Goal: Task Accomplishment & Management: Manage account settings

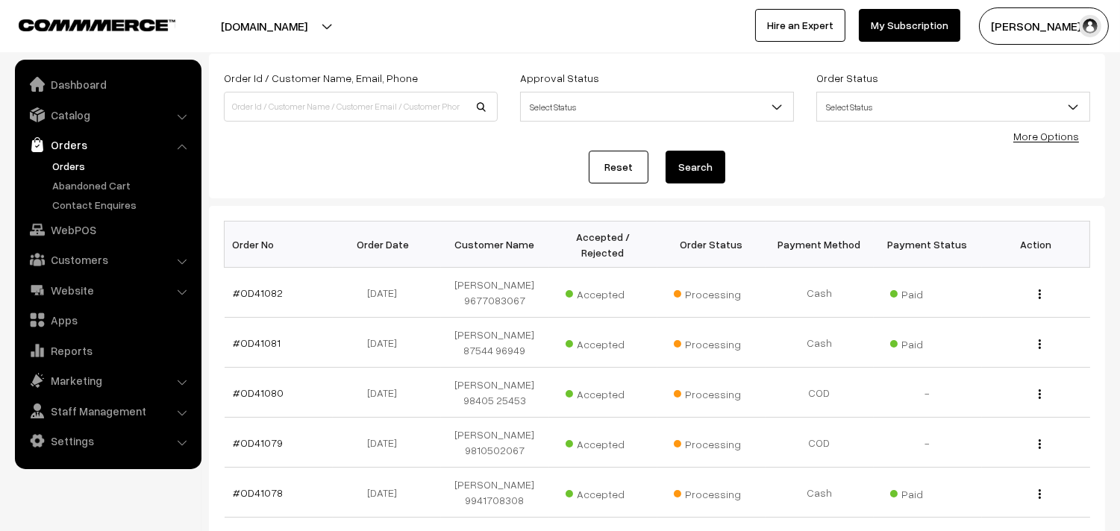
scroll to position [83, 0]
click at [69, 163] on link "Orders" at bounding box center [123, 166] width 148 height 16
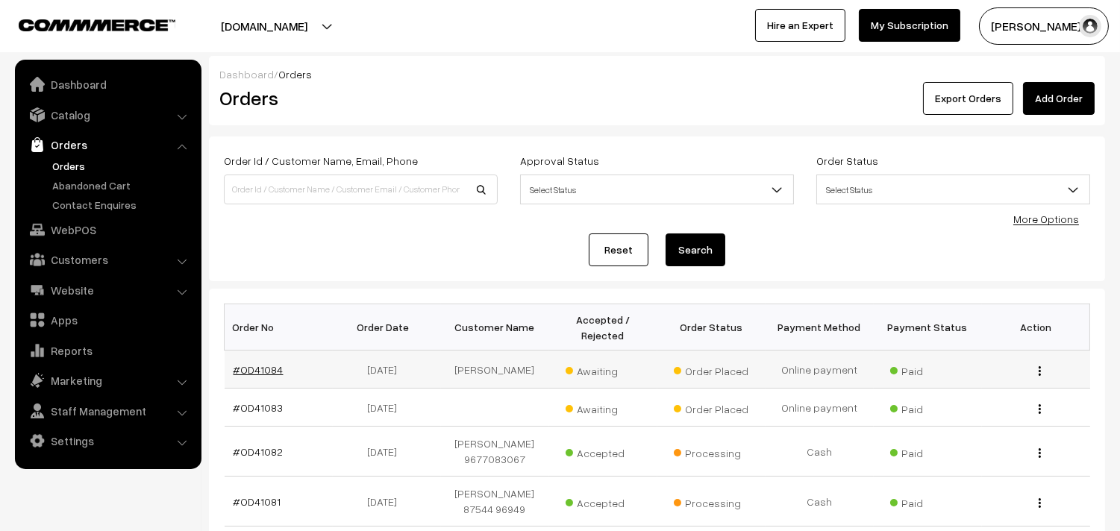
click at [256, 369] on link "#OD41084" at bounding box center [259, 369] width 50 height 13
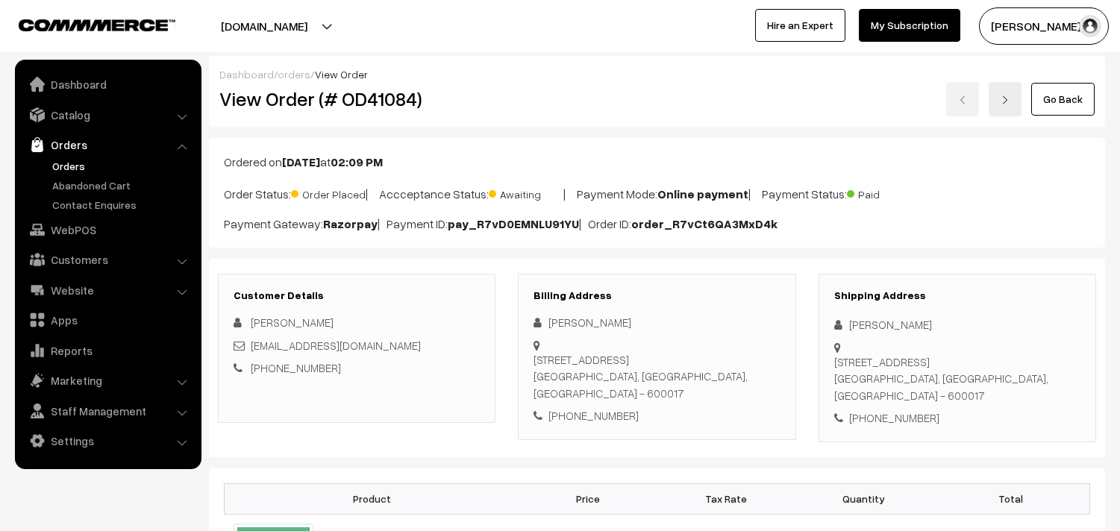
scroll to position [331, 0]
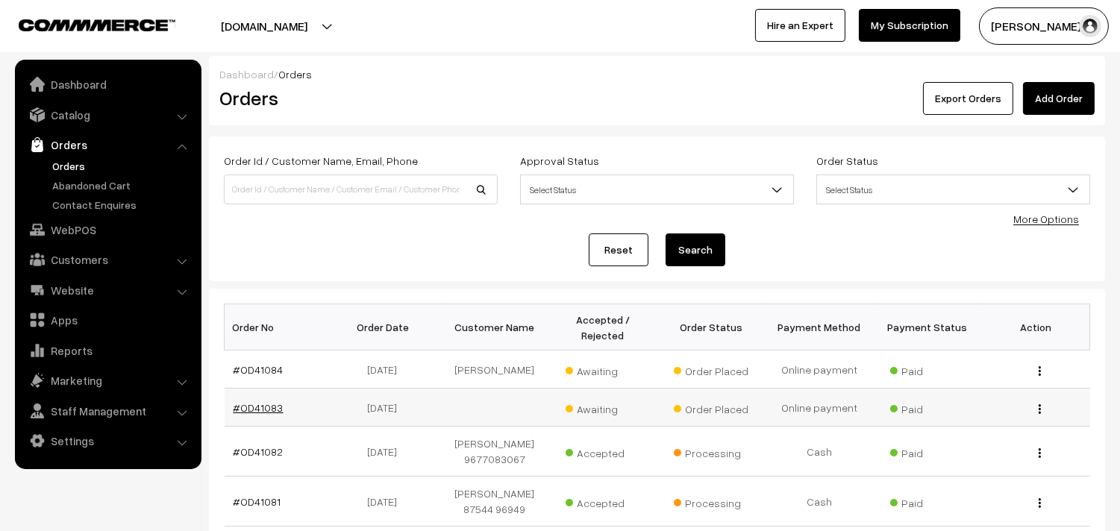
click at [254, 404] on link "#OD41083" at bounding box center [259, 408] width 50 height 13
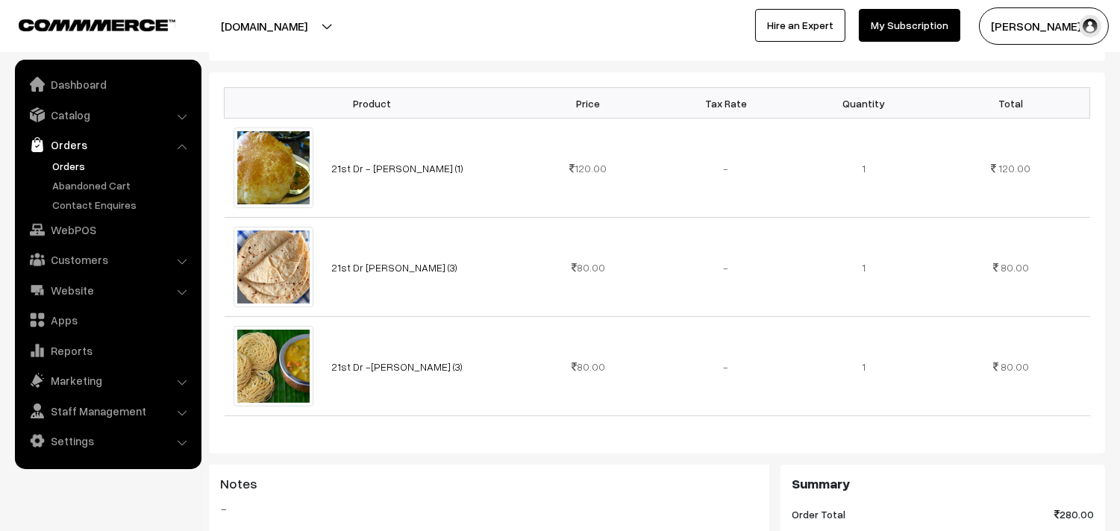
scroll to position [414, 0]
click at [405, 478] on div "Notes -" at bounding box center [489, 537] width 560 height 149
click at [72, 158] on link "Orders" at bounding box center [123, 166] width 148 height 16
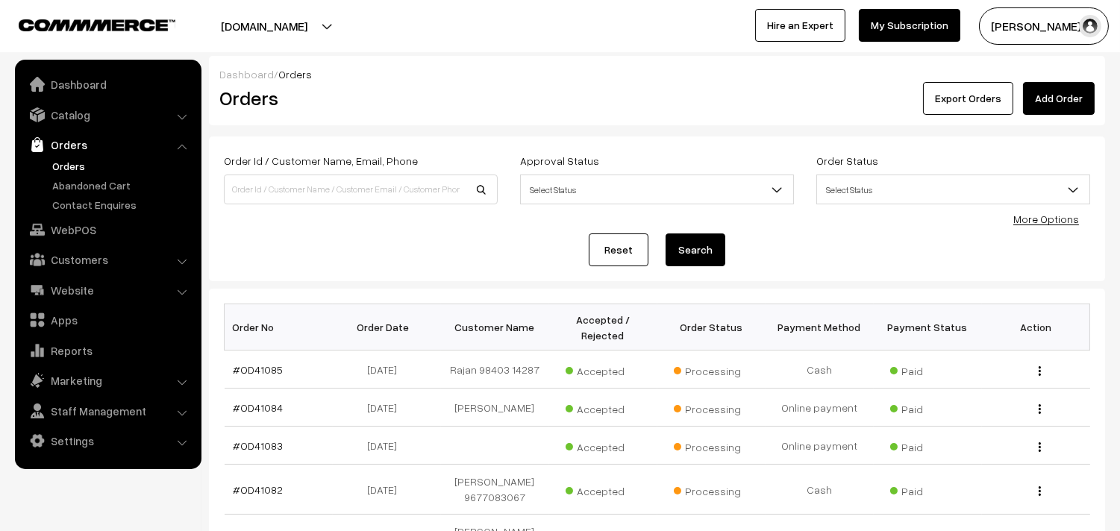
click at [57, 163] on link "Orders" at bounding box center [123, 166] width 148 height 16
click at [62, 160] on link "Orders" at bounding box center [123, 166] width 148 height 16
click at [84, 115] on link "Catalog" at bounding box center [108, 114] width 178 height 27
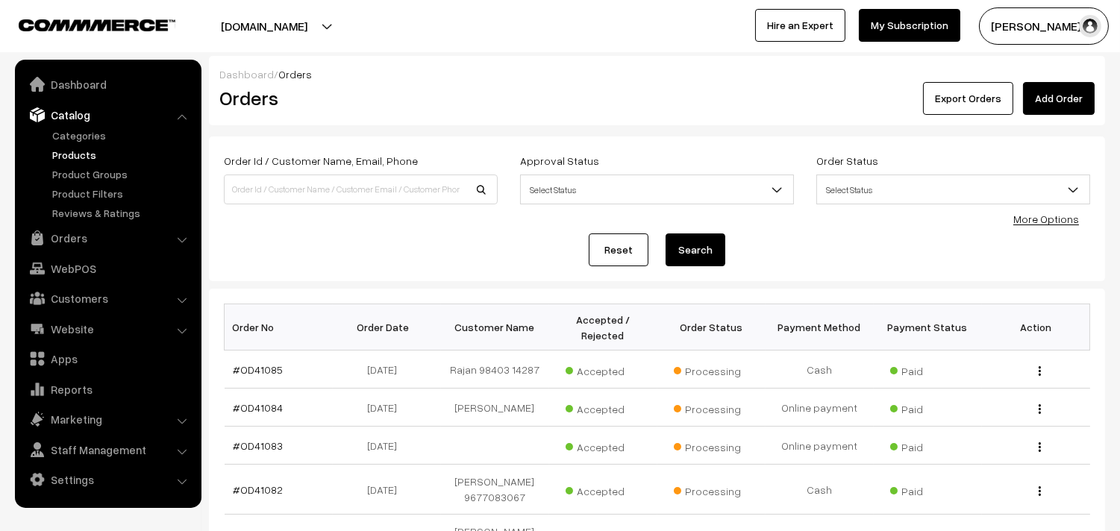
click at [78, 153] on link "Products" at bounding box center [123, 155] width 148 height 16
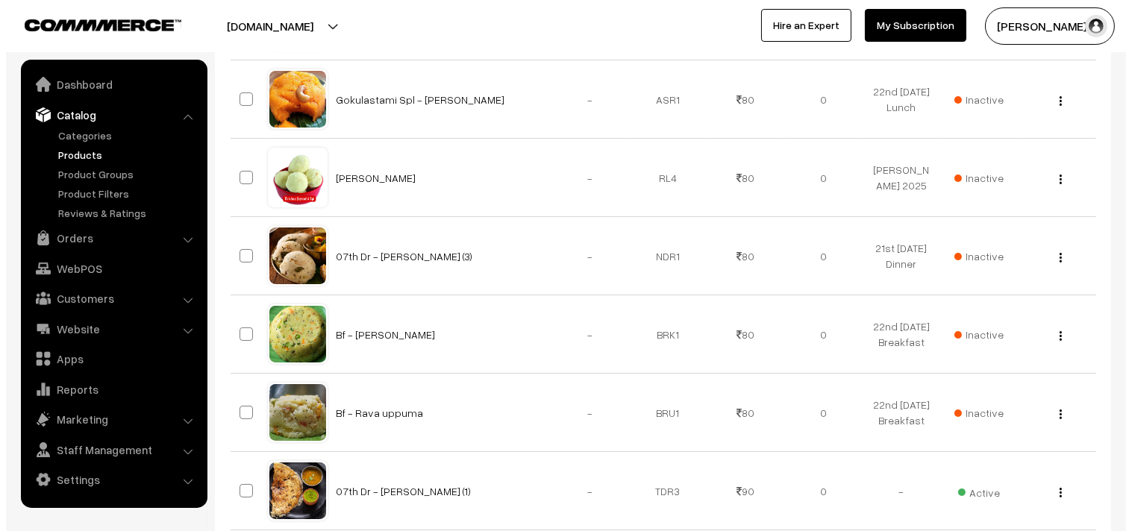
scroll to position [414, 0]
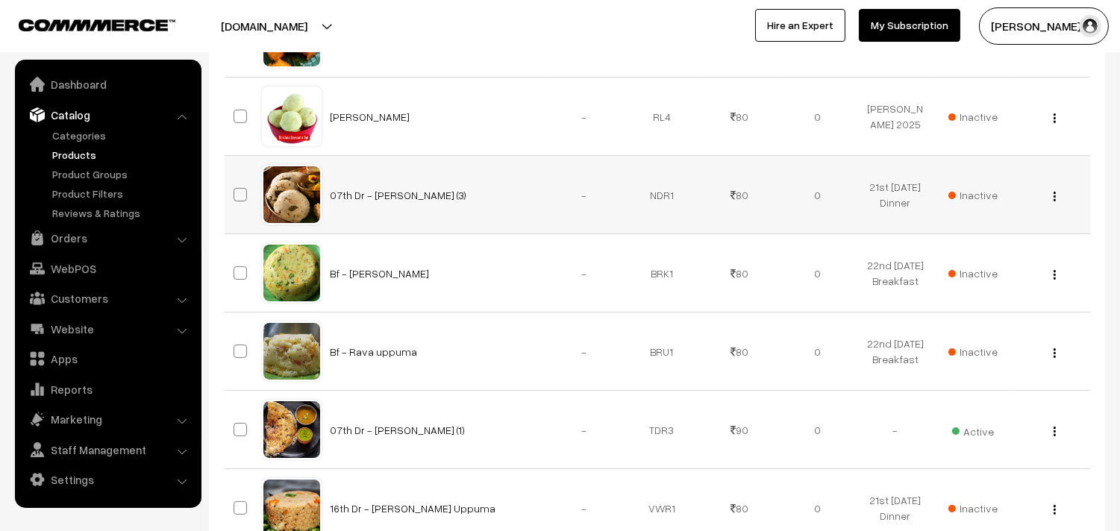
click at [982, 195] on span "Inactive" at bounding box center [973, 195] width 49 height 16
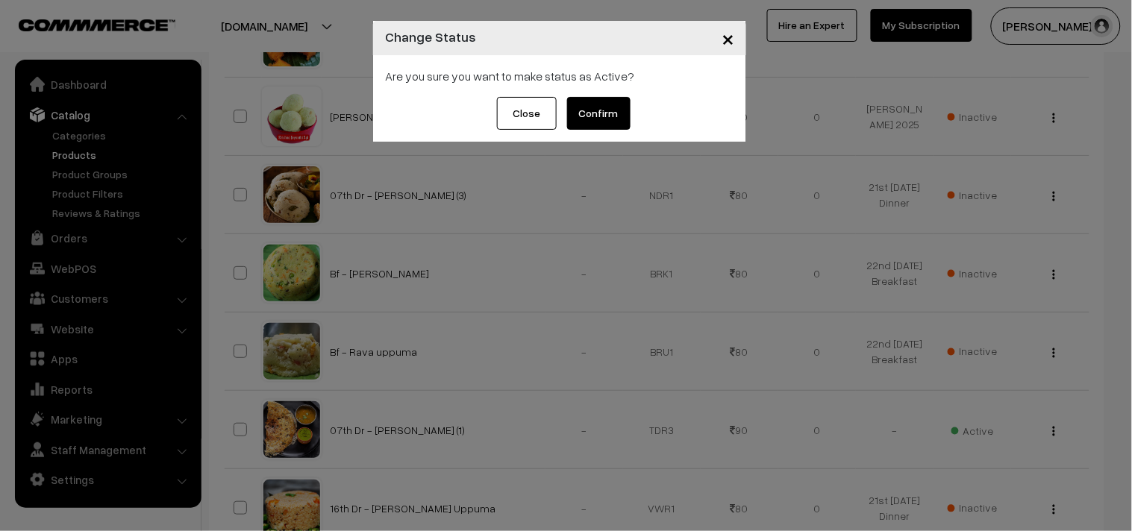
click at [605, 103] on button "Confirm" at bounding box center [598, 113] width 63 height 33
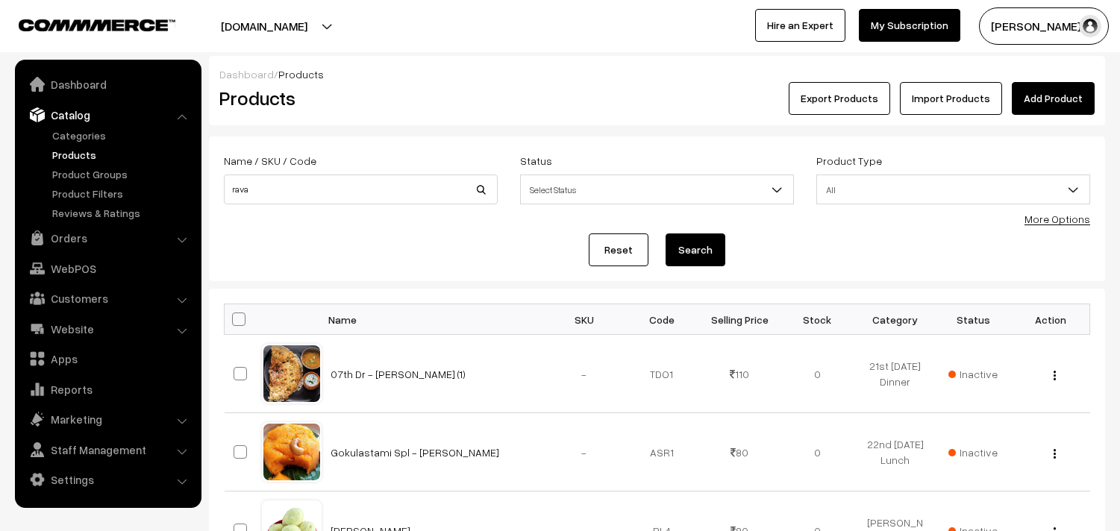
scroll to position [414, 0]
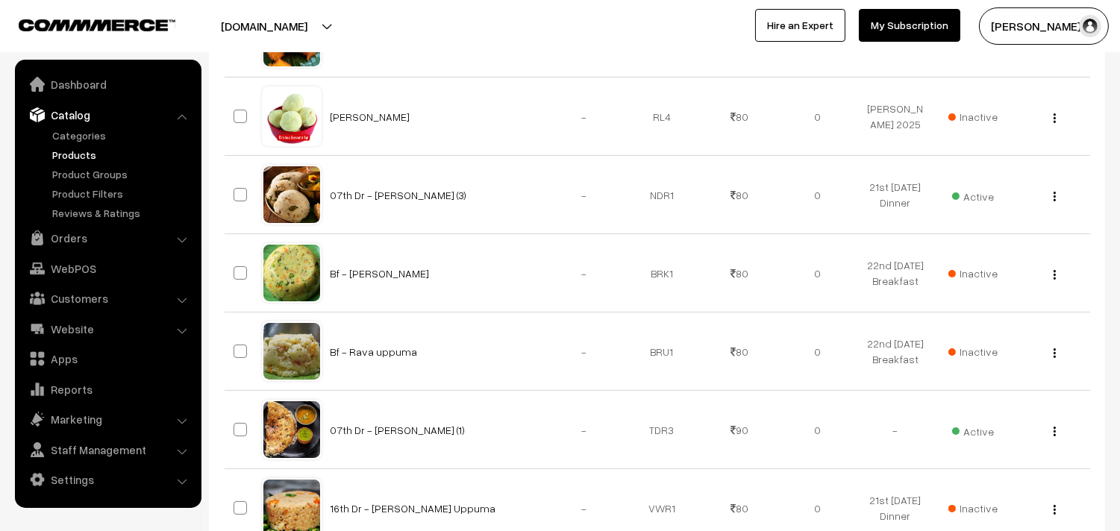
click at [1053, 195] on button "button" at bounding box center [1055, 196] width 4 height 12
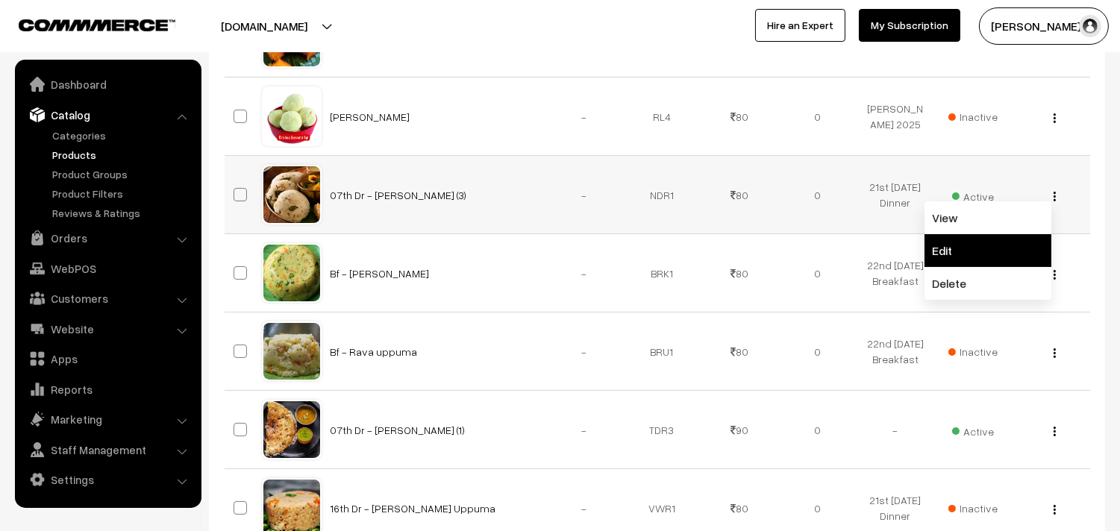
click at [985, 243] on link "Edit" at bounding box center [988, 250] width 127 height 33
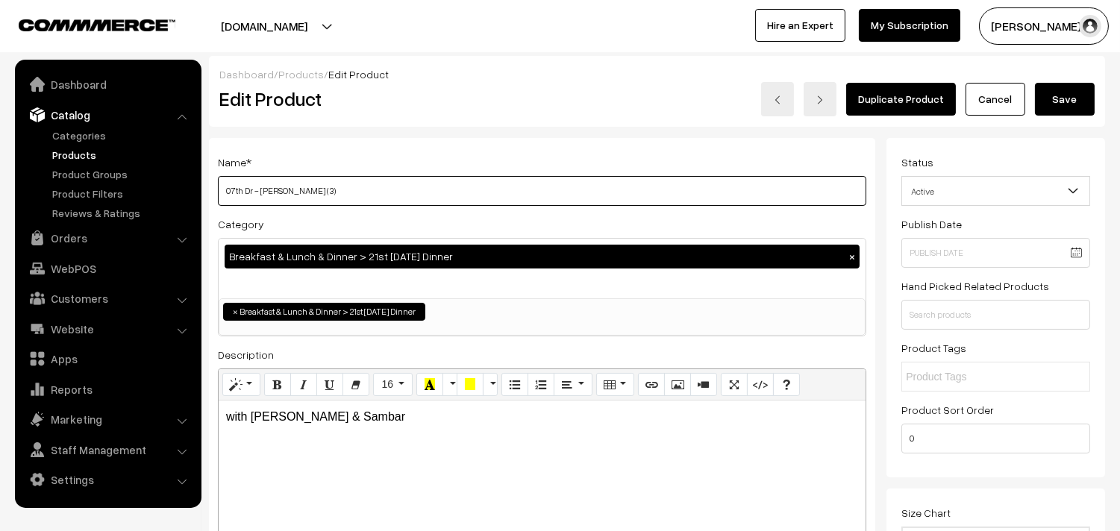
click at [424, 190] on input "07th Dr - Rava Idly (3)" at bounding box center [542, 191] width 649 height 30
drag, startPoint x: 240, startPoint y: 188, endPoint x: 169, endPoint y: 182, distance: 71.1
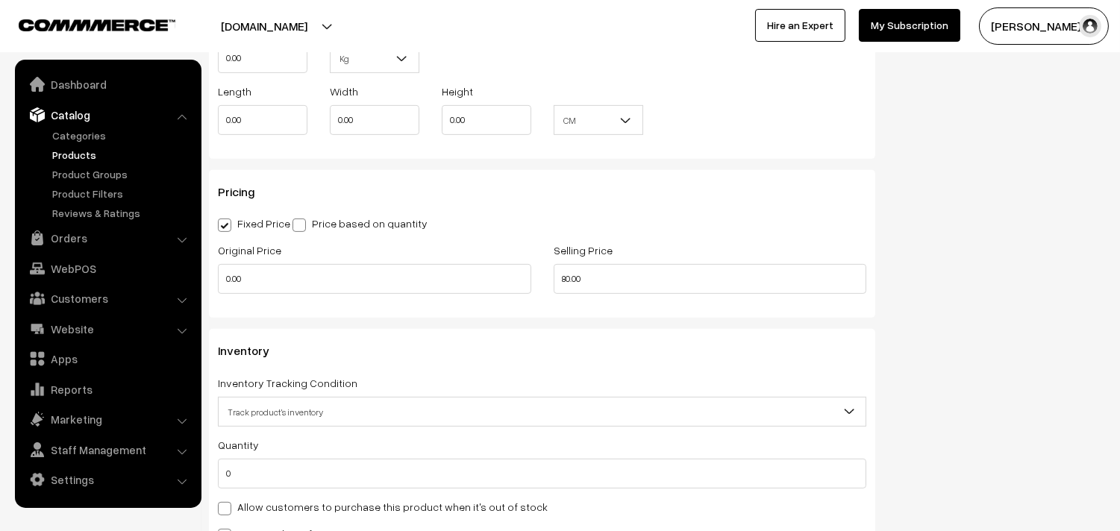
scroll to position [1493, 0]
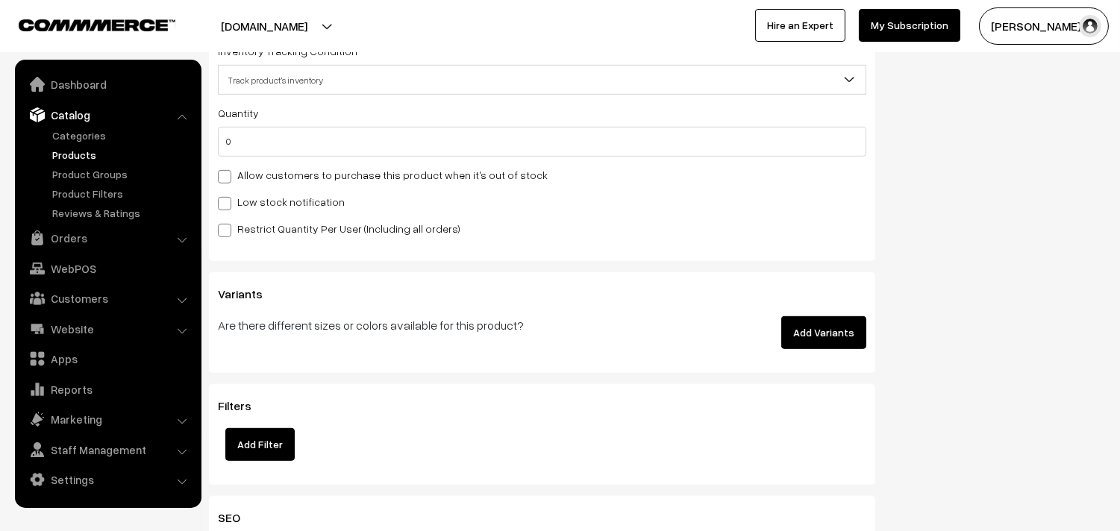
type input "22nd Dr - Rava Idly (3)"
click at [331, 170] on label "Allow customers to purchase this product when it's out of stock" at bounding box center [383, 175] width 330 height 16
click at [228, 170] on input "Allow customers to purchase this product when it's out of stock" at bounding box center [223, 174] width 10 height 10
checkbox input "true"
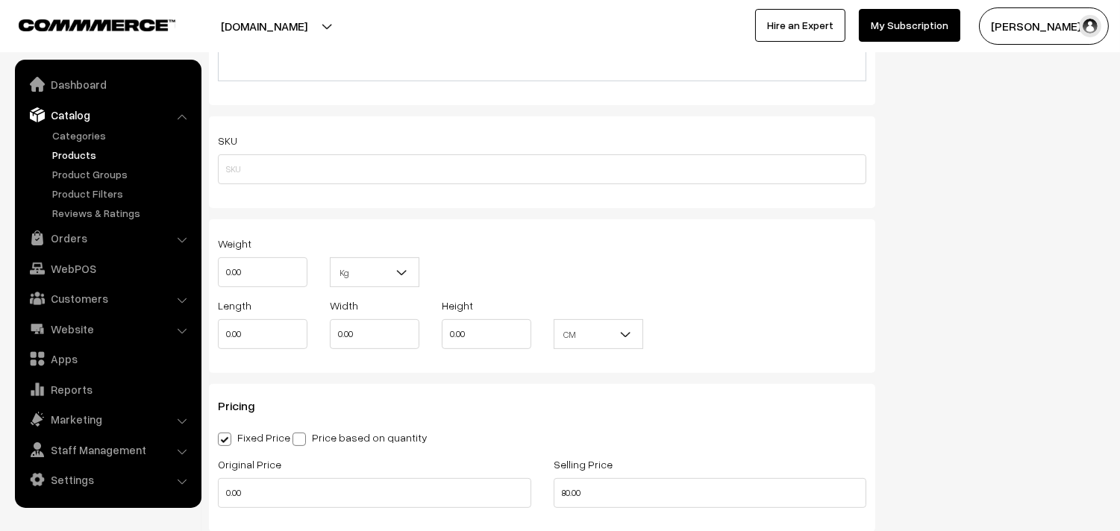
scroll to position [995, 0]
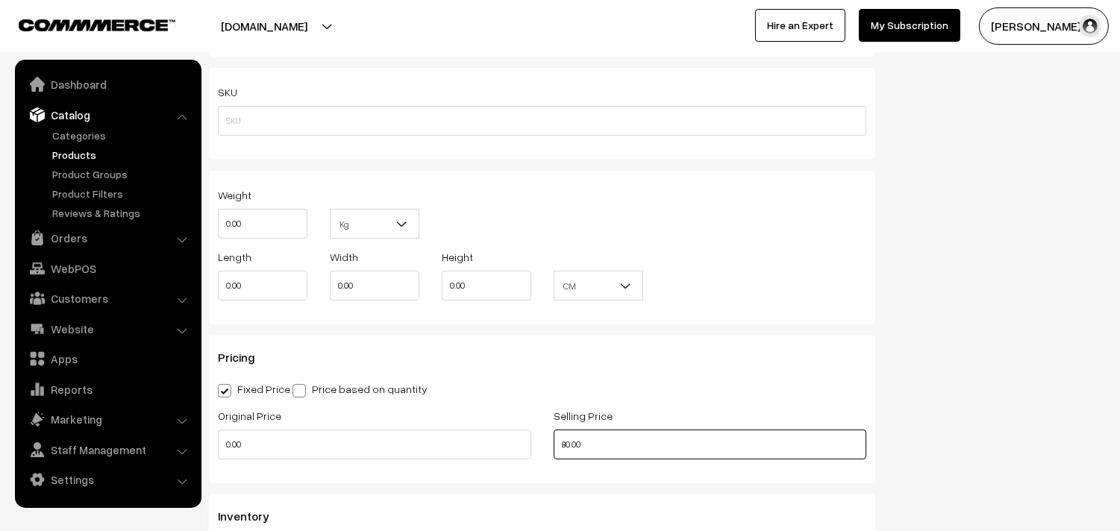
drag, startPoint x: 543, startPoint y: 439, endPoint x: 428, endPoint y: 439, distance: 114.2
click at [428, 439] on div "Original Price 0.00 Selling Price 80.00" at bounding box center [542, 438] width 671 height 62
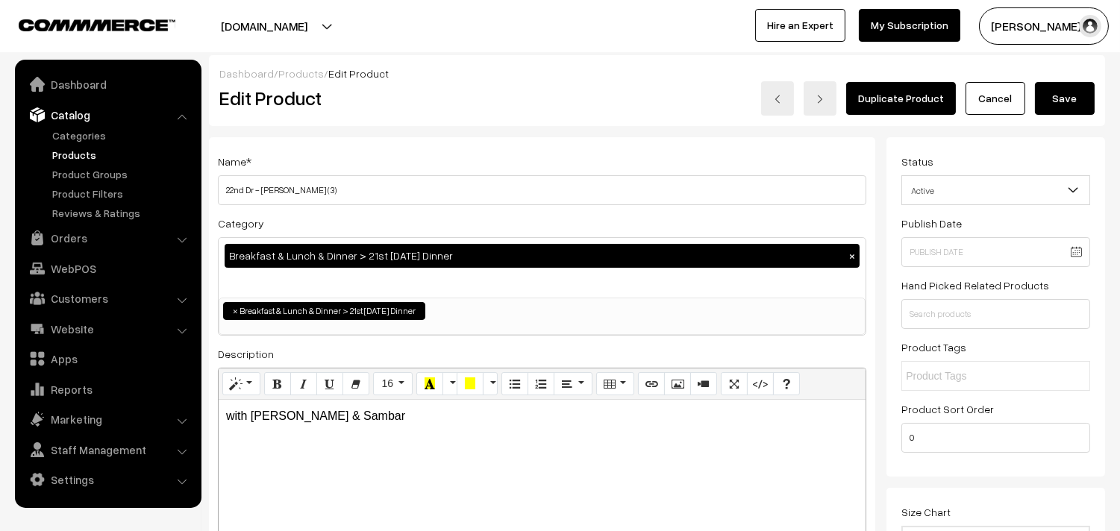
scroll to position [0, 0]
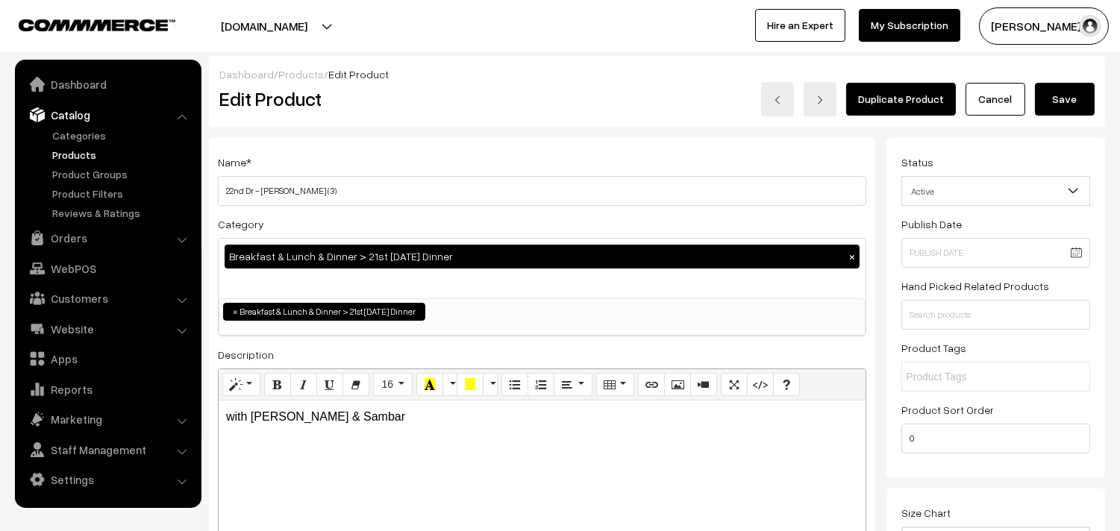
type input "90.00"
click at [1073, 105] on button "Save" at bounding box center [1065, 99] width 60 height 33
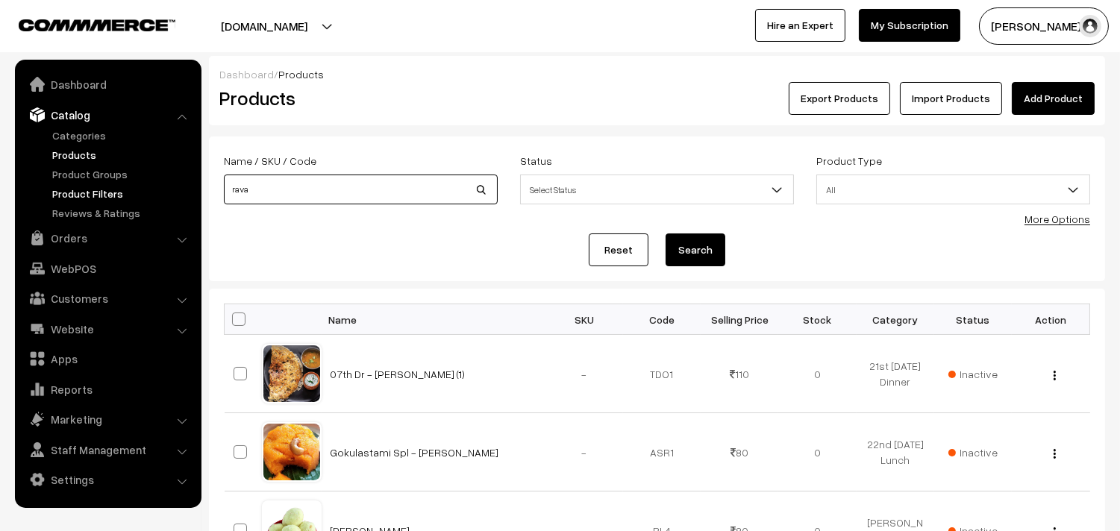
drag, startPoint x: 310, startPoint y: 197, endPoint x: 158, endPoint y: 180, distance: 152.5
type input "chappathi"
click at [715, 243] on button "Search" at bounding box center [696, 250] width 60 height 33
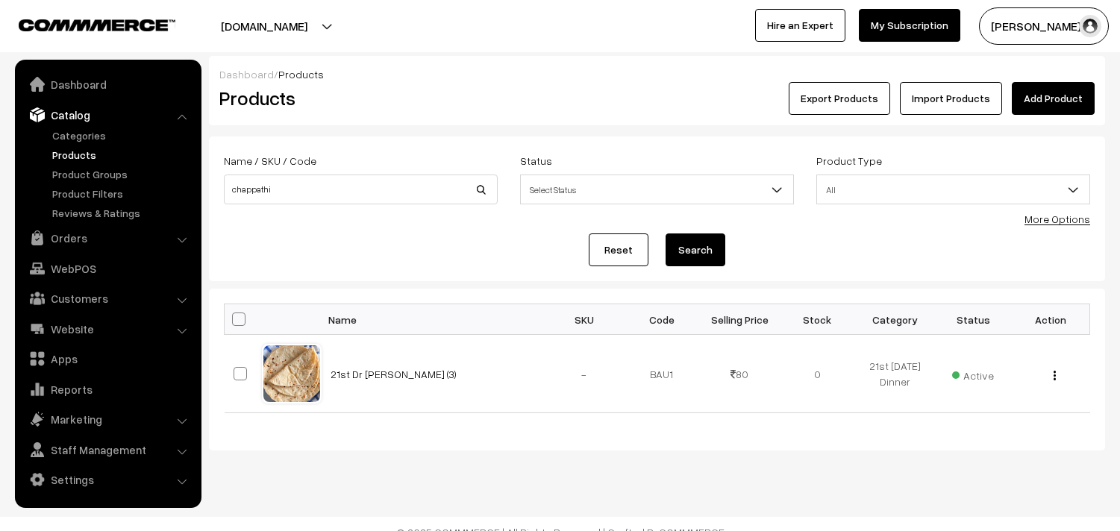
scroll to position [17, 0]
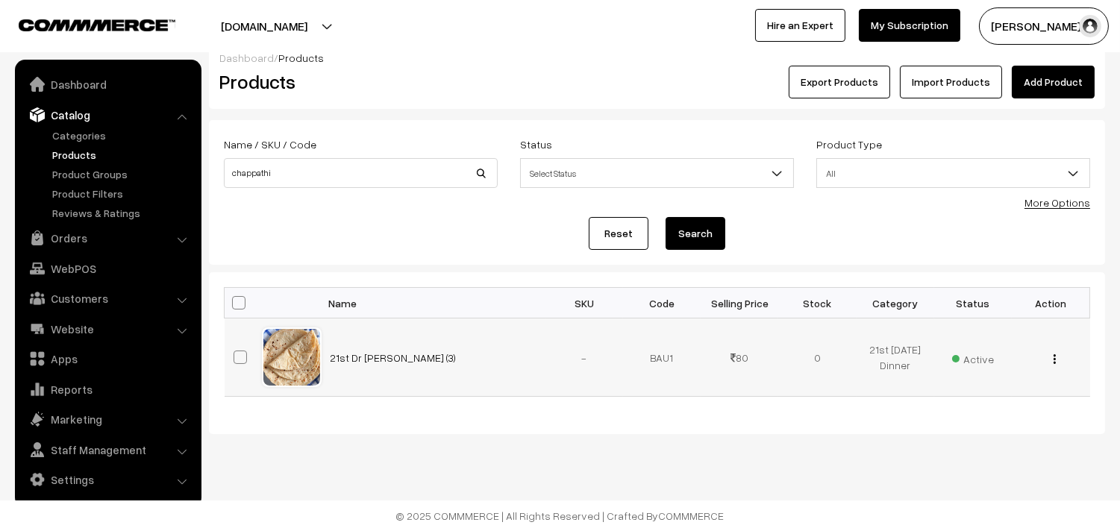
click at [1057, 356] on div "View Edit Delete" at bounding box center [1051, 358] width 60 height 16
click at [1054, 361] on img "button" at bounding box center [1055, 359] width 2 height 10
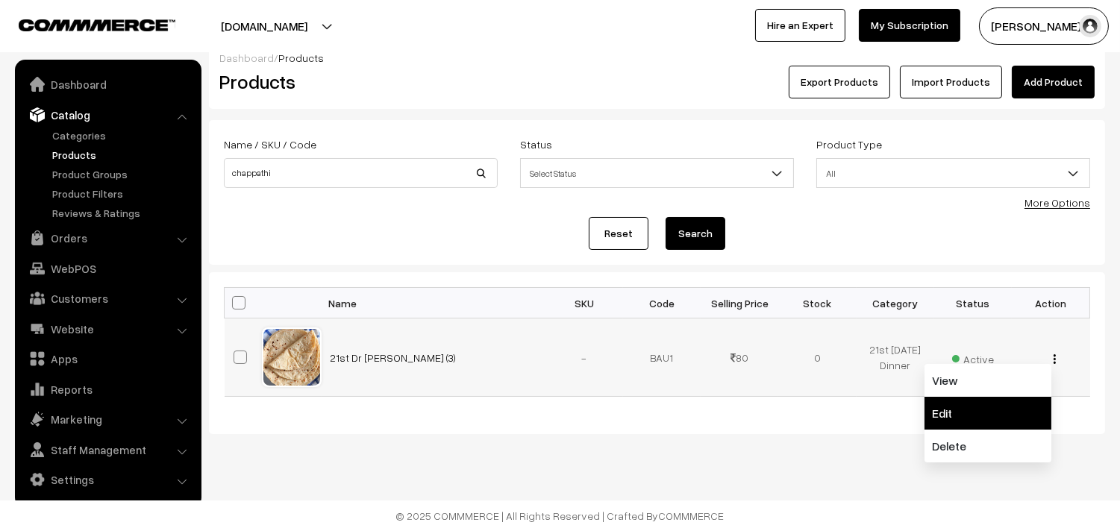
click at [993, 404] on link "Edit" at bounding box center [988, 413] width 127 height 33
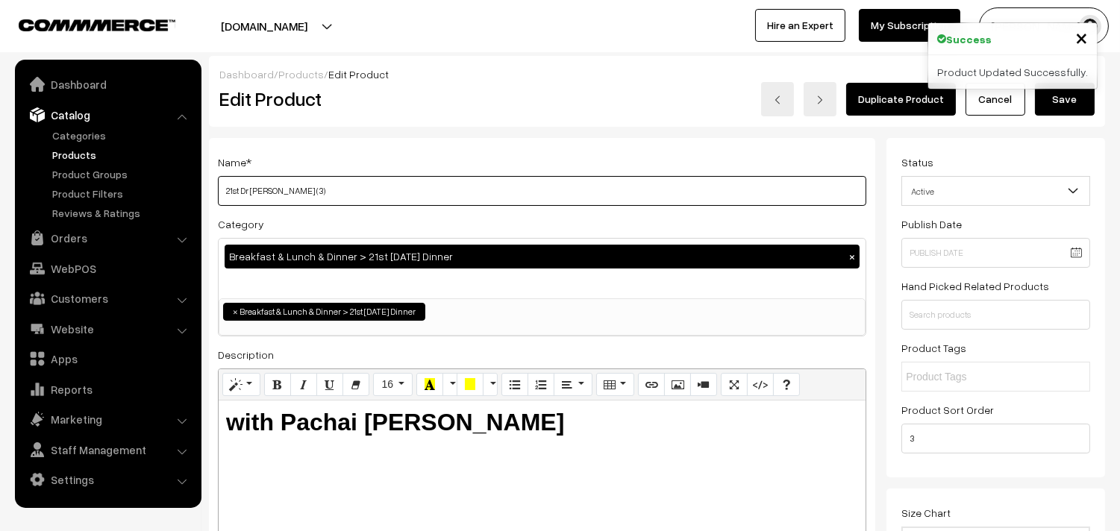
drag, startPoint x: 241, startPoint y: 192, endPoint x: 177, endPoint y: 184, distance: 64.6
type input "22nd Dr [PERSON_NAME] (3)"
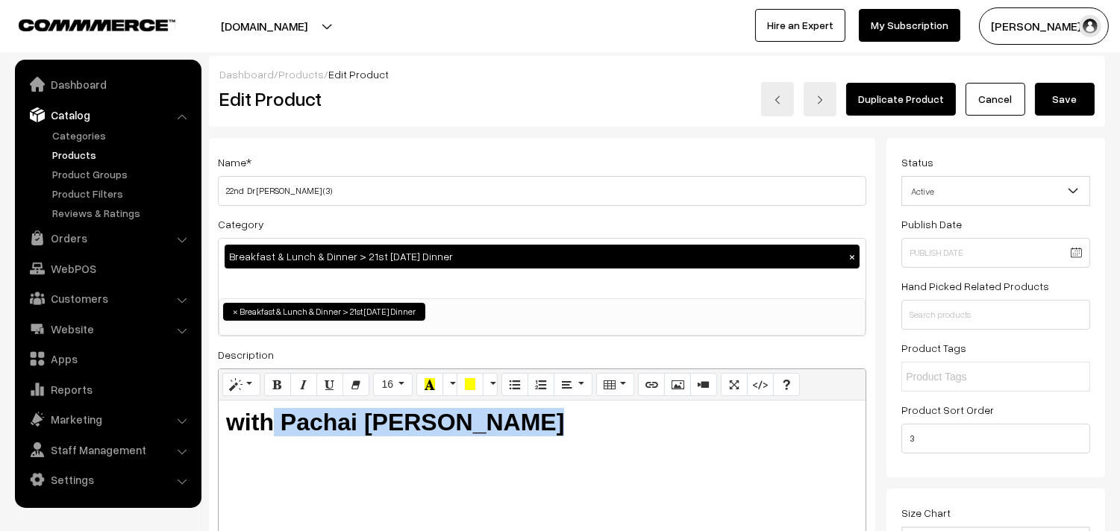
scroll to position [112, 0]
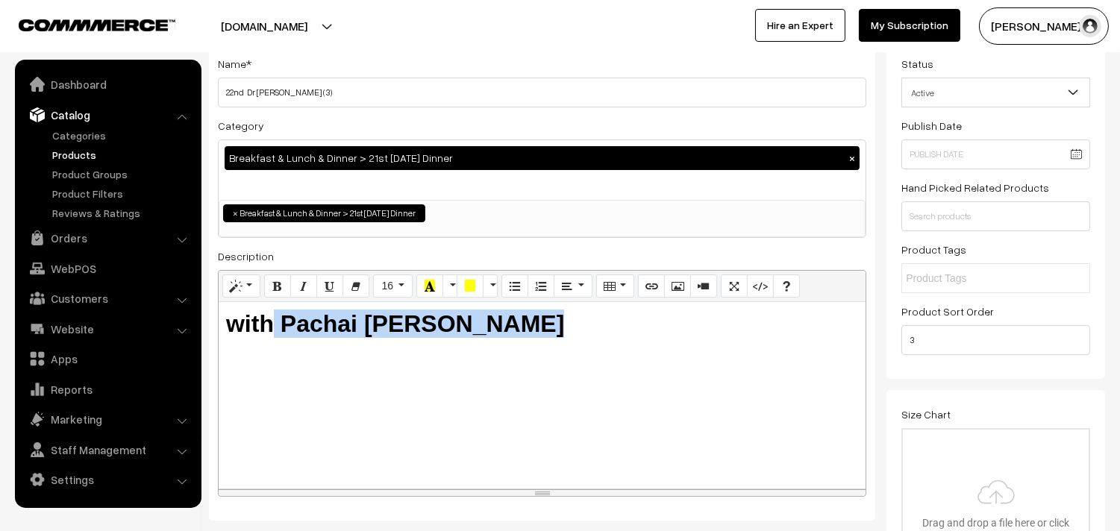
drag, startPoint x: 277, startPoint y: 416, endPoint x: 1033, endPoint y: 540, distance: 766.1
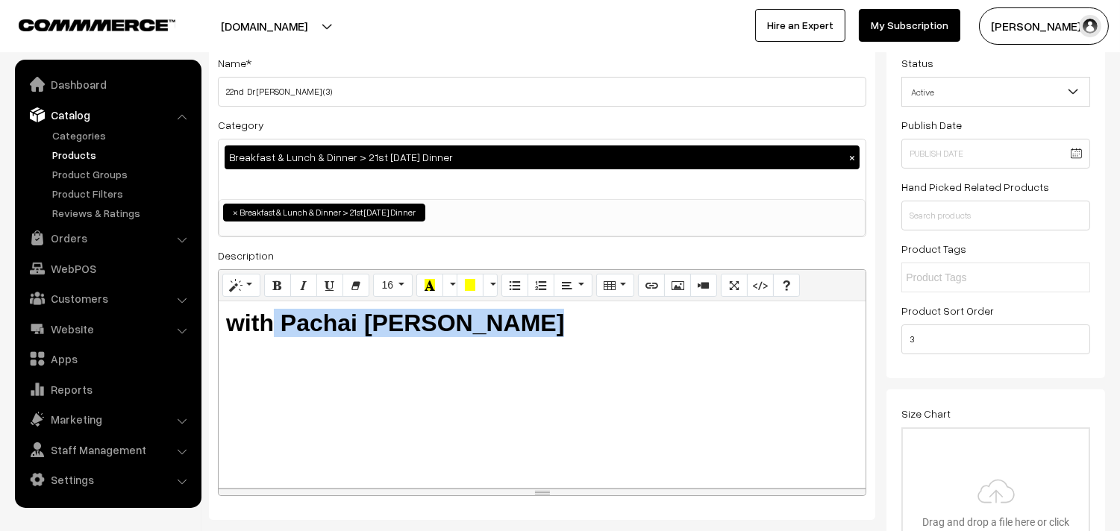
click at [1033, 432] on html "Thank you for showing interest. Our team will call you shortly. Close annamfood…" at bounding box center [560, 166] width 1120 height 531
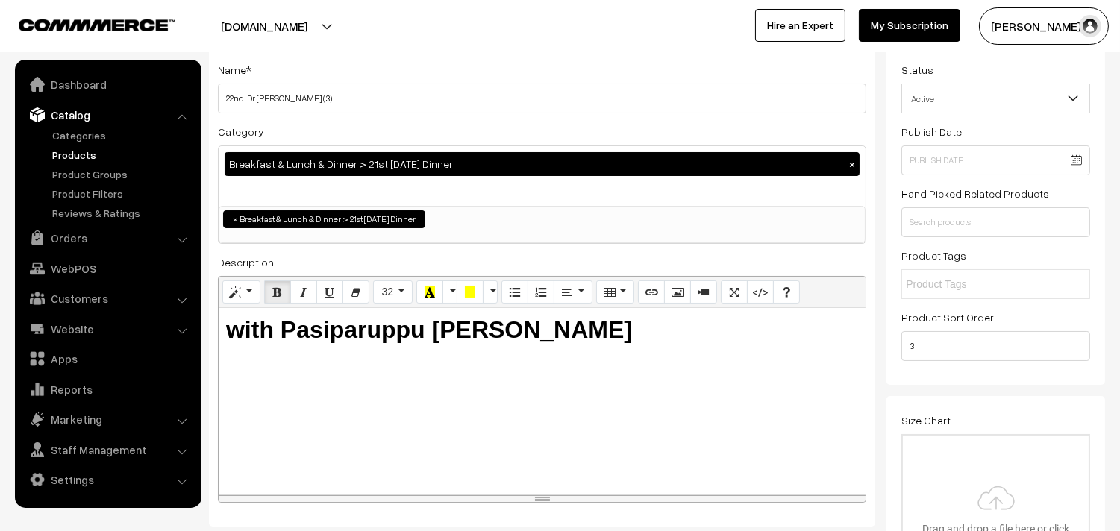
scroll to position [0, 0]
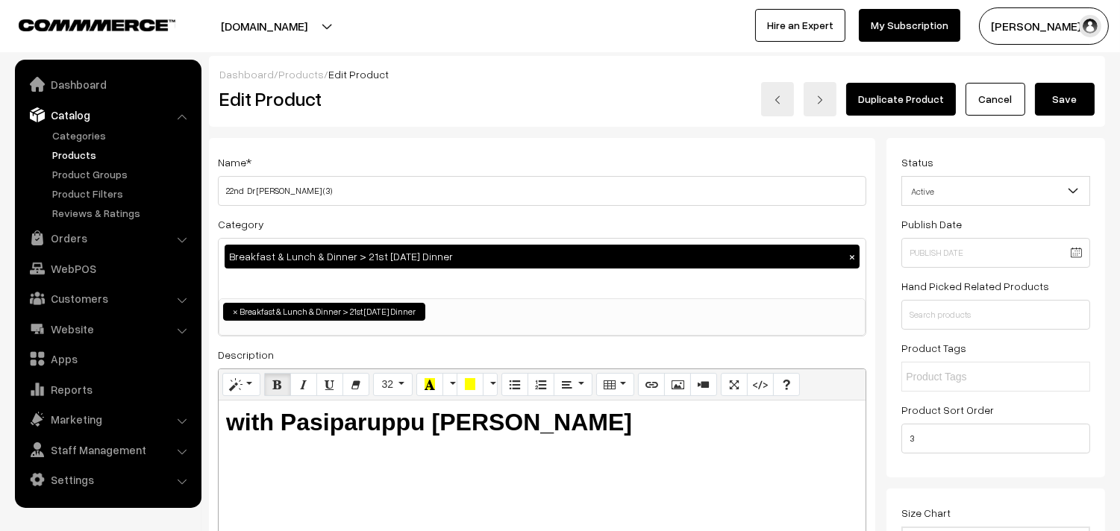
click at [1081, 110] on button "Save" at bounding box center [1065, 99] width 60 height 33
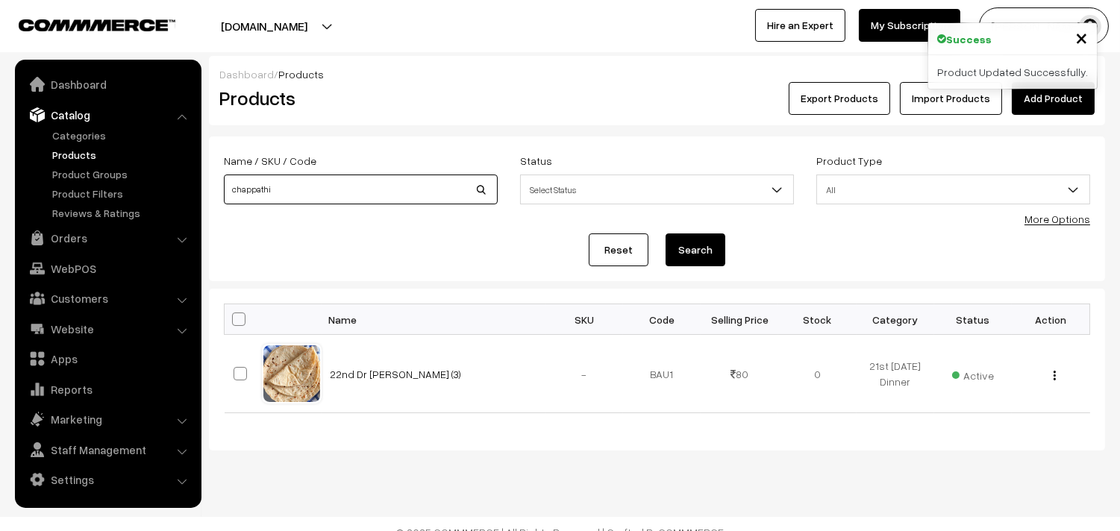
click at [329, 187] on input "chappathi" at bounding box center [361, 190] width 274 height 30
drag, startPoint x: 0, startPoint y: 0, endPoint x: 118, endPoint y: 181, distance: 216.3
click at [122, 185] on body "Thank you for showing interest. Our team will call you shortly. Close annamfood…" at bounding box center [560, 274] width 1120 height 548
type input "plain"
click at [666, 234] on button "Search" at bounding box center [696, 250] width 60 height 33
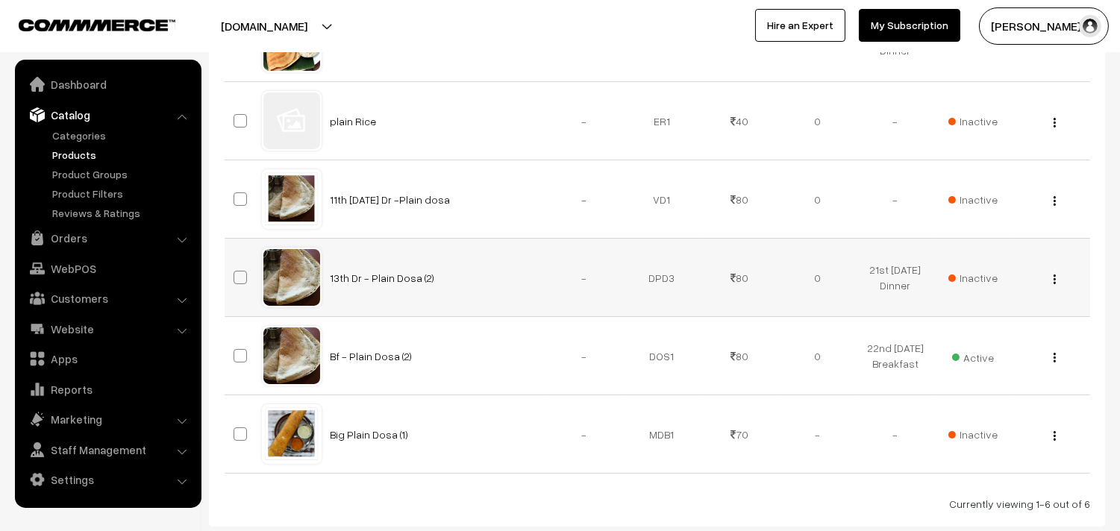
scroll to position [331, 0]
click at [1056, 279] on button "button" at bounding box center [1055, 279] width 4 height 12
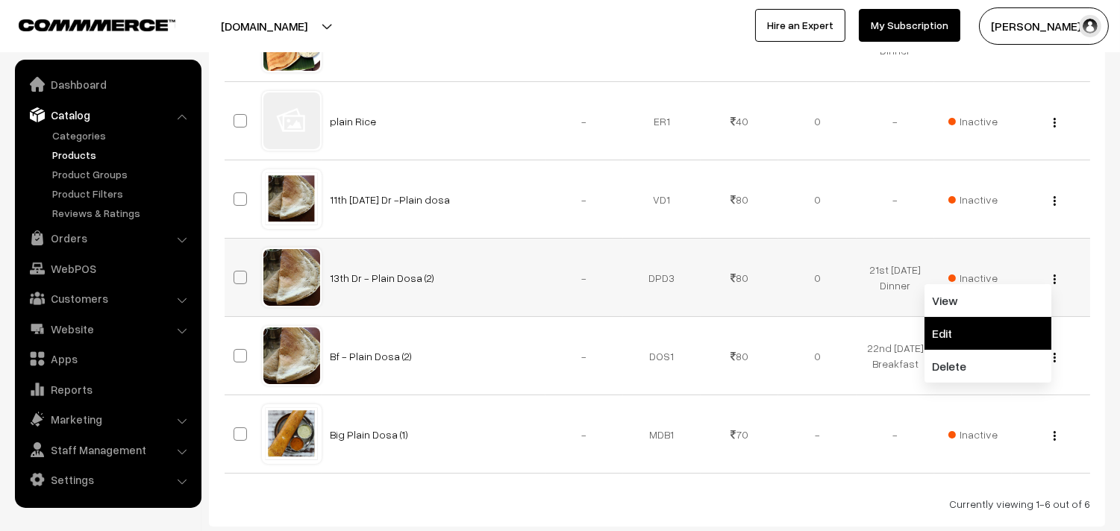
click at [978, 325] on link "Edit" at bounding box center [988, 333] width 127 height 33
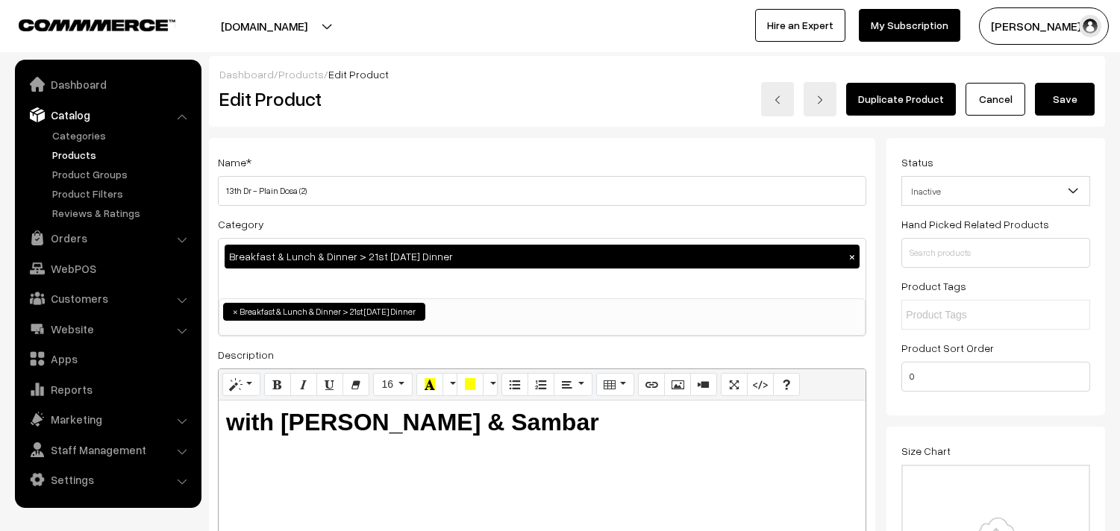
click at [463, 206] on div "Name * 13th Dr - Plain Dosa (2) Category Breakfast & Lunch & Dinner > 21st Thur…" at bounding box center [542, 379] width 666 height 482
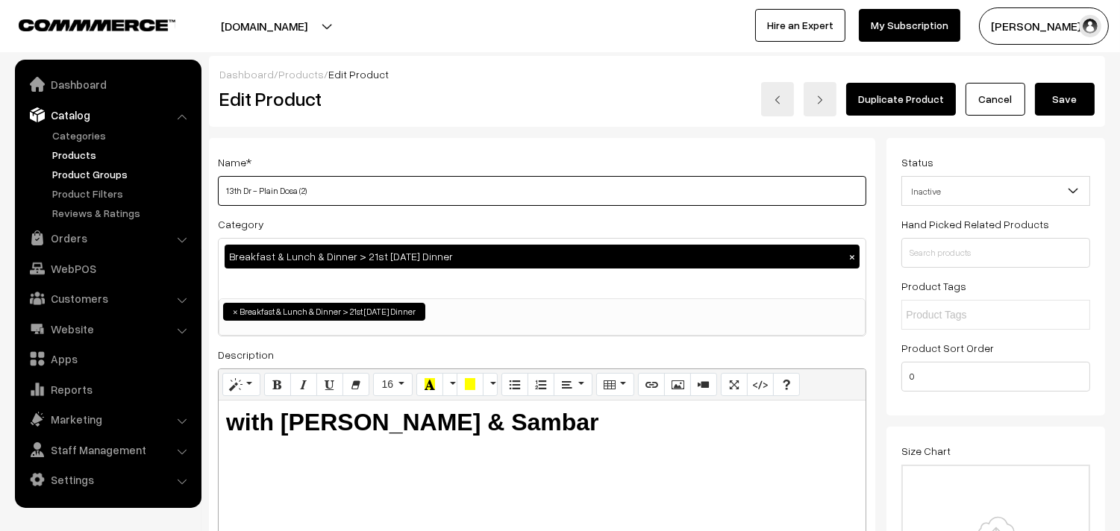
drag, startPoint x: 237, startPoint y: 190, endPoint x: 87, endPoint y: 167, distance: 152.4
type input "22nnd Dr - Plain Dosa (2)"
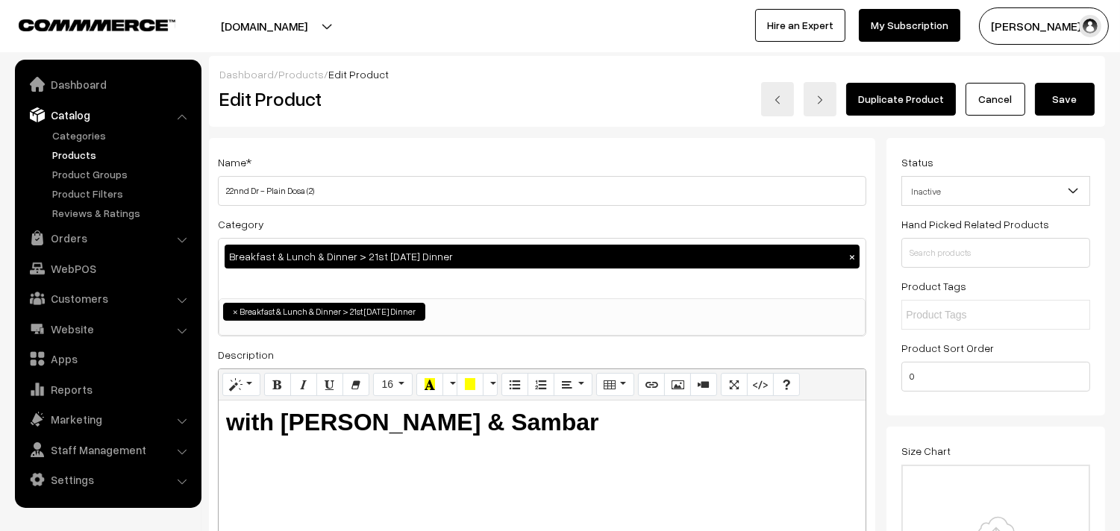
click at [857, 258] on button "×" at bounding box center [852, 256] width 13 height 13
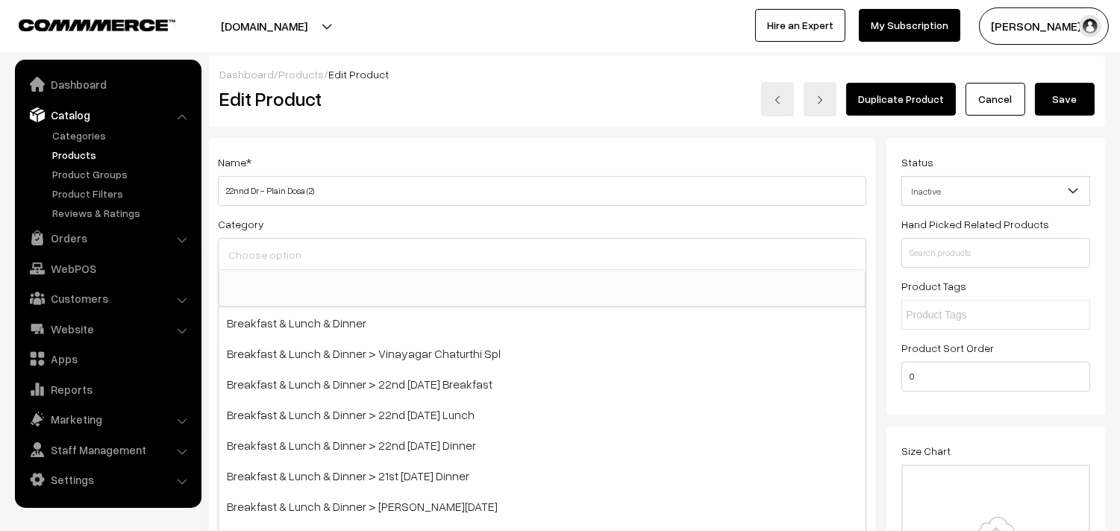
click at [355, 257] on input at bounding box center [542, 256] width 635 height 22
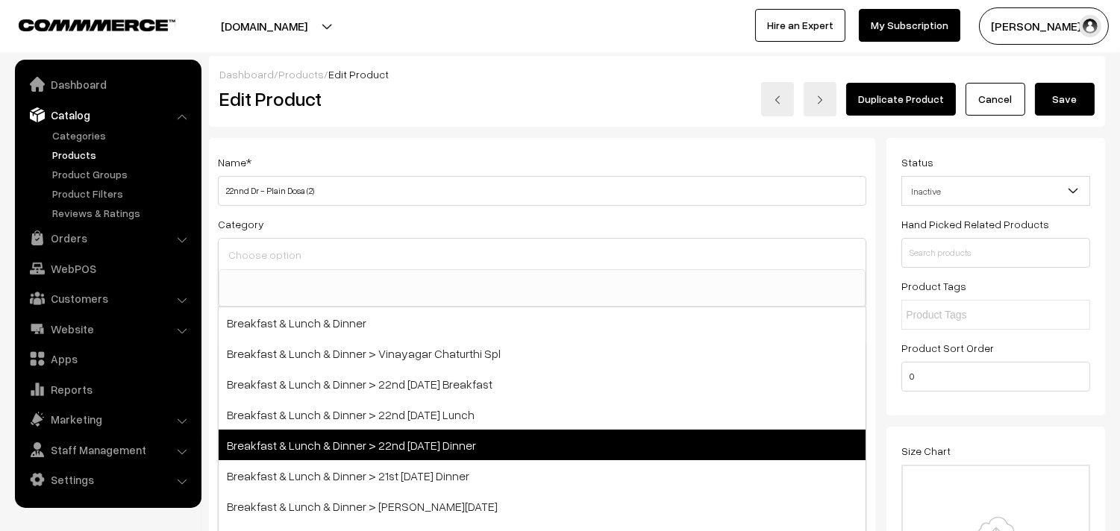
click at [450, 452] on span "Breakfast & Lunch & Dinner > 22nd [DATE] Dinner" at bounding box center [542, 445] width 647 height 31
select select "68"
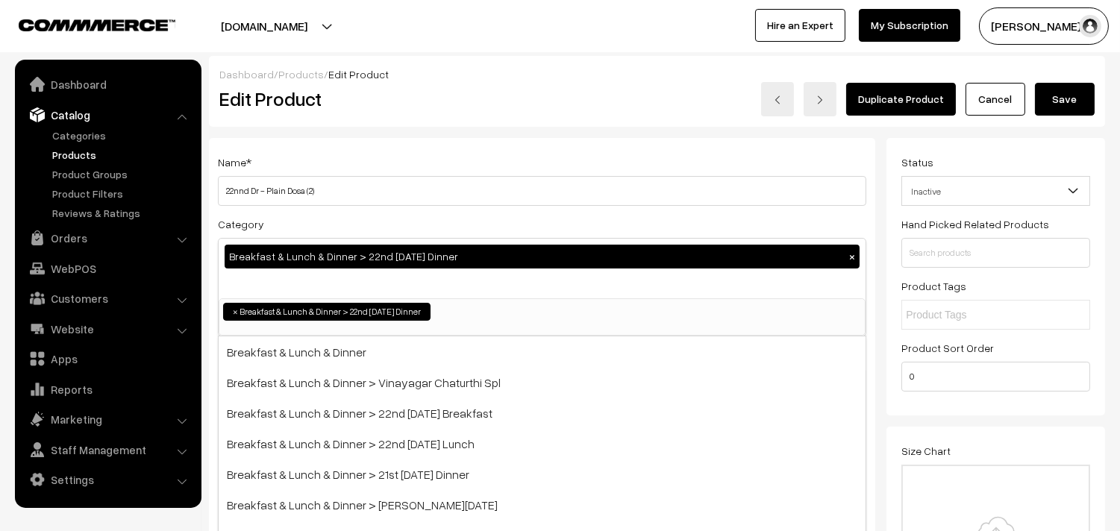
click at [593, 140] on div "Name * 22nnd Dr - Plain Dosa (2) Category Breakfast & Lunch & Dinner > 22nd Fri…" at bounding box center [542, 379] width 666 height 482
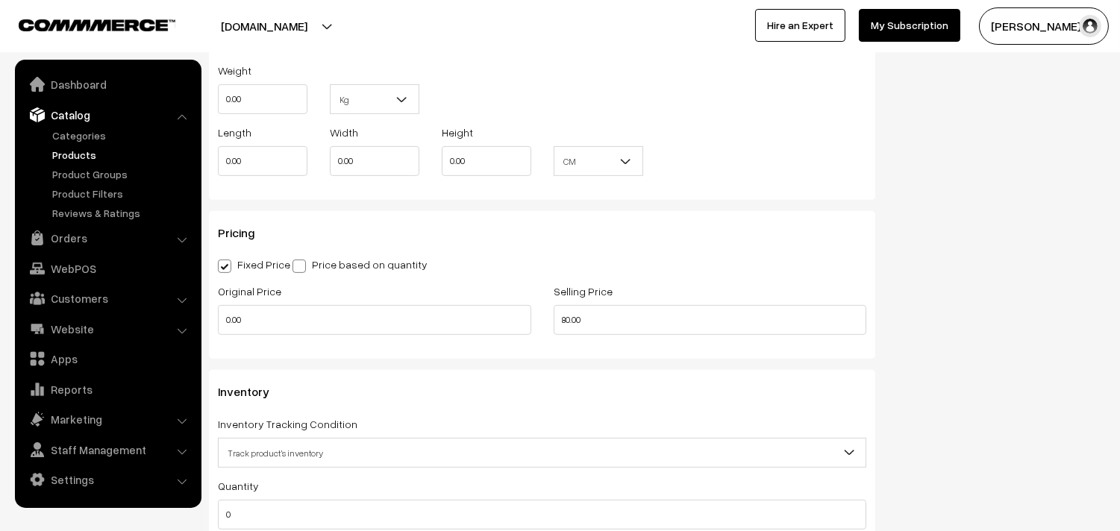
scroll to position [1243, 0]
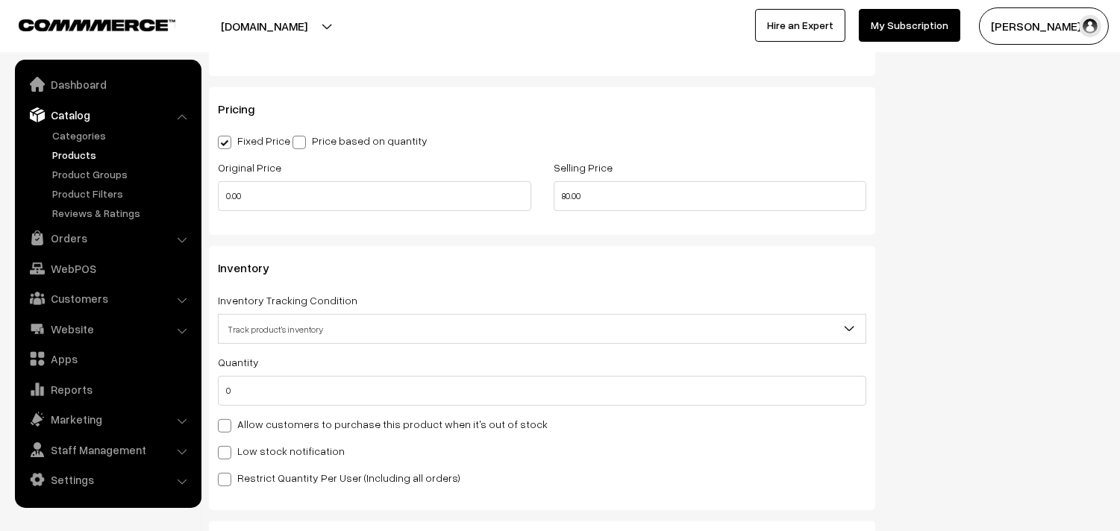
click at [263, 427] on label "Allow customers to purchase this product when it's out of stock" at bounding box center [383, 424] width 330 height 16
click at [228, 427] on input "Allow customers to purchase this product when it's out of stock" at bounding box center [223, 424] width 10 height 10
checkbox input "true"
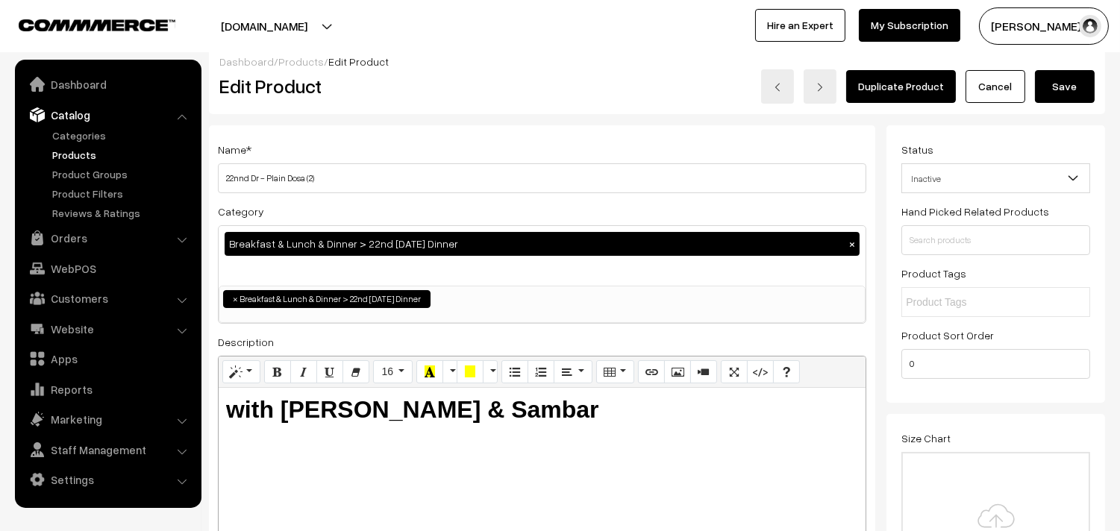
scroll to position [0, 0]
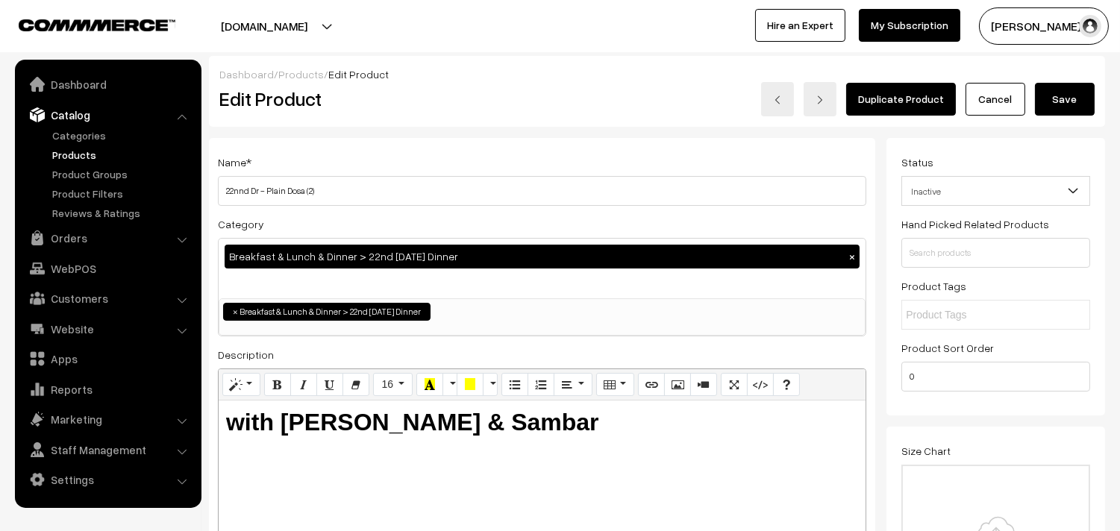
click at [1077, 94] on button "Save" at bounding box center [1065, 99] width 60 height 33
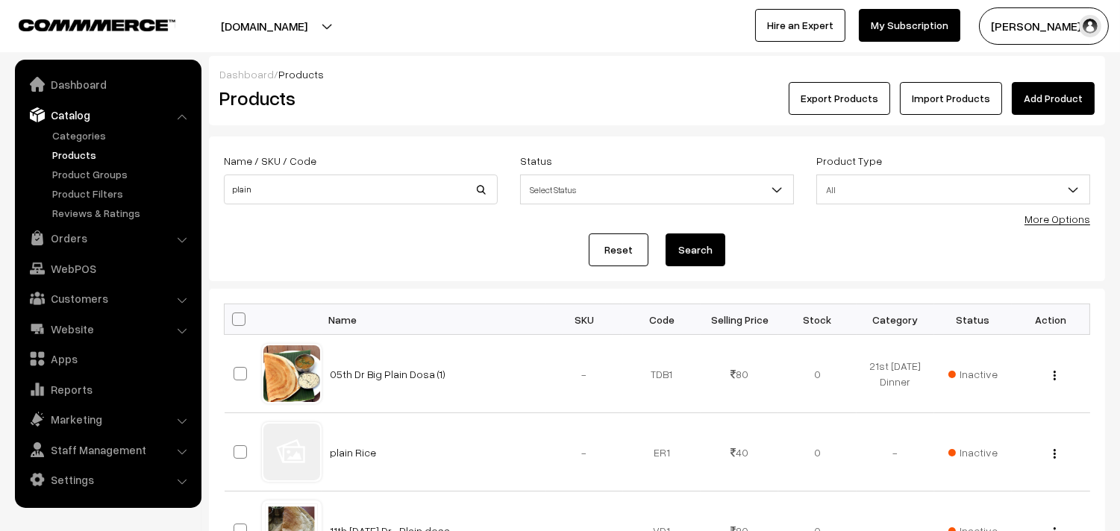
click at [76, 147] on link "Products" at bounding box center [123, 155] width 148 height 16
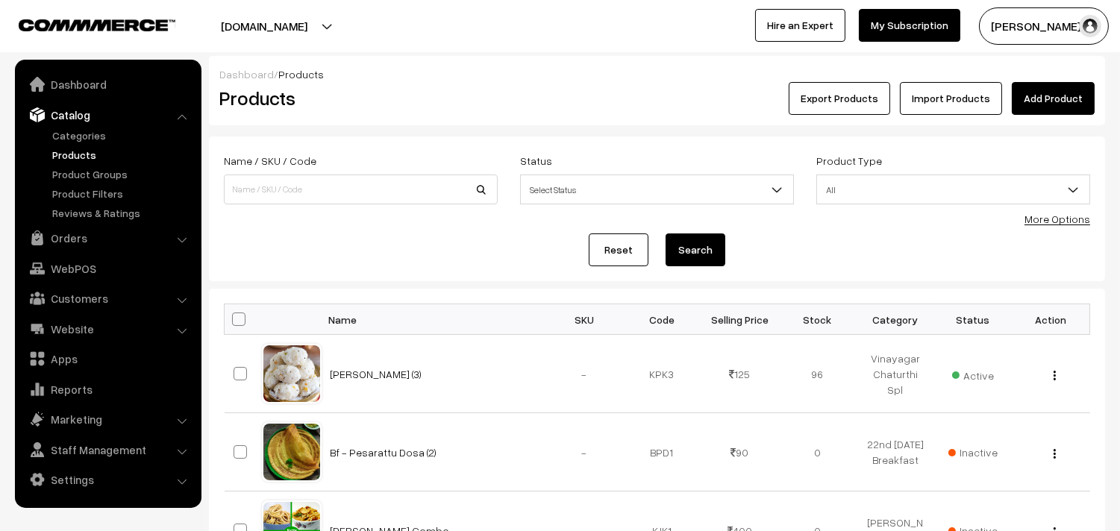
click at [1031, 217] on div "Name / SKU / Code Status Select Status Active Inactive Select Status Product Ty…" at bounding box center [657, 184] width 889 height 67
click at [1051, 219] on link "More Options" at bounding box center [1058, 219] width 66 height 13
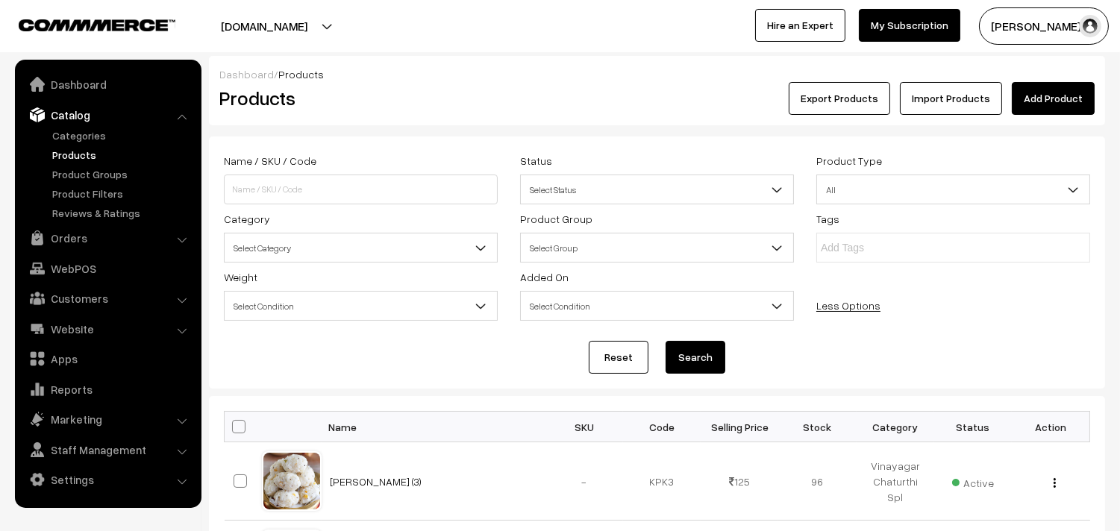
click at [272, 228] on div "Category Select Category Breakfast & Lunch & Dinner Breakfast & Lunch & Dinner …" at bounding box center [361, 236] width 296 height 53
click at [284, 245] on span "Select Category" at bounding box center [361, 248] width 272 height 26
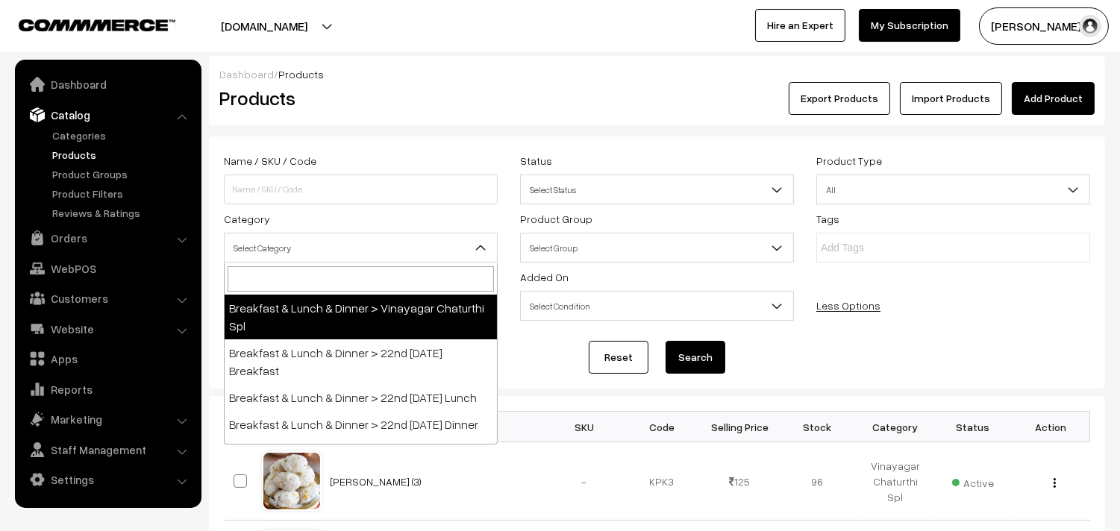
scroll to position [166, 0]
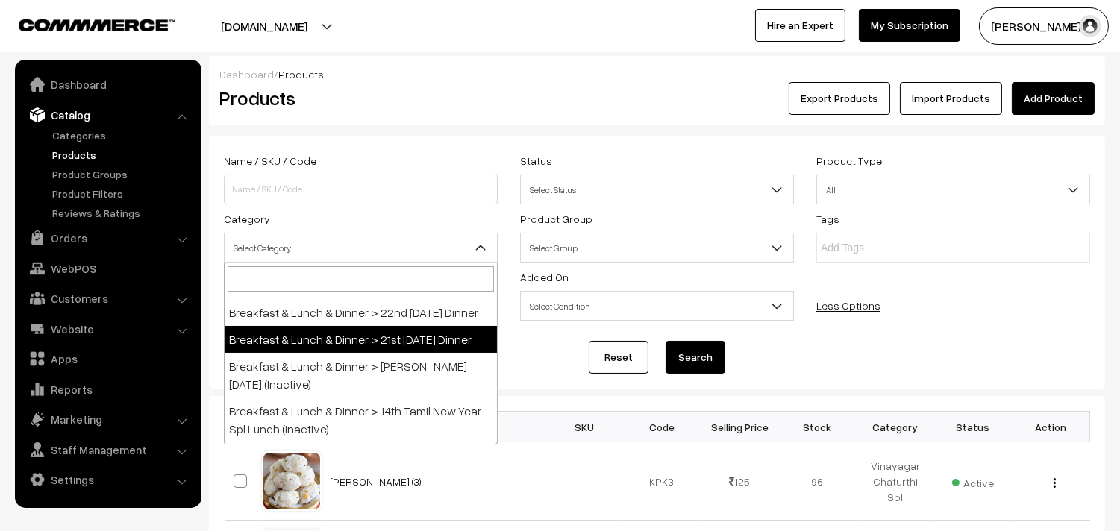
select select "68"
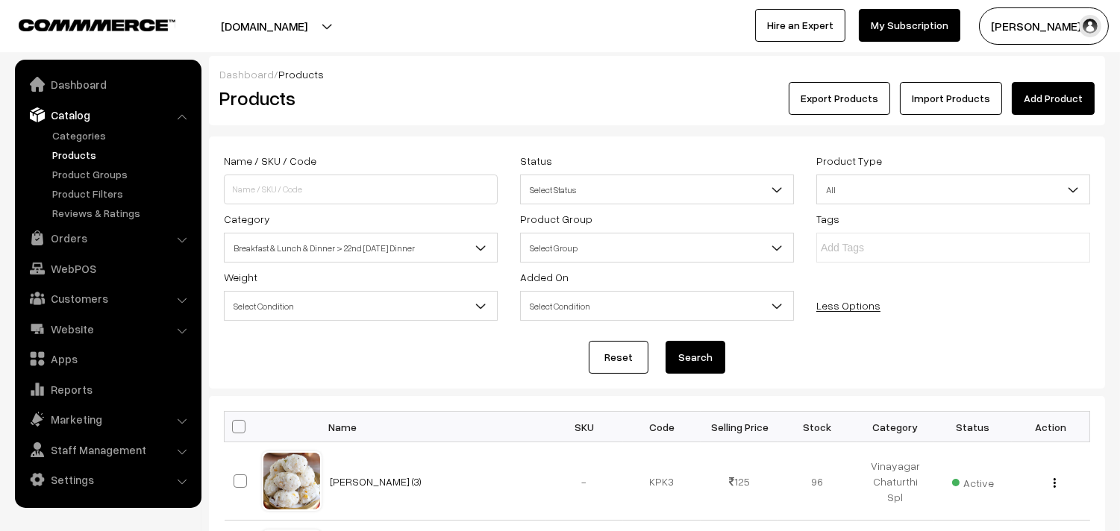
click at [681, 349] on button "Search" at bounding box center [696, 357] width 60 height 33
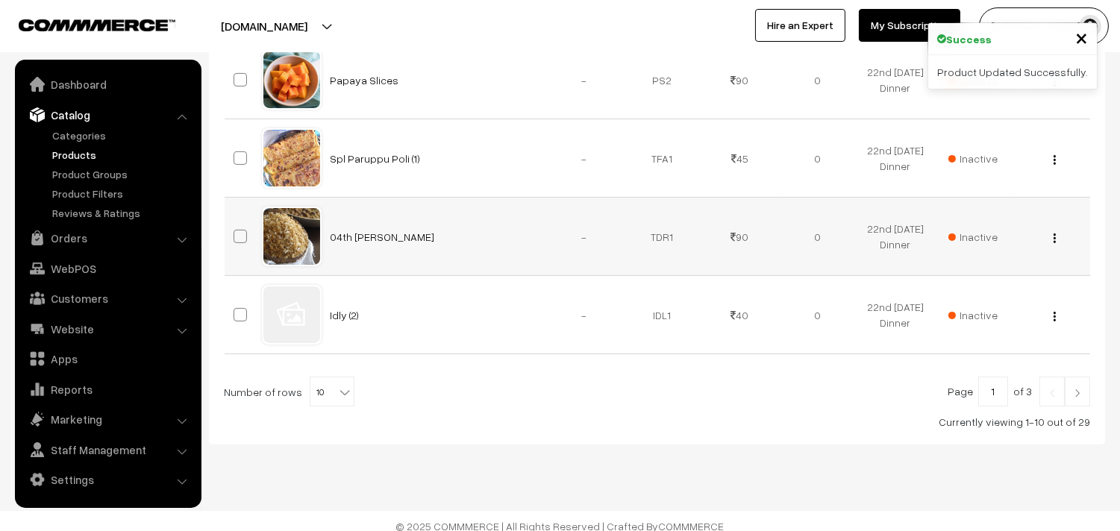
scroll to position [884, 0]
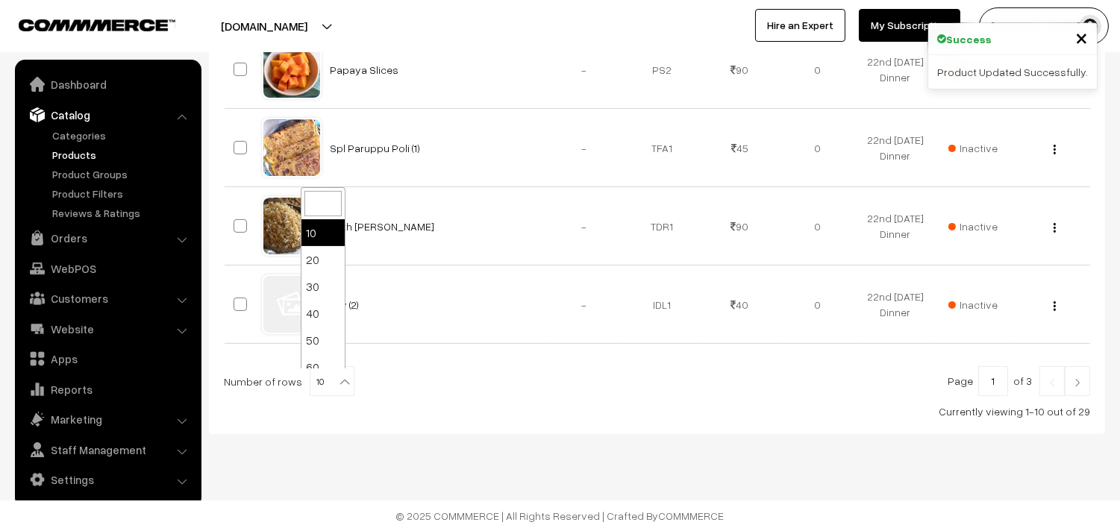
click at [326, 383] on span "10" at bounding box center [331, 382] width 43 height 30
select select "90"
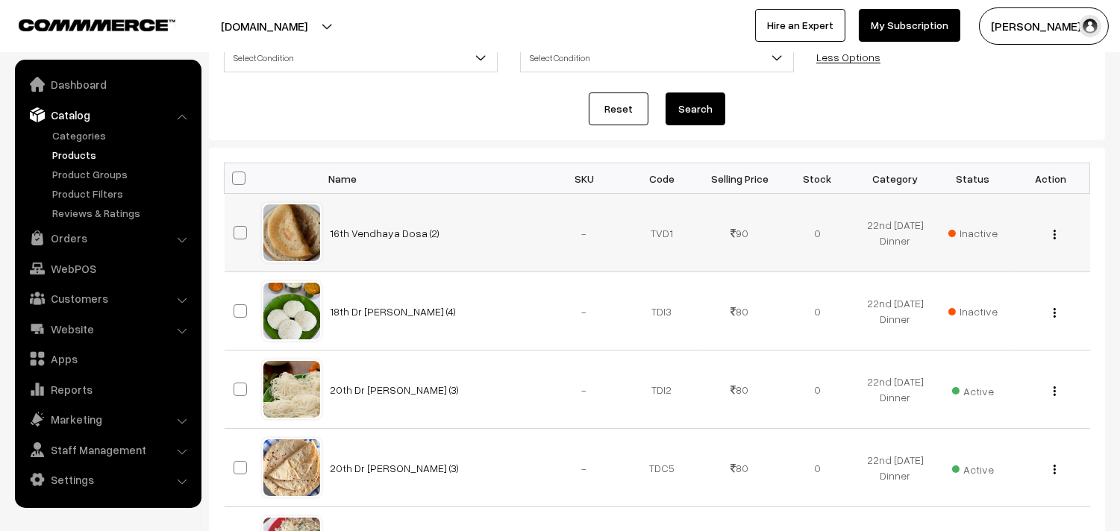
scroll to position [331, 0]
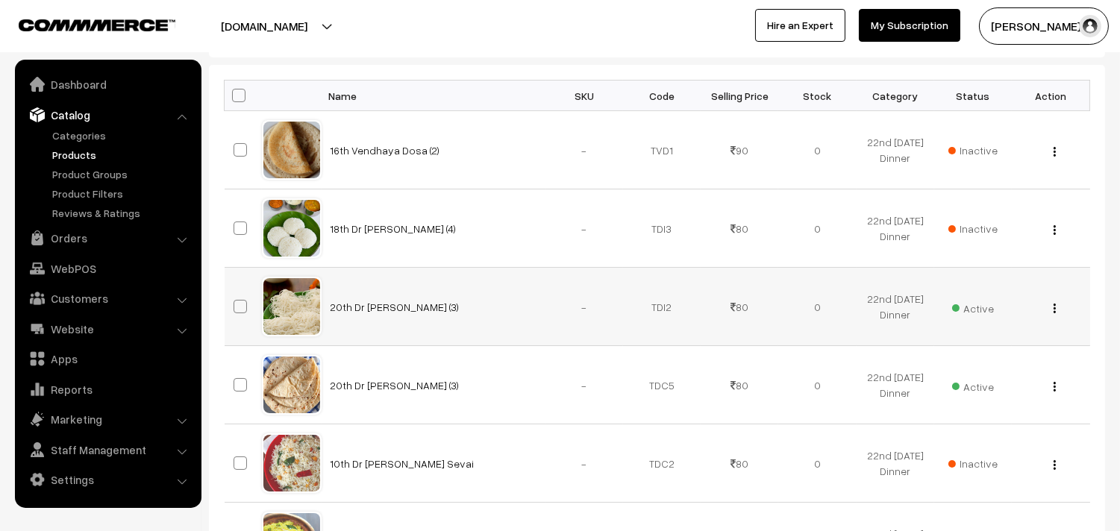
click at [978, 304] on span "Active" at bounding box center [973, 306] width 42 height 19
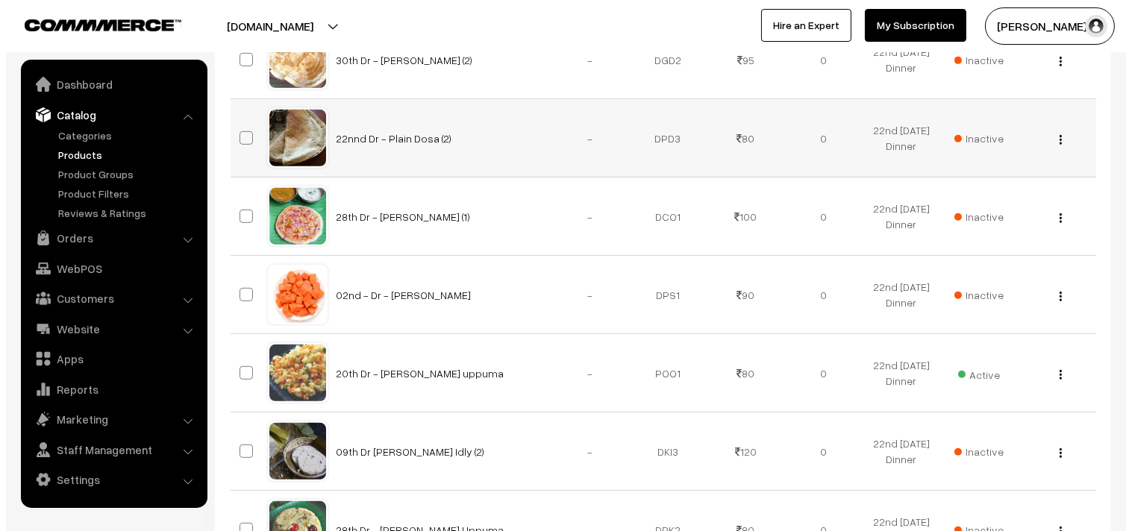
scroll to position [1493, 0]
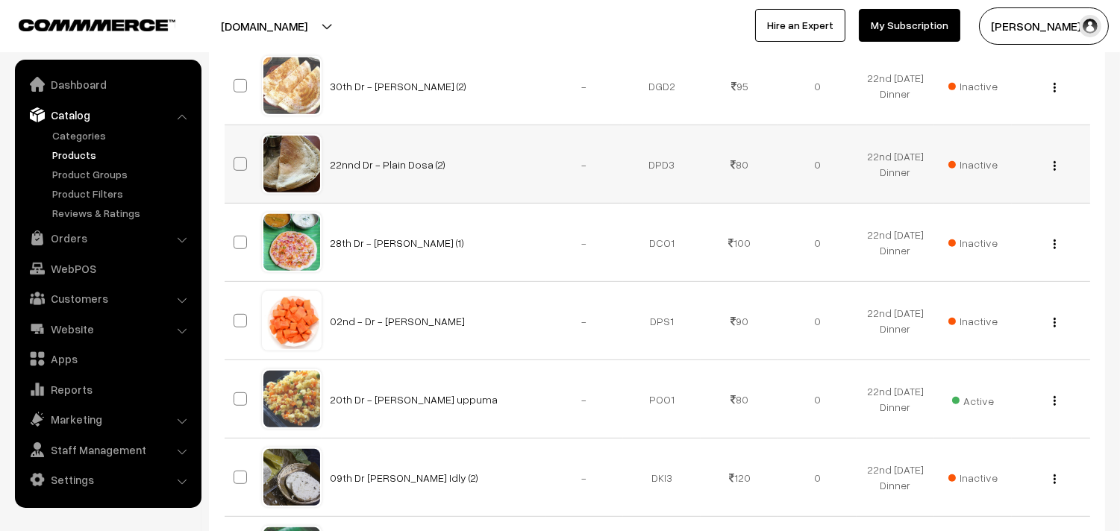
click at [980, 168] on span "Inactive" at bounding box center [973, 165] width 49 height 16
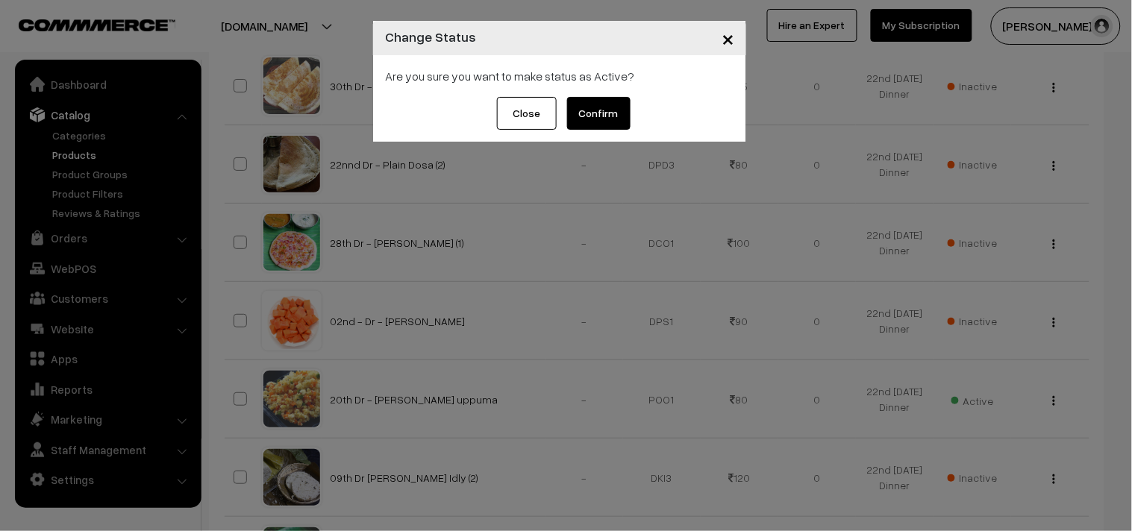
click at [595, 110] on button "Confirm" at bounding box center [598, 113] width 63 height 33
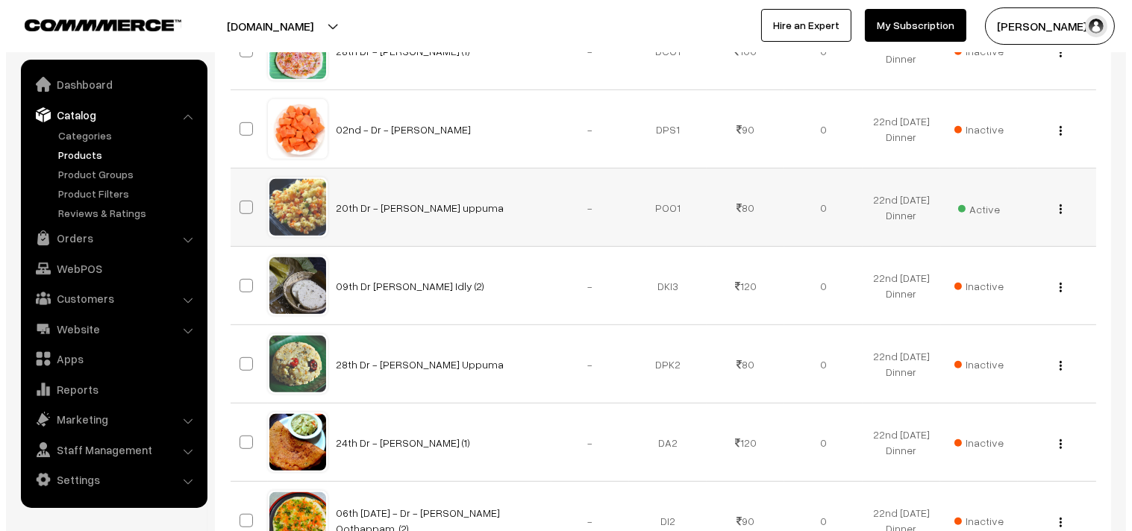
scroll to position [1673, 0]
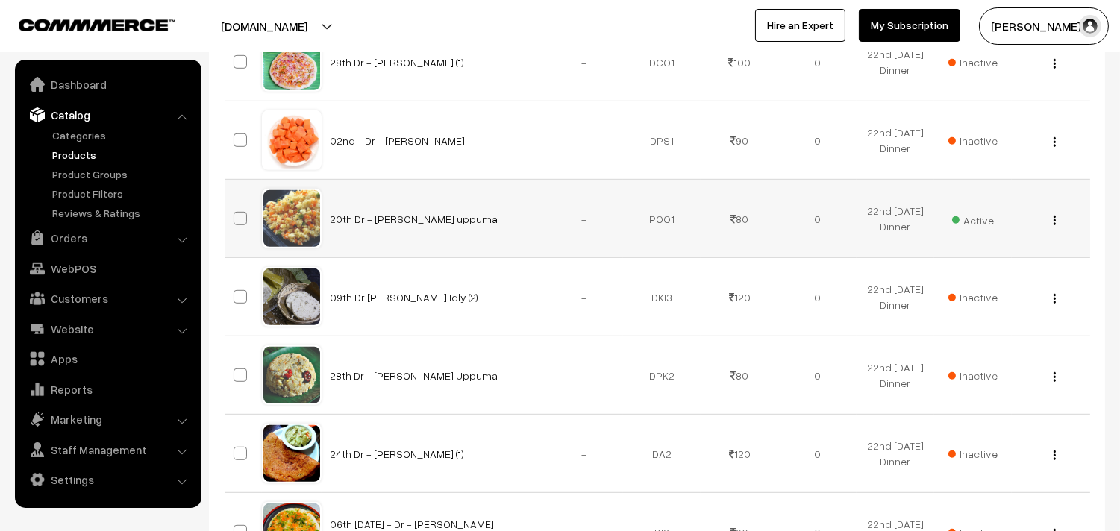
click at [983, 227] on span "Active" at bounding box center [973, 218] width 42 height 19
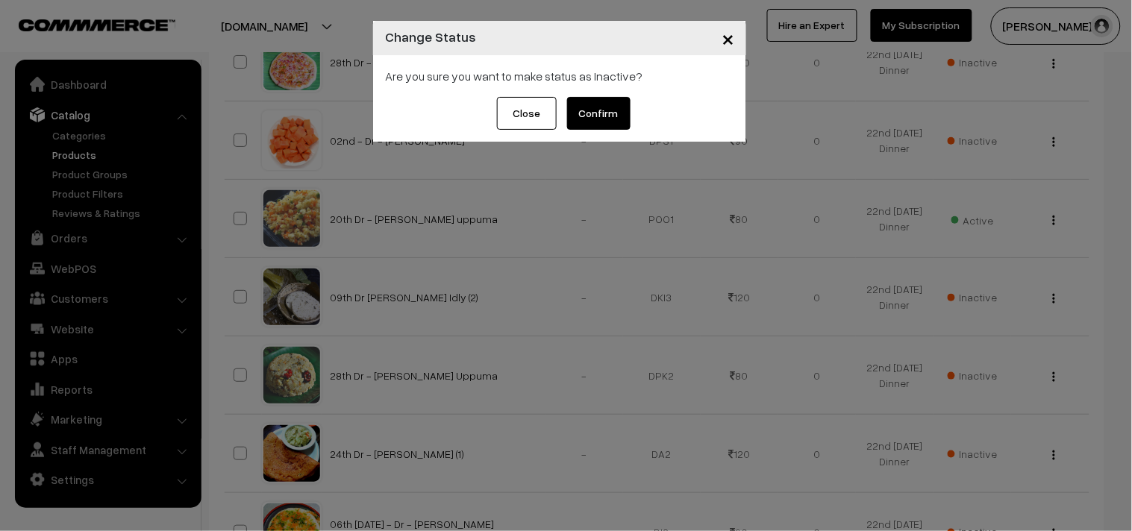
click at [603, 124] on button "Confirm" at bounding box center [598, 113] width 63 height 33
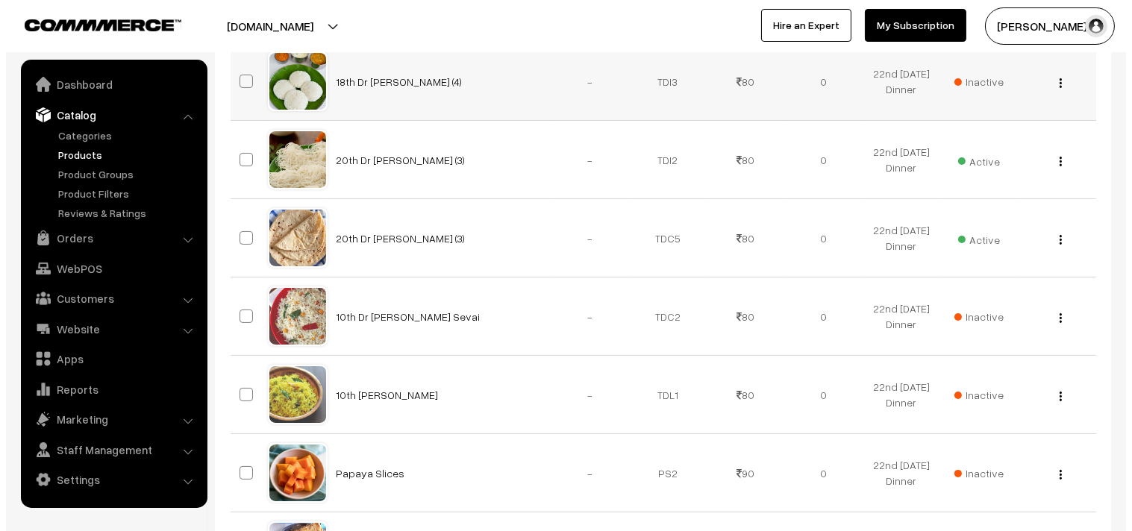
scroll to position [512, 0]
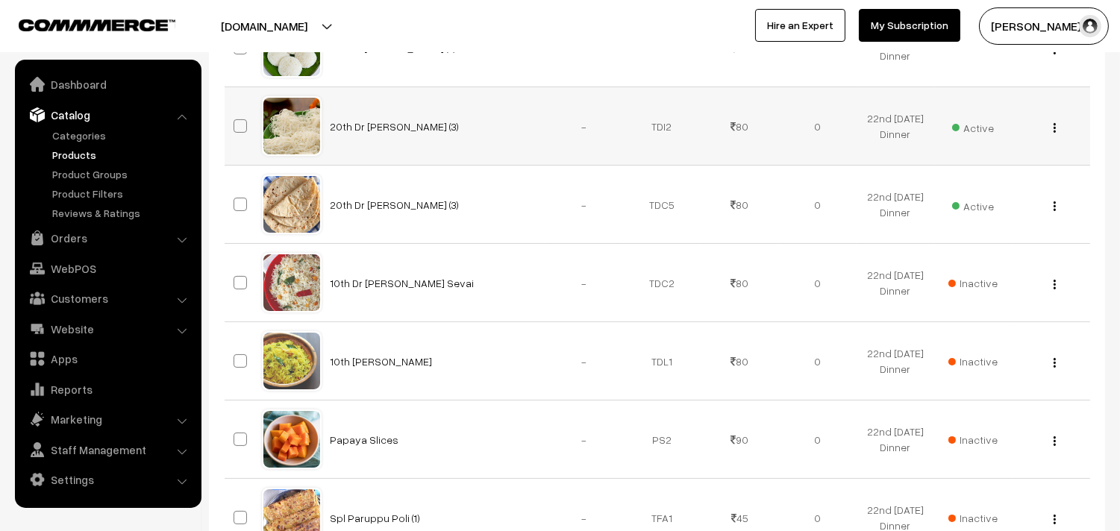
click at [974, 124] on span "Active" at bounding box center [973, 125] width 42 height 19
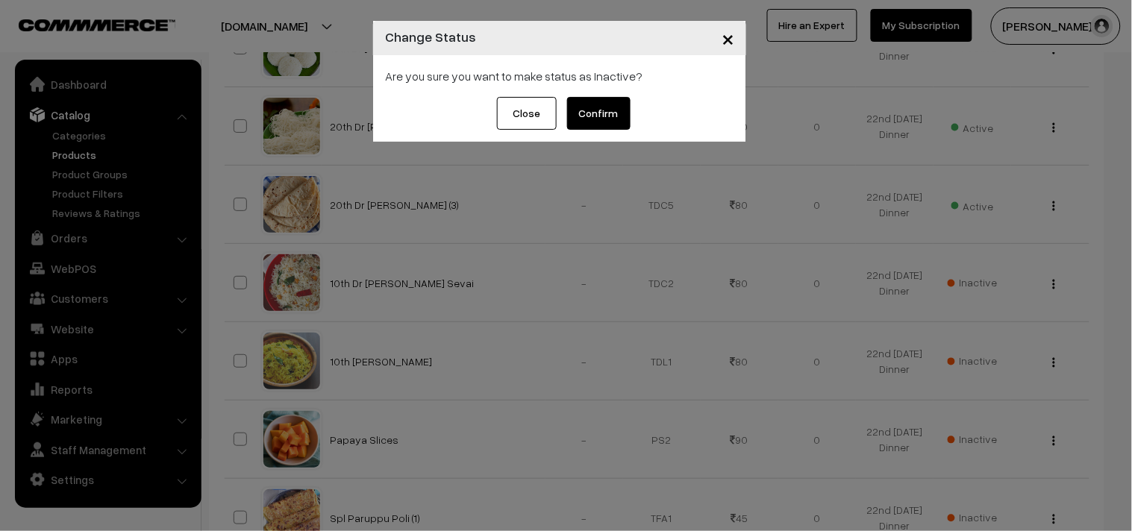
click at [584, 110] on button "Confirm" at bounding box center [598, 113] width 63 height 33
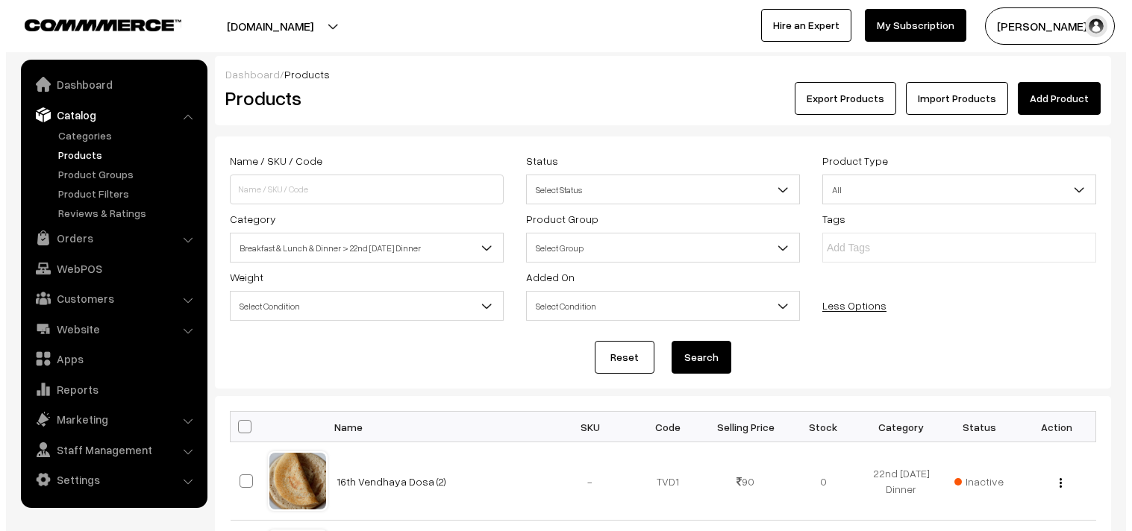
scroll to position [512, 0]
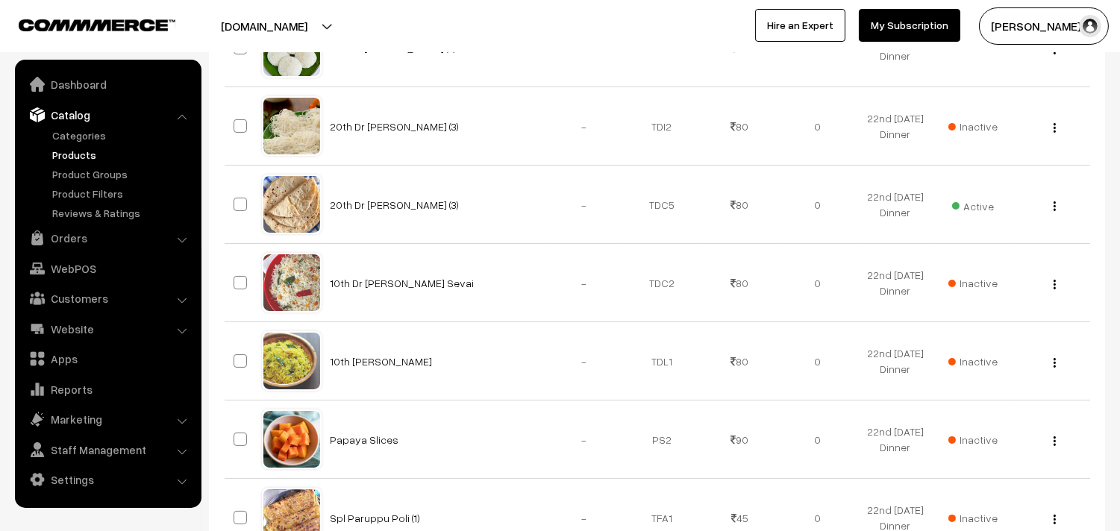
click at [986, 202] on span "Active" at bounding box center [973, 204] width 42 height 19
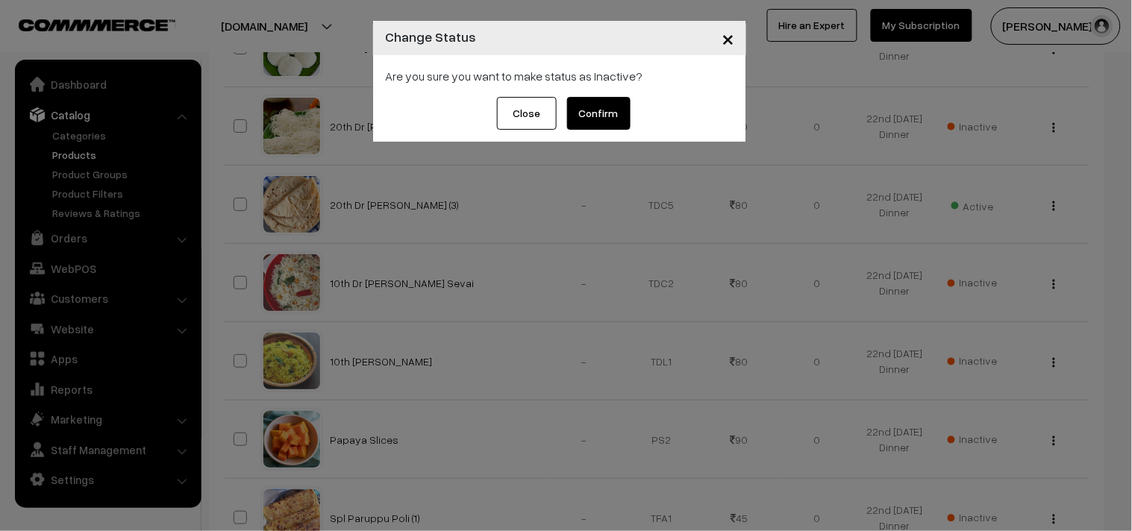
click at [619, 110] on button "Confirm" at bounding box center [598, 113] width 63 height 33
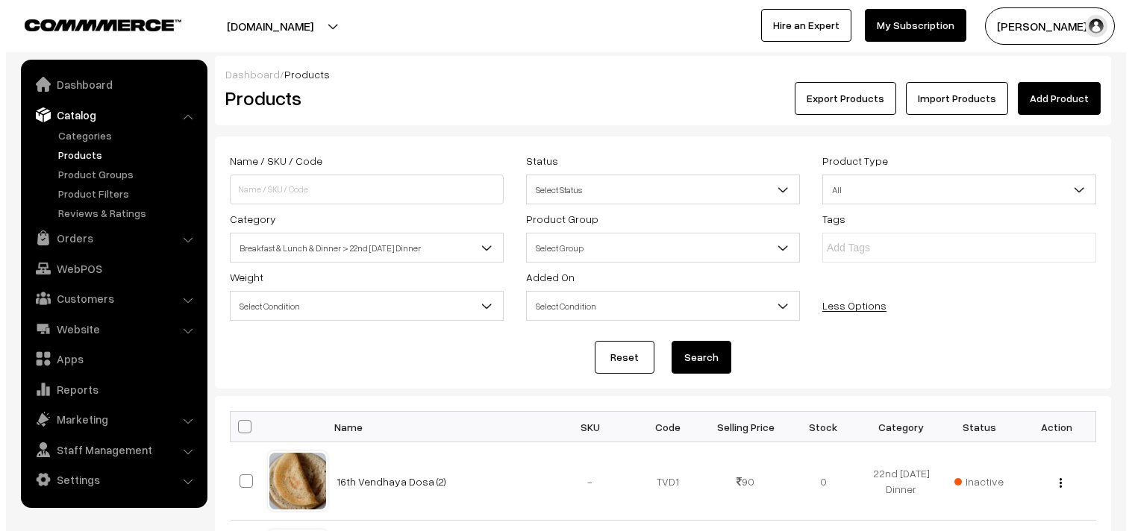
scroll to position [512, 0]
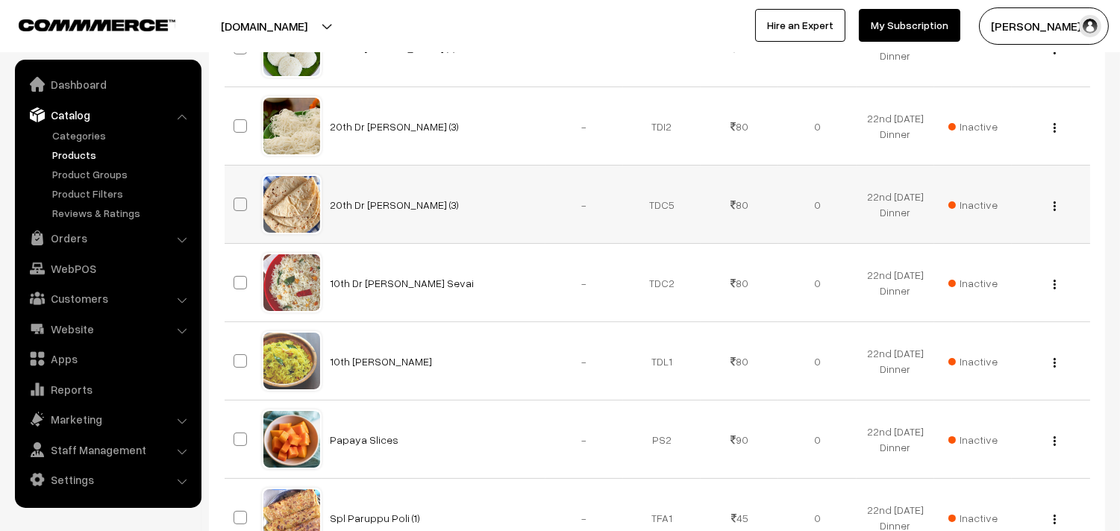
click at [978, 204] on span "Inactive" at bounding box center [973, 205] width 49 height 16
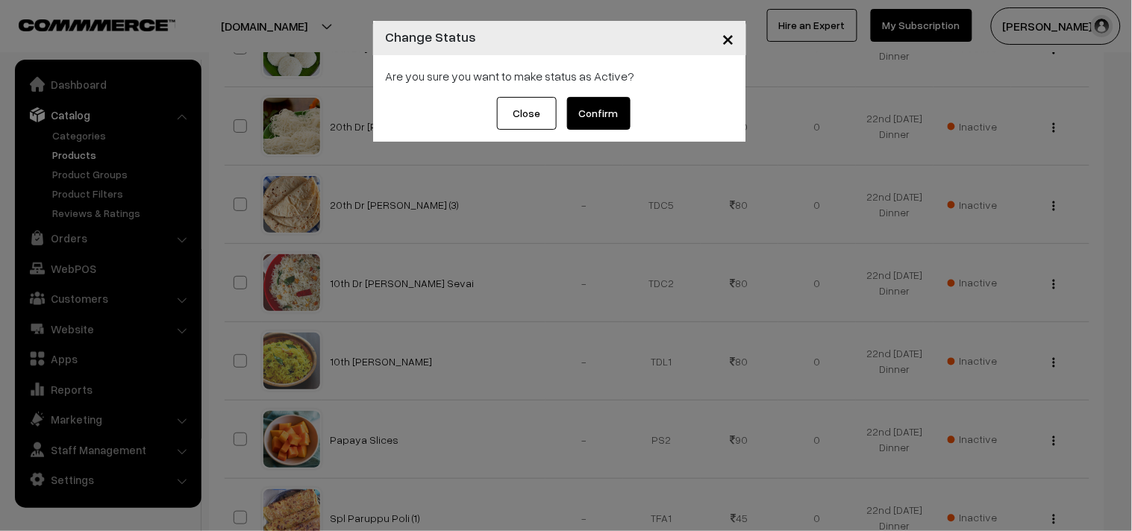
click at [602, 131] on div "Close Confirm" at bounding box center [559, 119] width 373 height 45
click at [602, 117] on button "Confirm" at bounding box center [598, 113] width 63 height 33
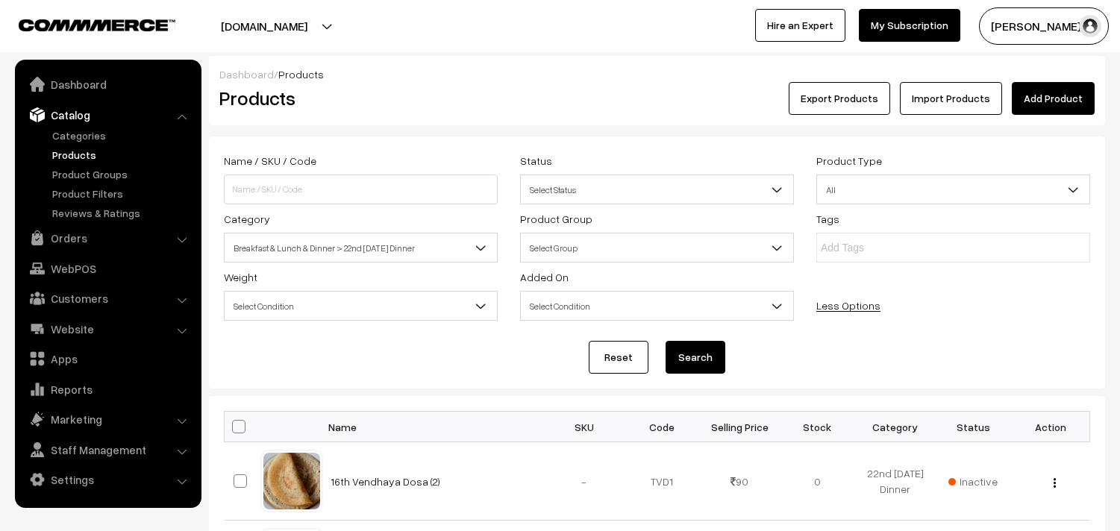
scroll to position [512, 0]
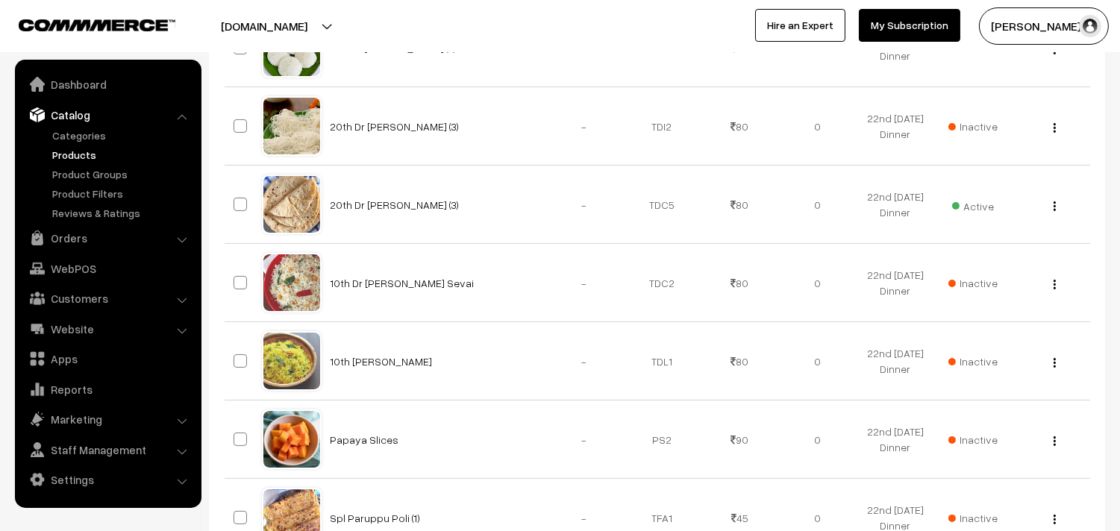
click at [1054, 204] on img "button" at bounding box center [1055, 206] width 2 height 10
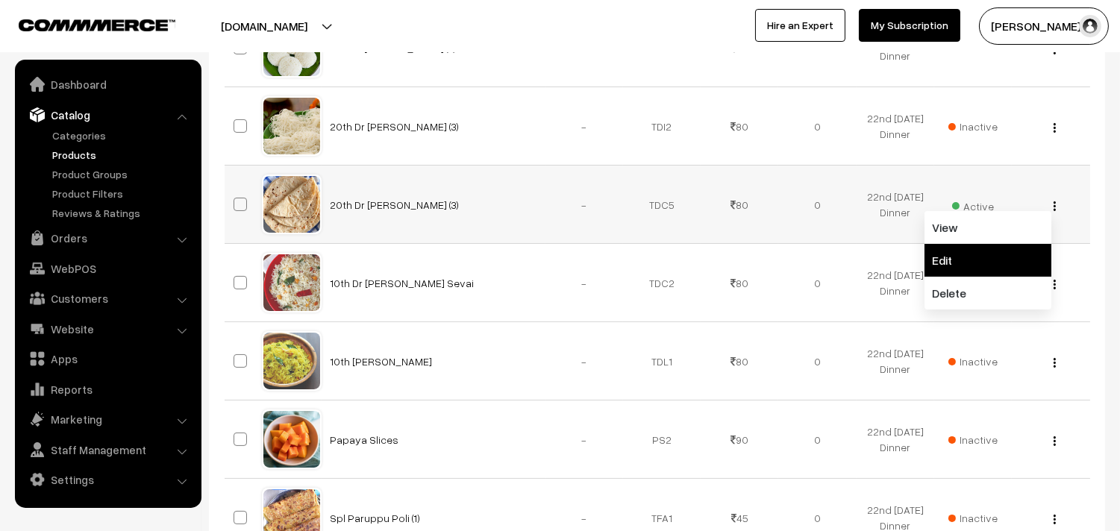
click at [956, 263] on link "Edit" at bounding box center [988, 260] width 127 height 33
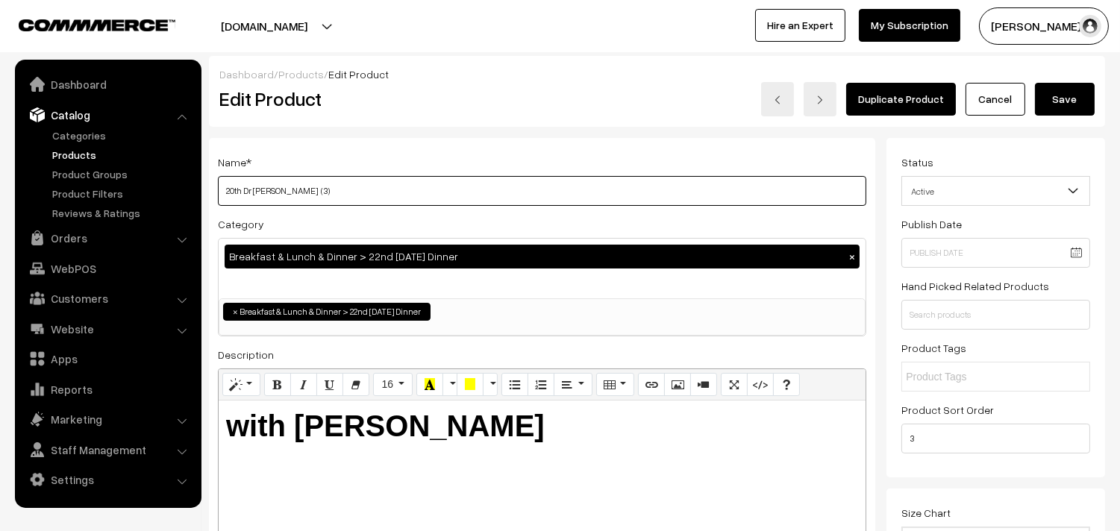
drag, startPoint x: 246, startPoint y: 191, endPoint x: 79, endPoint y: 157, distance: 170.7
type input "22nd Dr [PERSON_NAME] (3)"
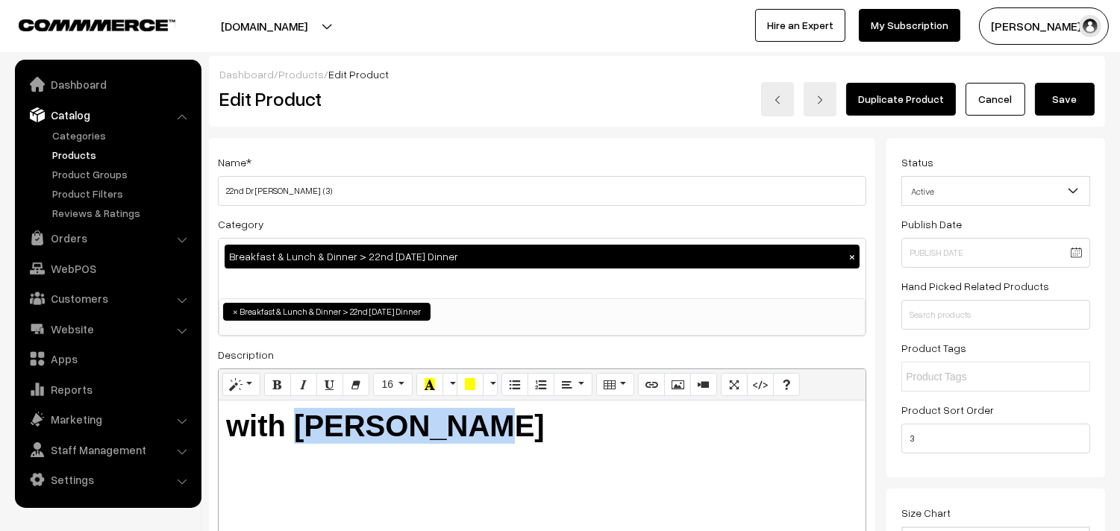
drag, startPoint x: 300, startPoint y: 422, endPoint x: 867, endPoint y: 471, distance: 569.3
click at [867, 471] on div "Name * 22nd Dr [PERSON_NAME] (3) Category Breakfast & Lunch & Dinner > 22nd [DA…" at bounding box center [542, 379] width 666 height 482
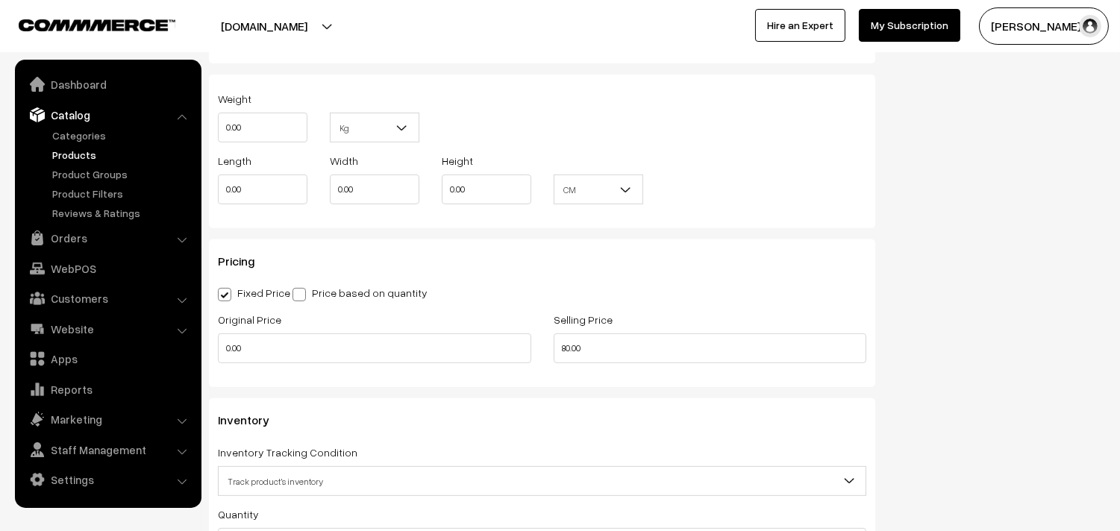
scroll to position [1243, 0]
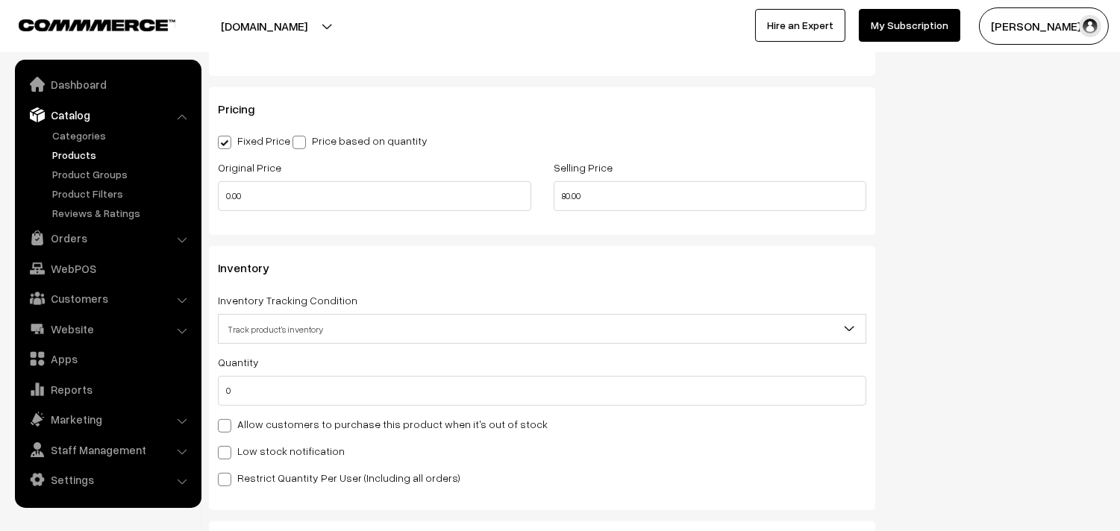
click at [287, 424] on label "Allow customers to purchase this product when it's out of stock" at bounding box center [383, 424] width 330 height 16
click at [228, 424] on input "Allow customers to purchase this product when it's out of stock" at bounding box center [223, 424] width 10 height 10
checkbox input "true"
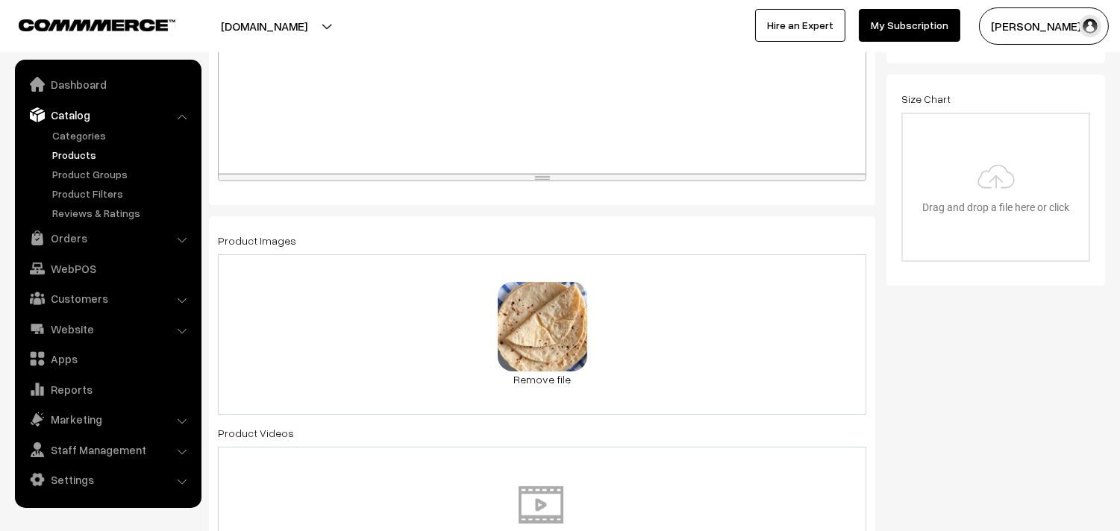
scroll to position [0, 0]
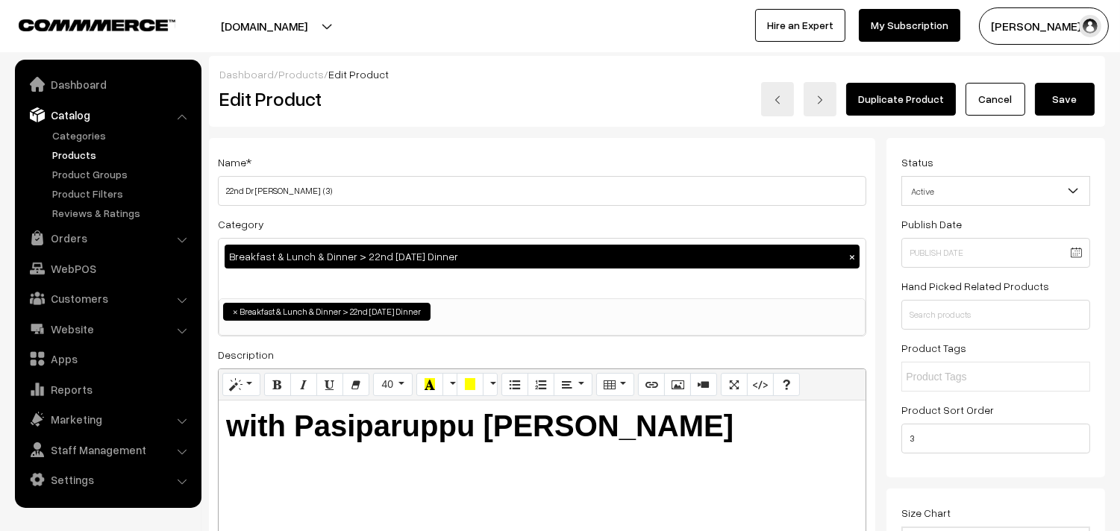
click at [1087, 104] on button "Save" at bounding box center [1065, 99] width 60 height 33
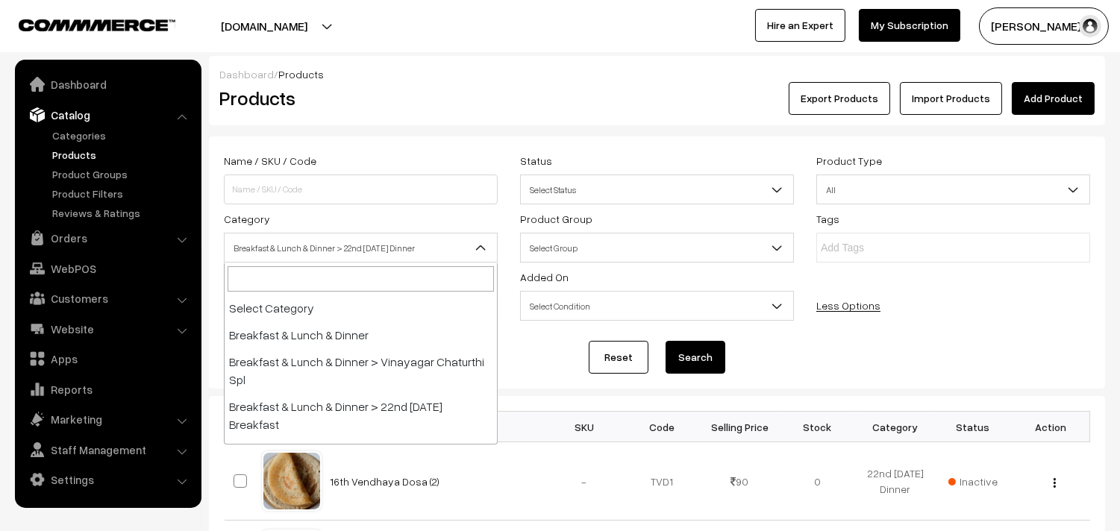
click at [331, 234] on span "Breakfast & Lunch & Dinner > 22nd [DATE] Dinner" at bounding box center [361, 248] width 274 height 30
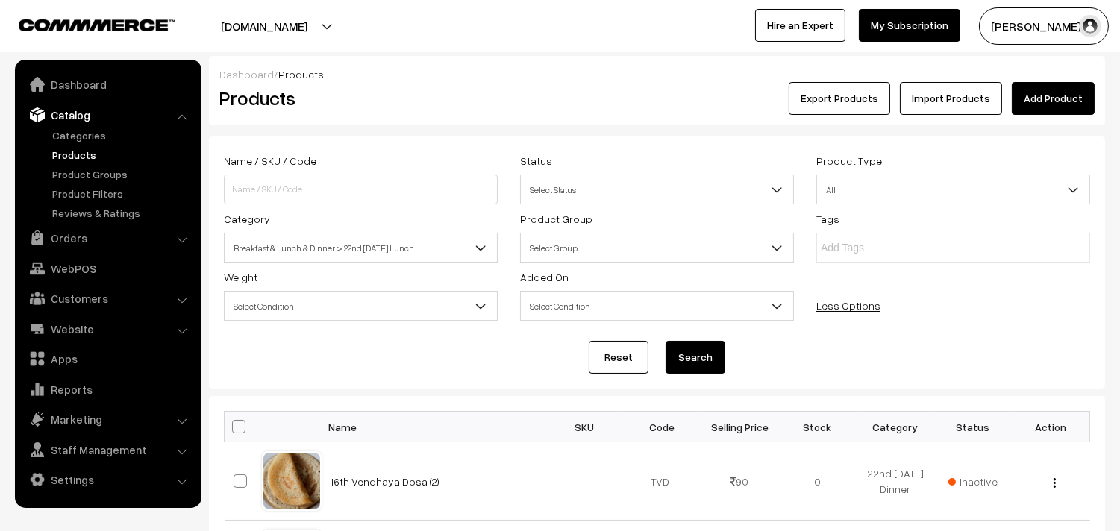
click at [390, 246] on span "Breakfast & Lunch & Dinner > 22nd [DATE] Lunch" at bounding box center [361, 248] width 272 height 26
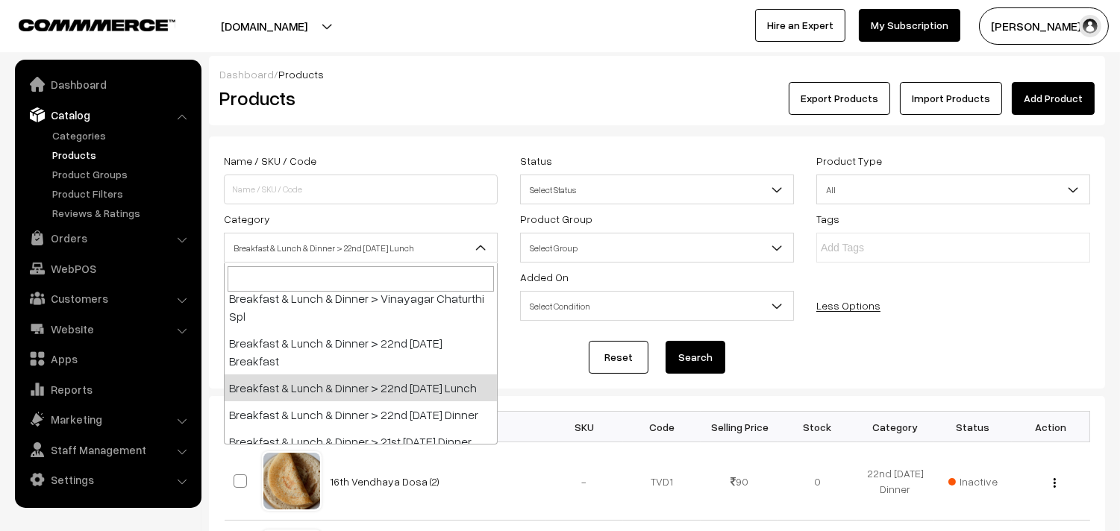
scroll to position [83, 0]
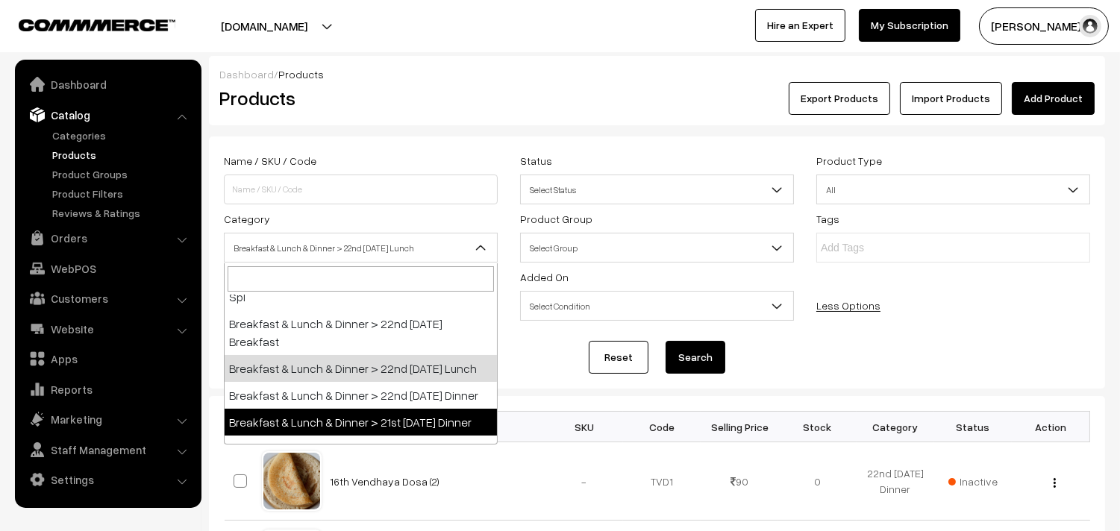
select select "96"
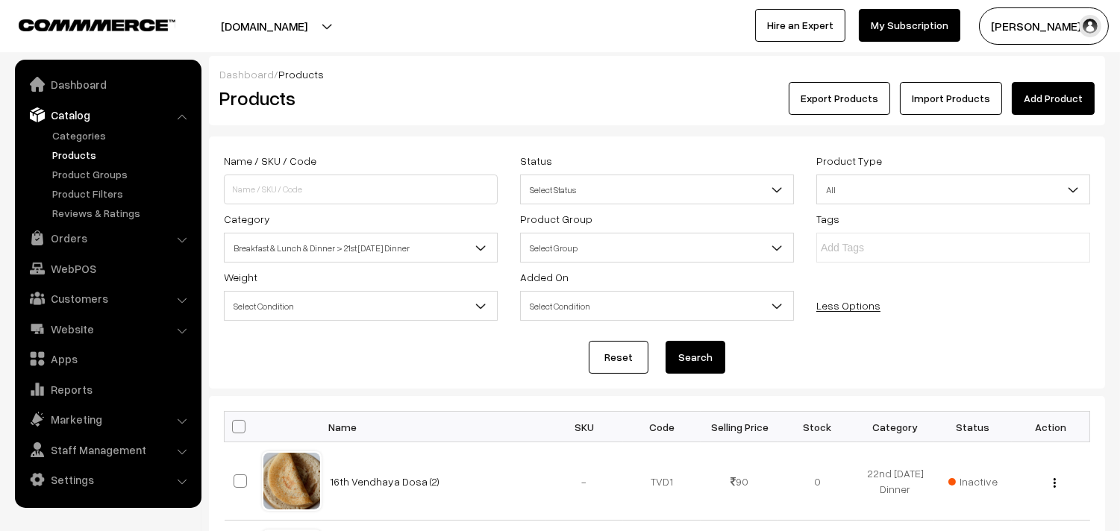
click at [702, 357] on button "Search" at bounding box center [696, 357] width 60 height 33
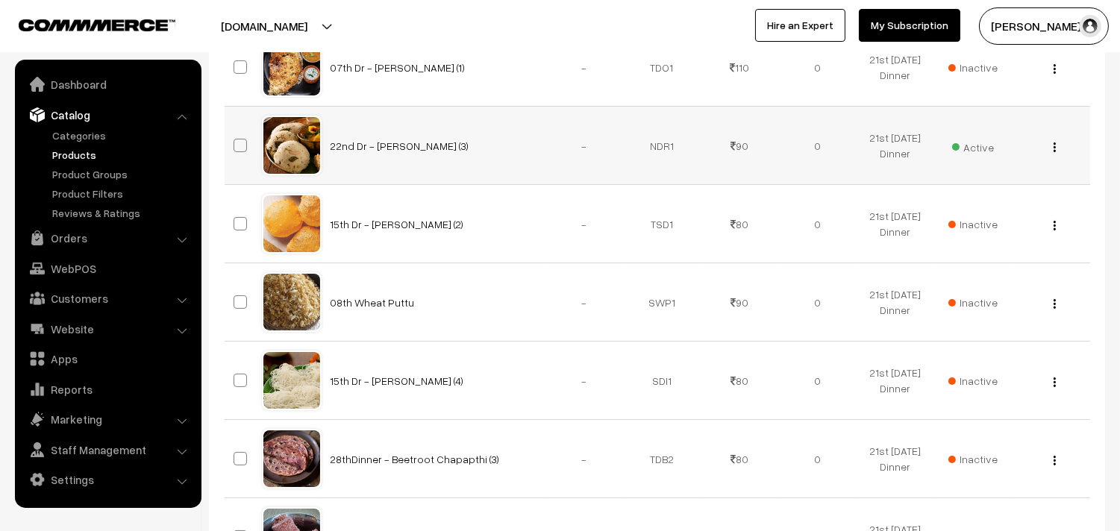
scroll to position [414, 0]
click at [1057, 145] on div "View Edit Delete" at bounding box center [1051, 146] width 60 height 16
click at [1055, 146] on img "button" at bounding box center [1055, 148] width 2 height 10
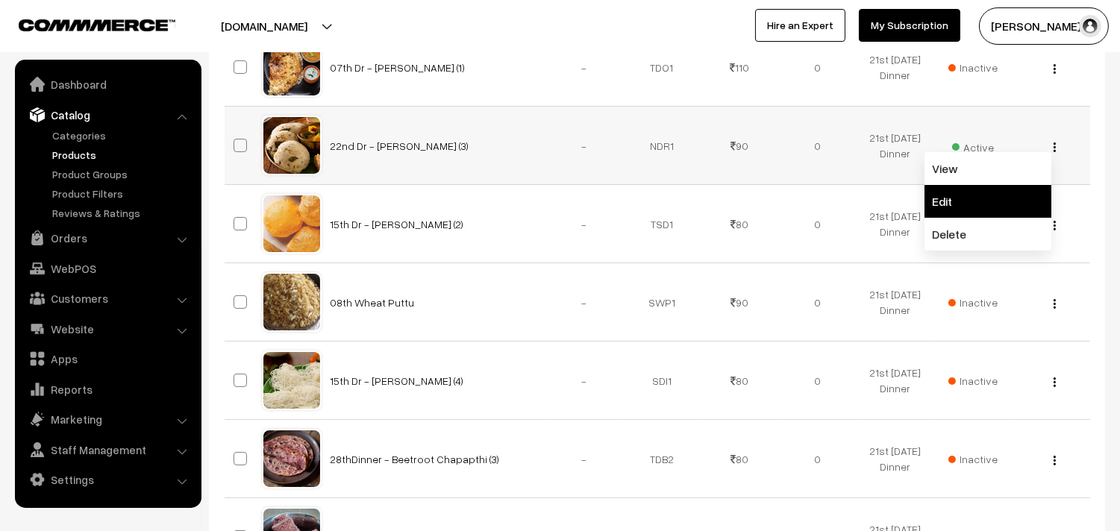
click at [982, 201] on link "Edit" at bounding box center [988, 201] width 127 height 33
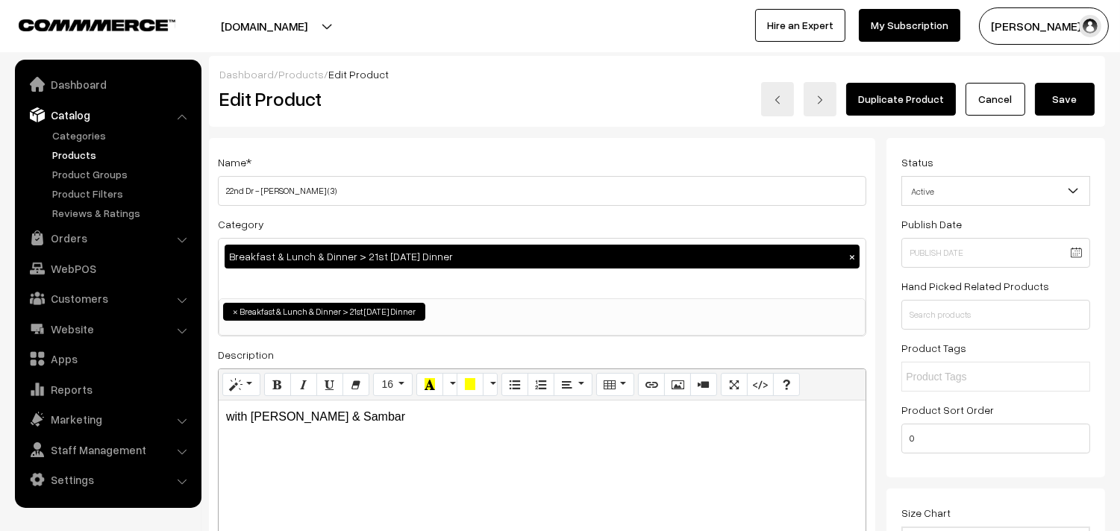
click at [849, 254] on button "×" at bounding box center [852, 256] width 13 height 13
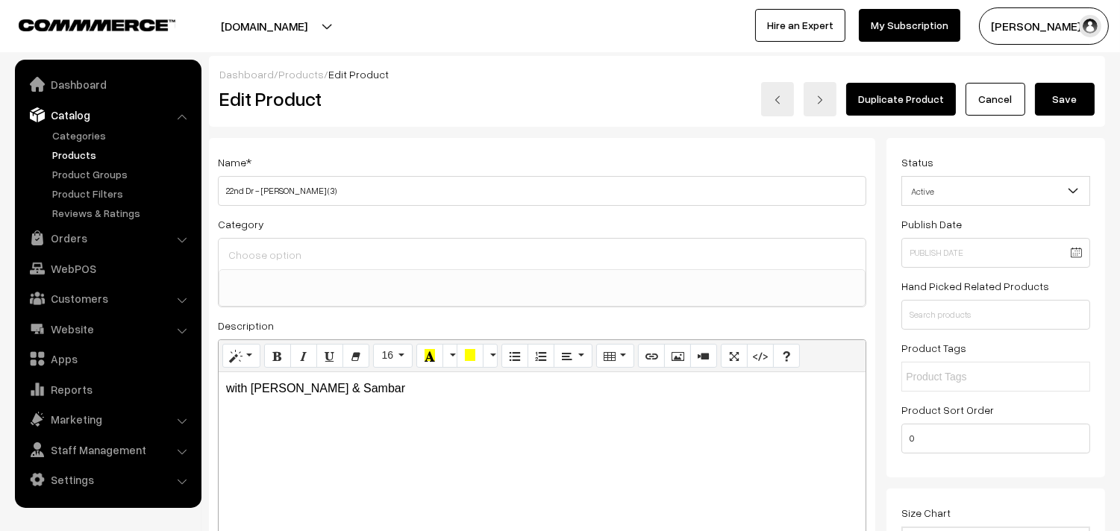
click at [346, 265] on input at bounding box center [542, 256] width 635 height 22
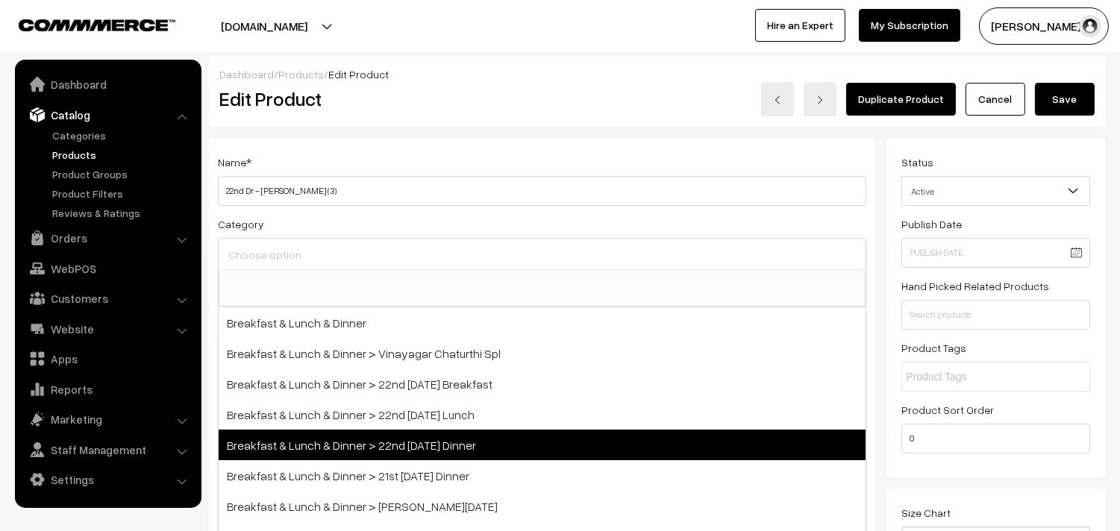
click at [437, 438] on span "Breakfast & Lunch & Dinner > 22nd [DATE] Dinner" at bounding box center [542, 445] width 647 height 31
select select "68"
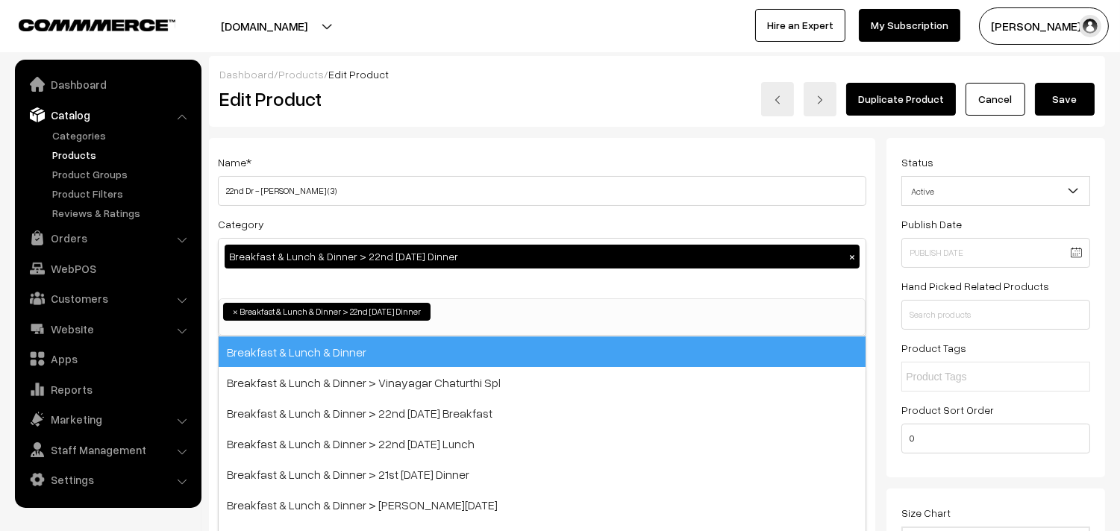
click at [584, 163] on div "Name * 22nd Dr - [PERSON_NAME] (3)" at bounding box center [542, 179] width 649 height 53
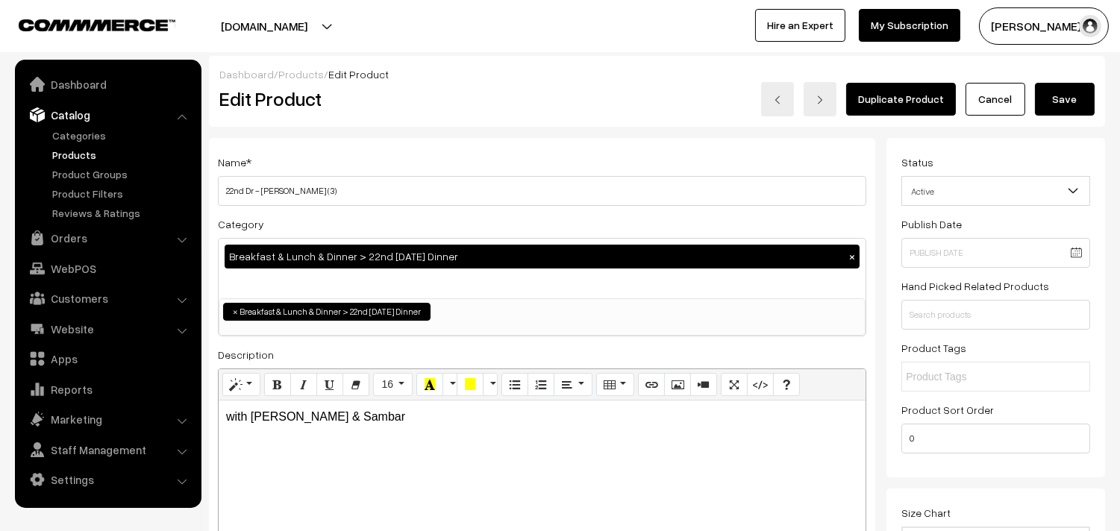
click at [1043, 99] on button "Save" at bounding box center [1065, 99] width 60 height 33
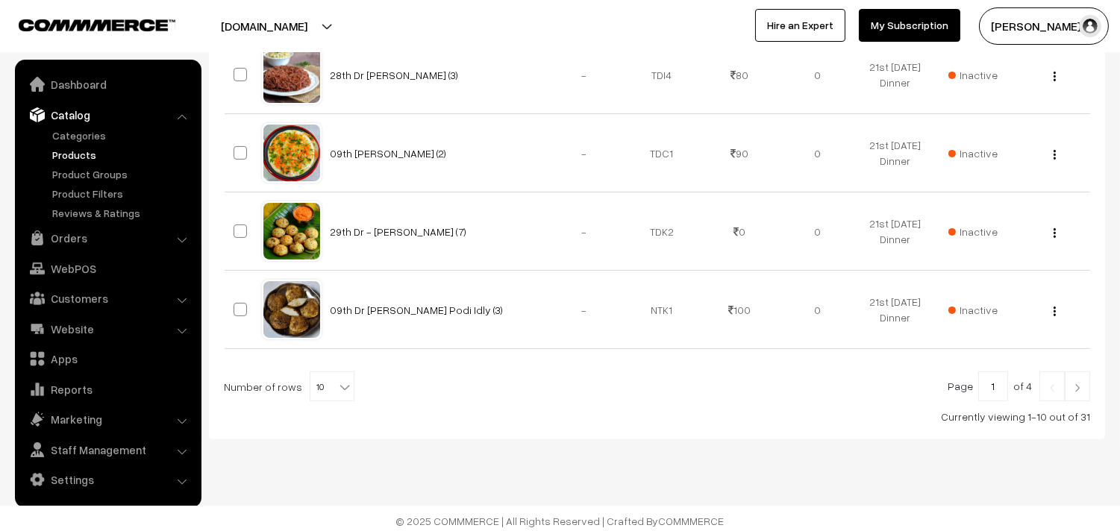
scroll to position [884, 0]
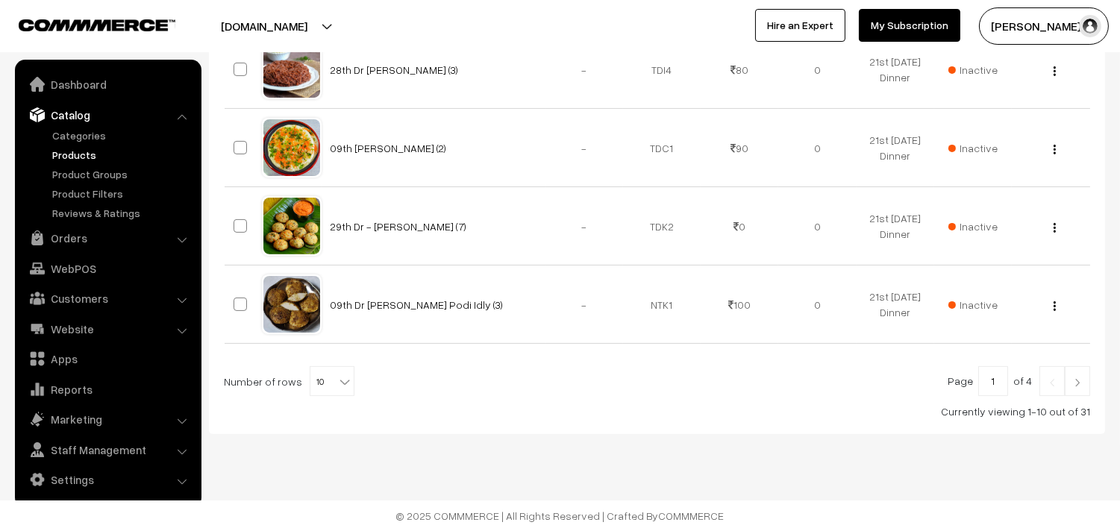
click at [322, 381] on span "10" at bounding box center [331, 382] width 43 height 30
select select "100"
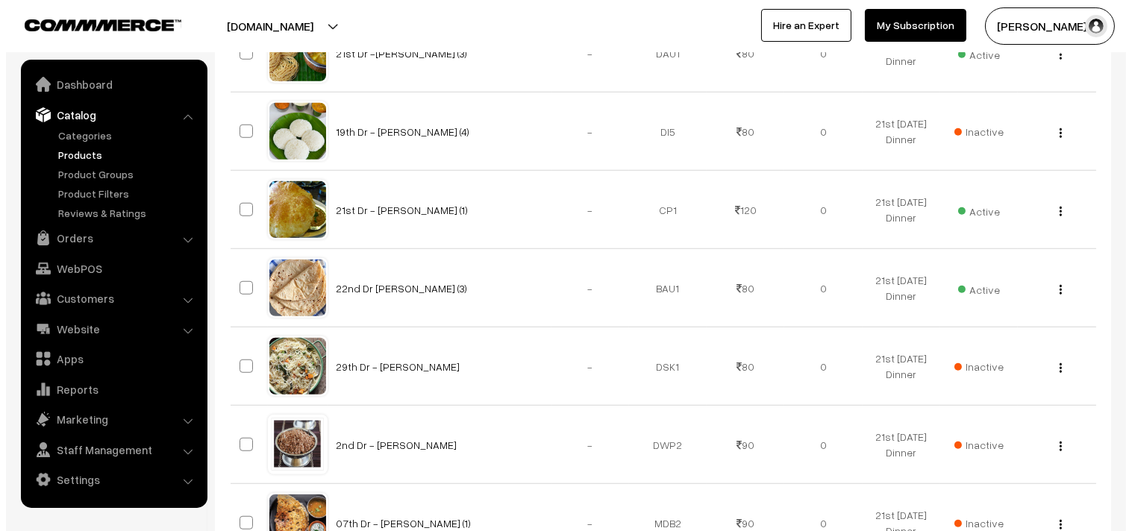
scroll to position [2322, 0]
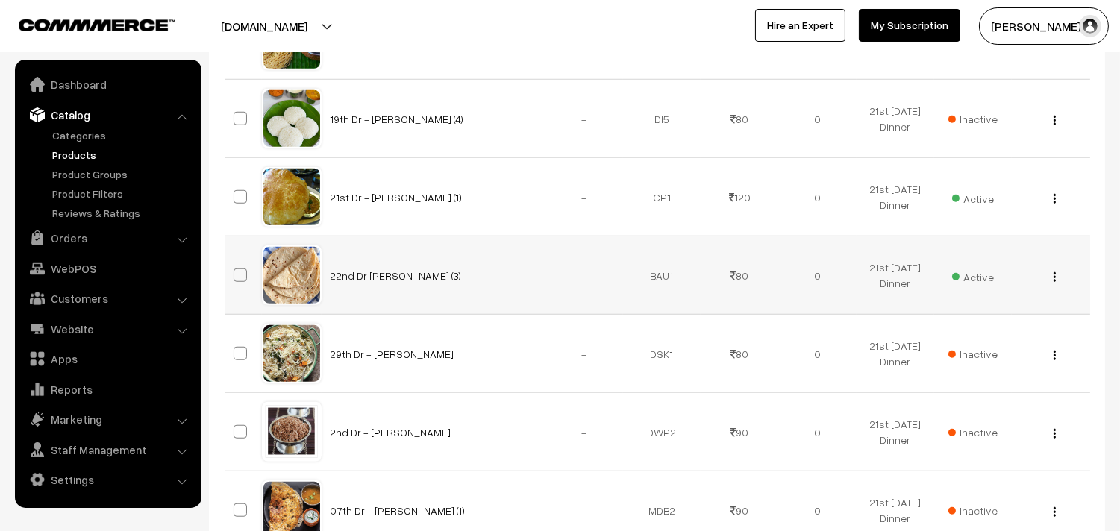
click at [968, 276] on span "Active" at bounding box center [973, 275] width 42 height 19
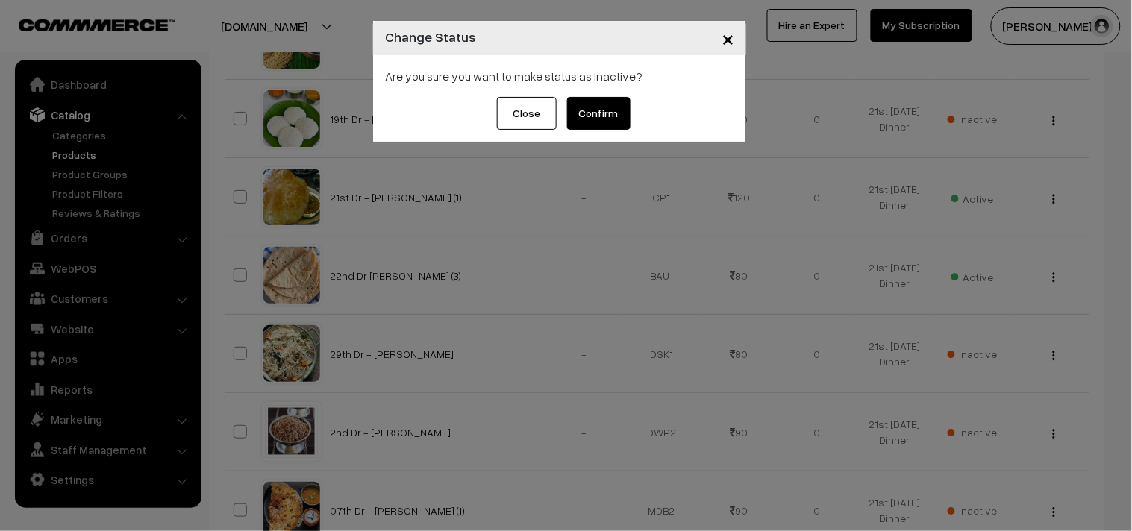
click at [614, 117] on button "Confirm" at bounding box center [598, 113] width 63 height 33
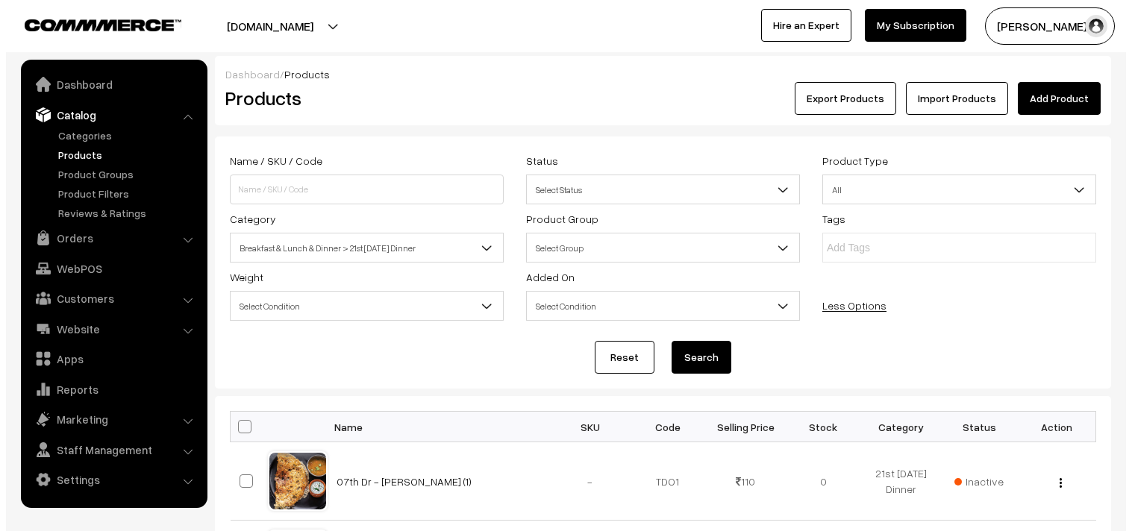
scroll to position [2322, 0]
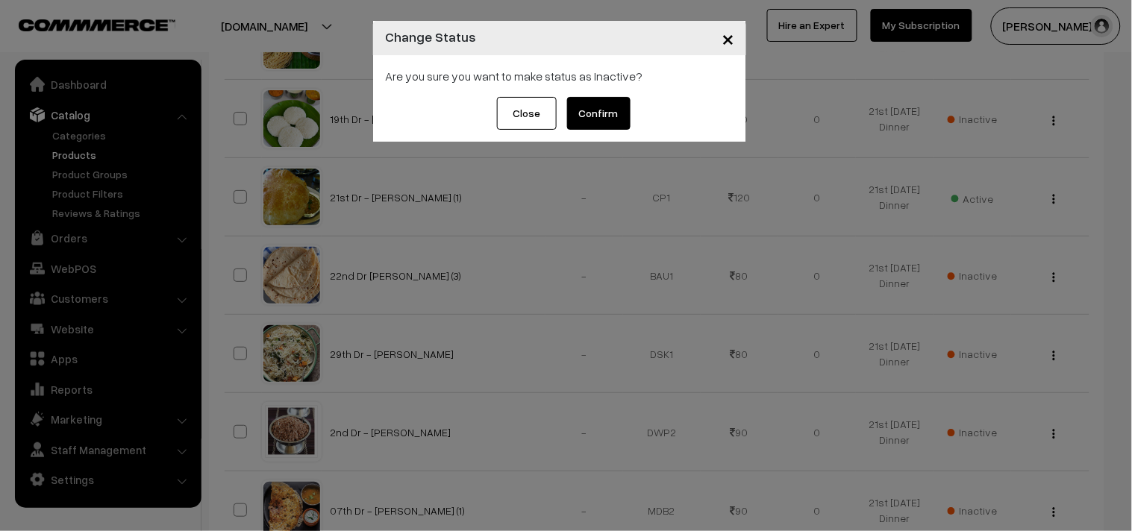
click at [616, 120] on button "Confirm" at bounding box center [598, 113] width 63 height 33
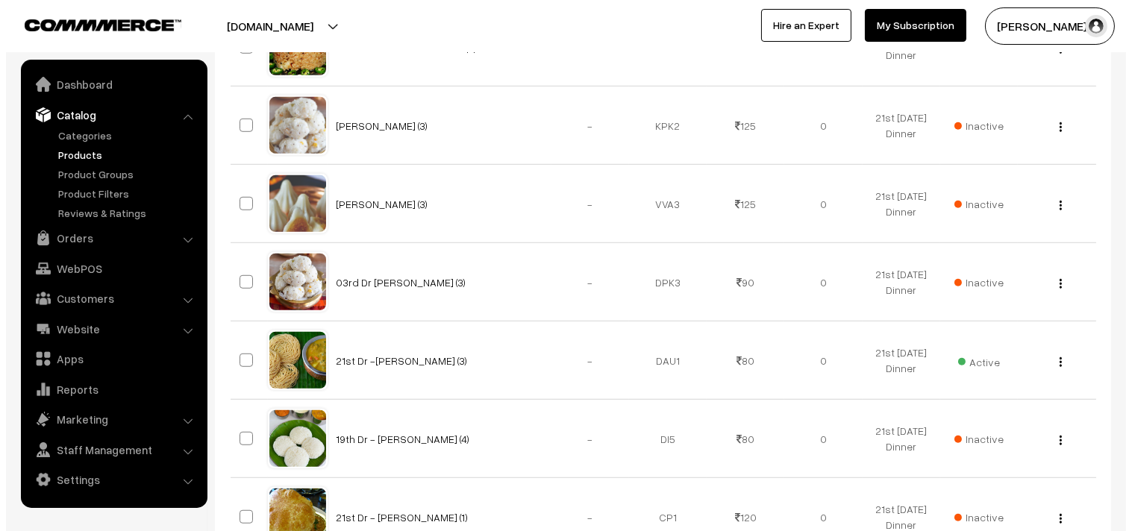
scroll to position [1996, 0]
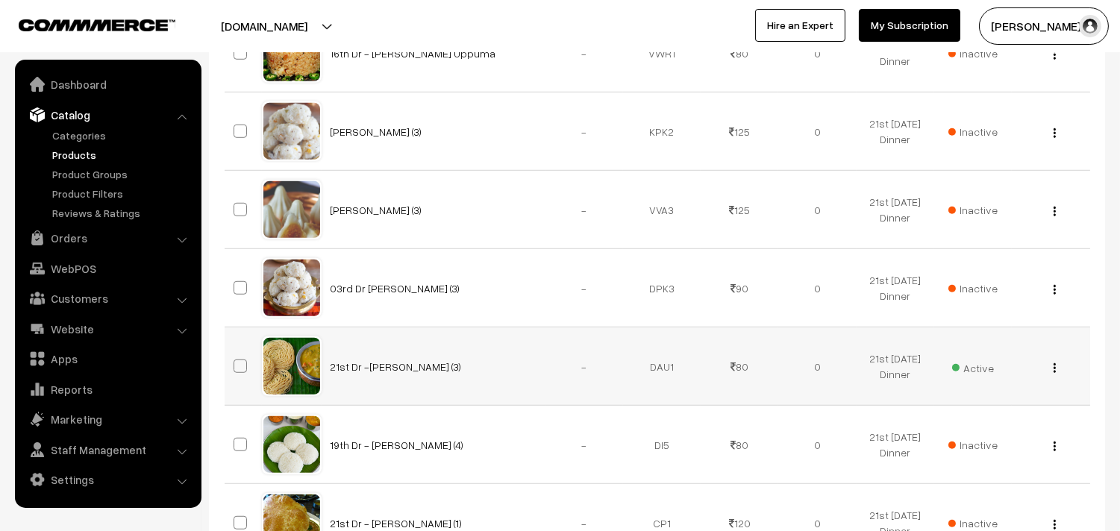
click at [989, 376] on span "Active" at bounding box center [973, 366] width 42 height 19
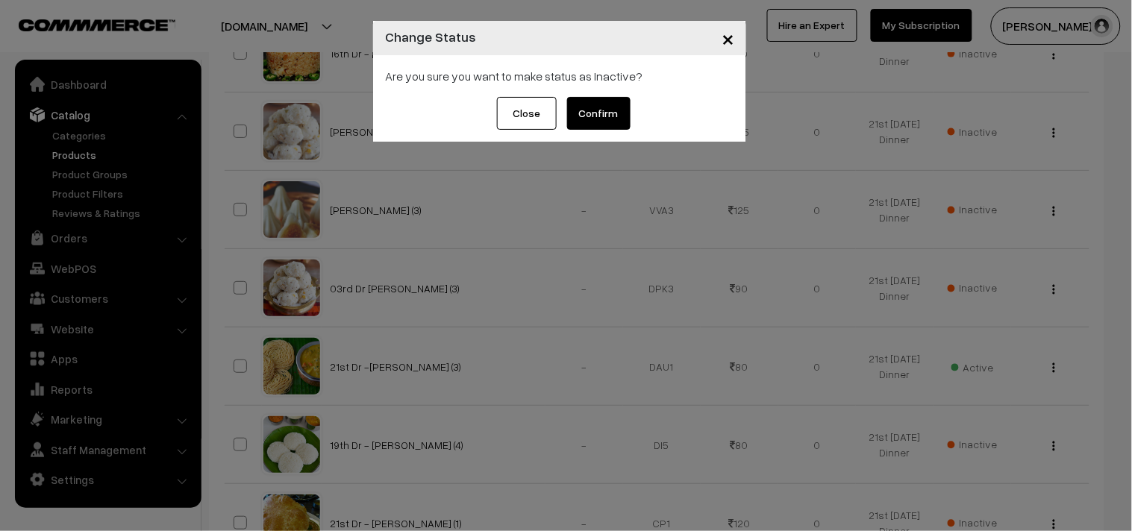
drag, startPoint x: 599, startPoint y: 110, endPoint x: 584, endPoint y: 531, distance: 421.1
click at [598, 110] on button "Confirm" at bounding box center [598, 113] width 63 height 33
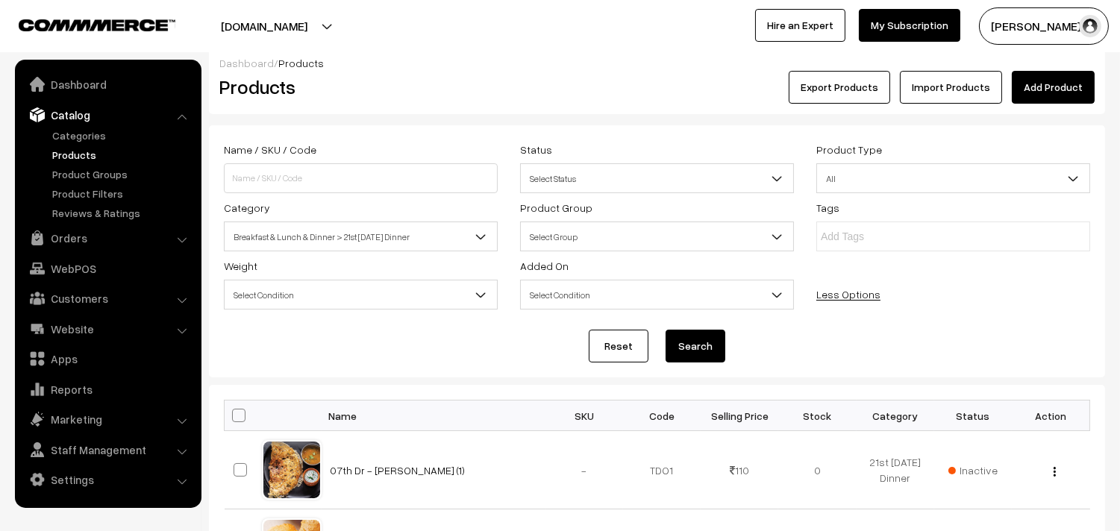
scroll to position [5, 0]
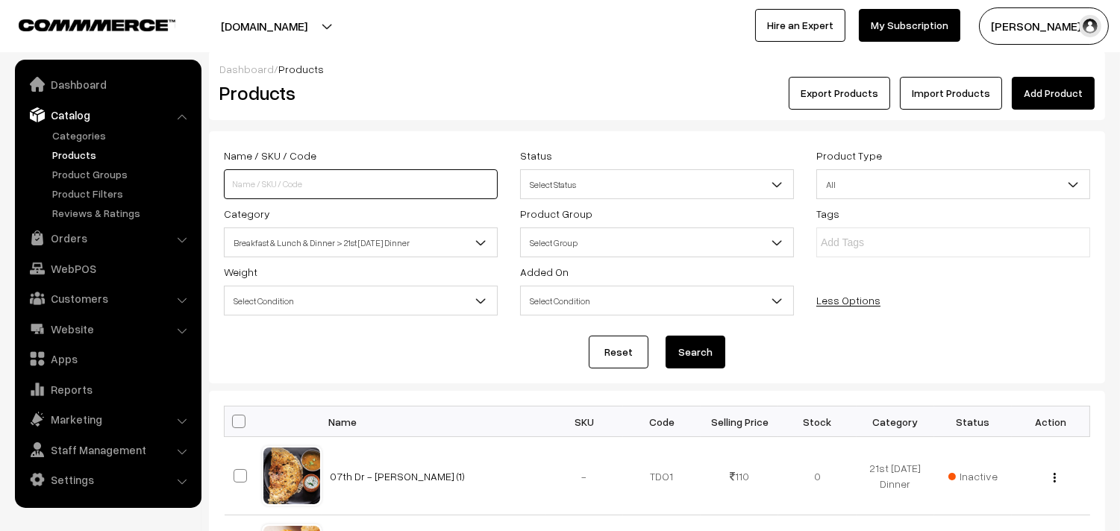
drag, startPoint x: 334, startPoint y: 189, endPoint x: 251, endPoint y: 189, distance: 82.1
click at [251, 189] on input at bounding box center [361, 184] width 274 height 30
click at [481, 143] on form "Name / SKU / Code Status Select Status Active Inactive Select Status Product Ty…" at bounding box center [657, 257] width 896 height 252
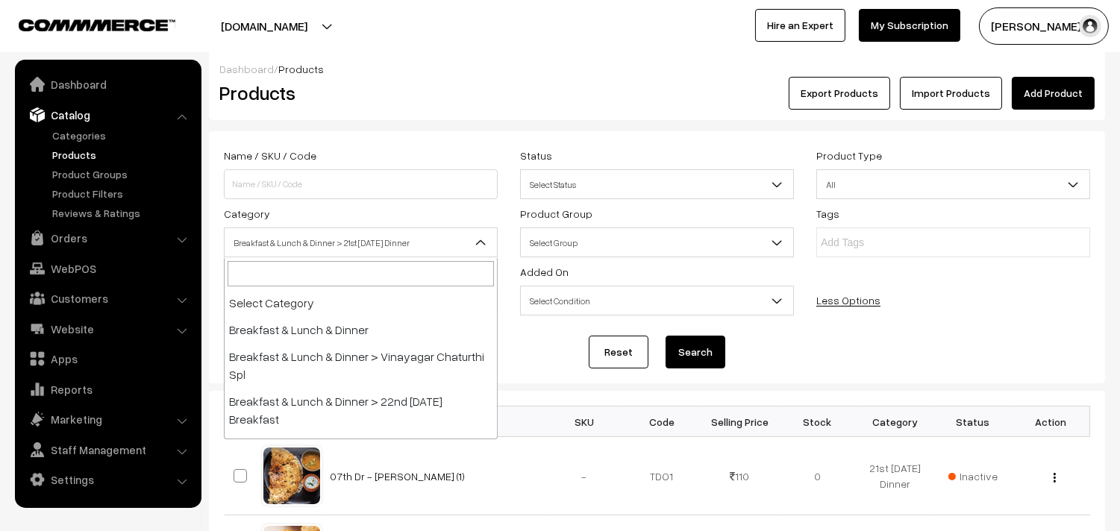
click at [396, 247] on span "Breakfast & Lunch & Dinner > 21st [DATE] Dinner" at bounding box center [361, 243] width 272 height 26
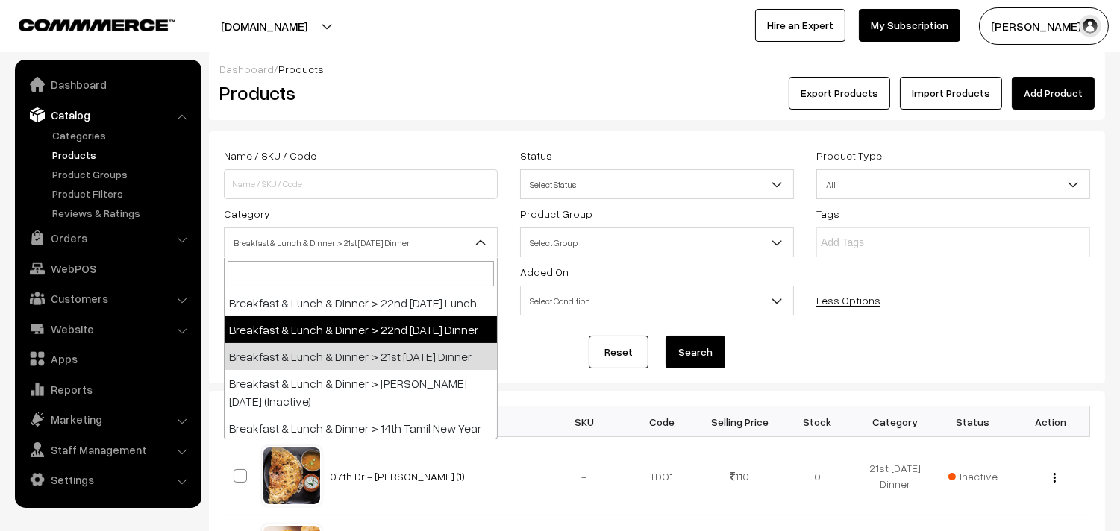
select select "68"
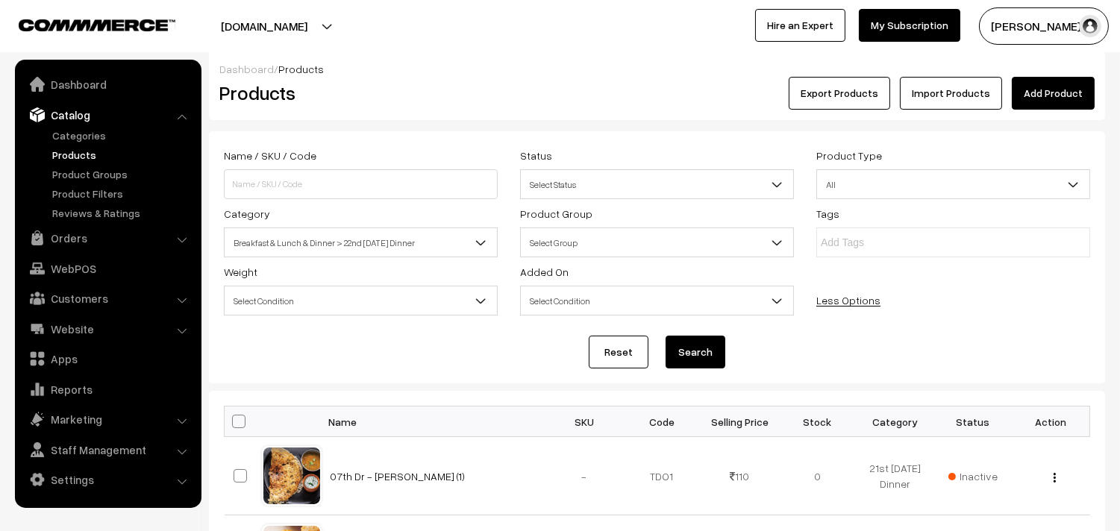
click at [699, 352] on button "Search" at bounding box center [696, 352] width 60 height 33
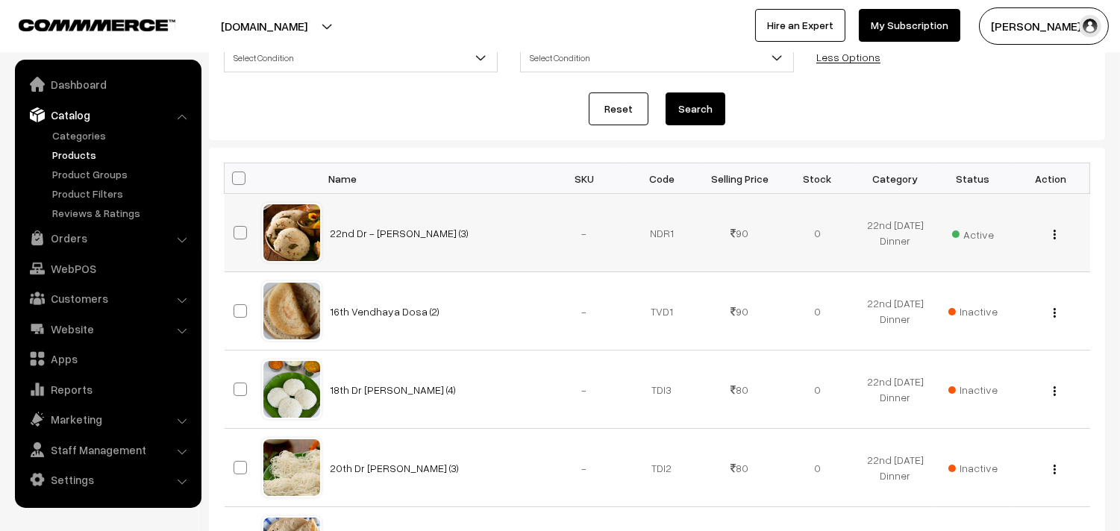
scroll to position [249, 0]
click at [1054, 234] on img "button" at bounding box center [1055, 235] width 2 height 10
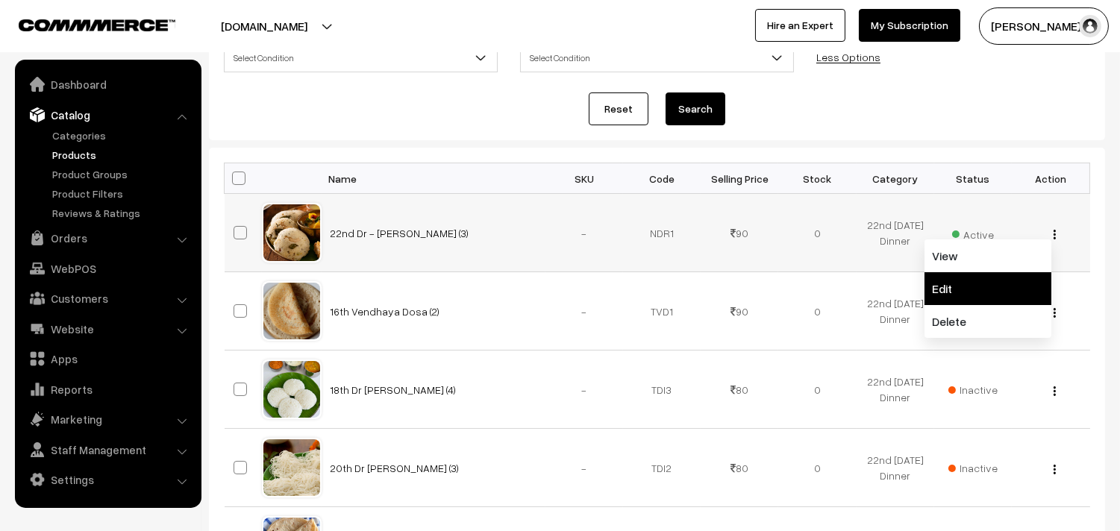
click at [978, 281] on link "Edit" at bounding box center [988, 288] width 127 height 33
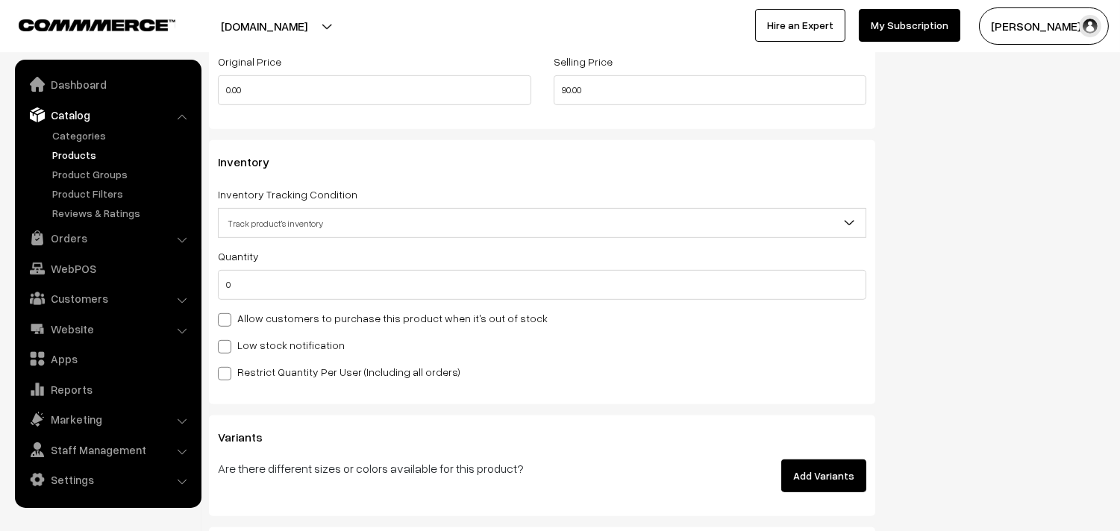
scroll to position [1493, 0]
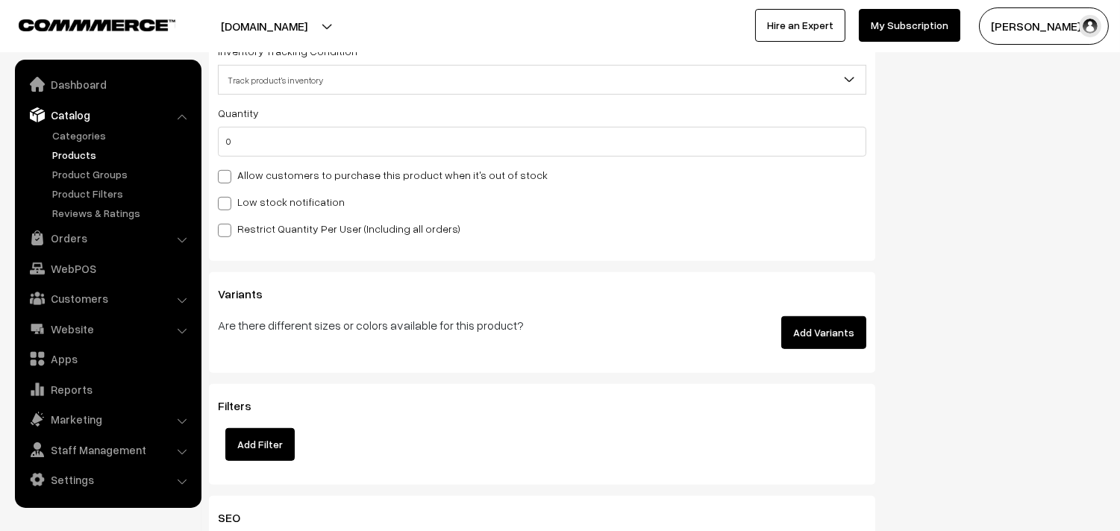
click at [278, 179] on label "Allow customers to purchase this product when it's out of stock" at bounding box center [383, 175] width 330 height 16
click at [228, 179] on input "Allow customers to purchase this product when it's out of stock" at bounding box center [223, 174] width 10 height 10
checkbox input "true"
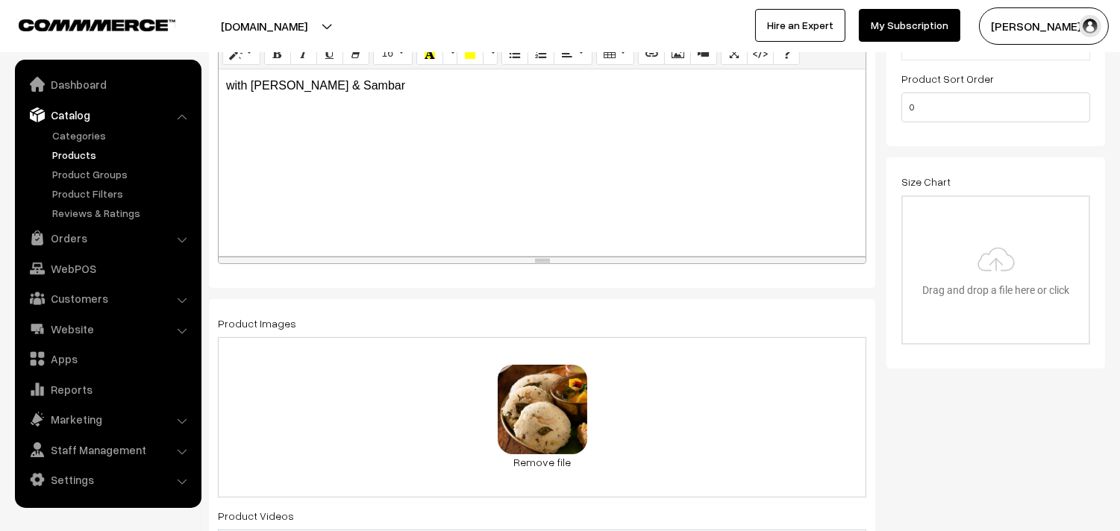
scroll to position [0, 0]
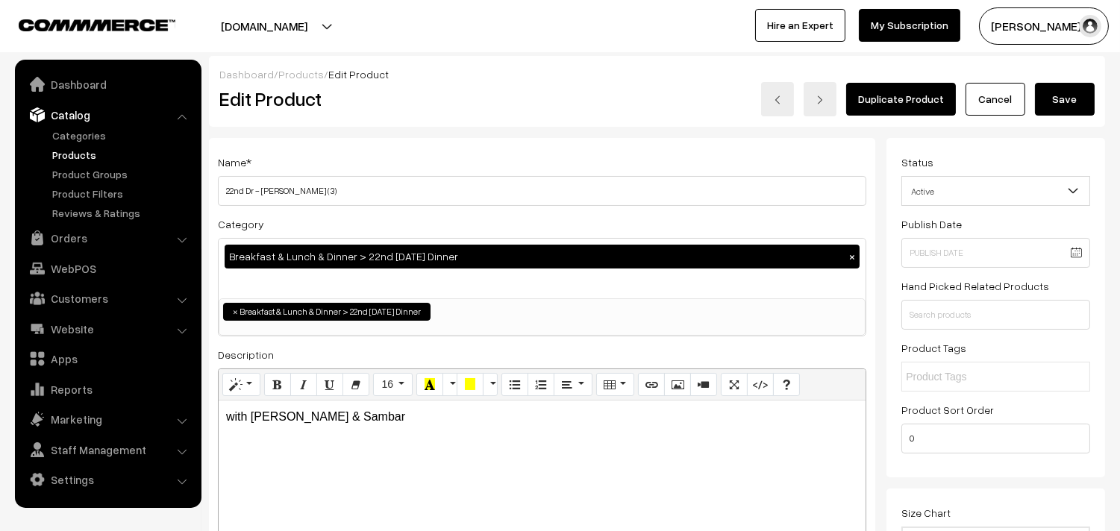
click at [1063, 88] on button "Save" at bounding box center [1065, 99] width 60 height 33
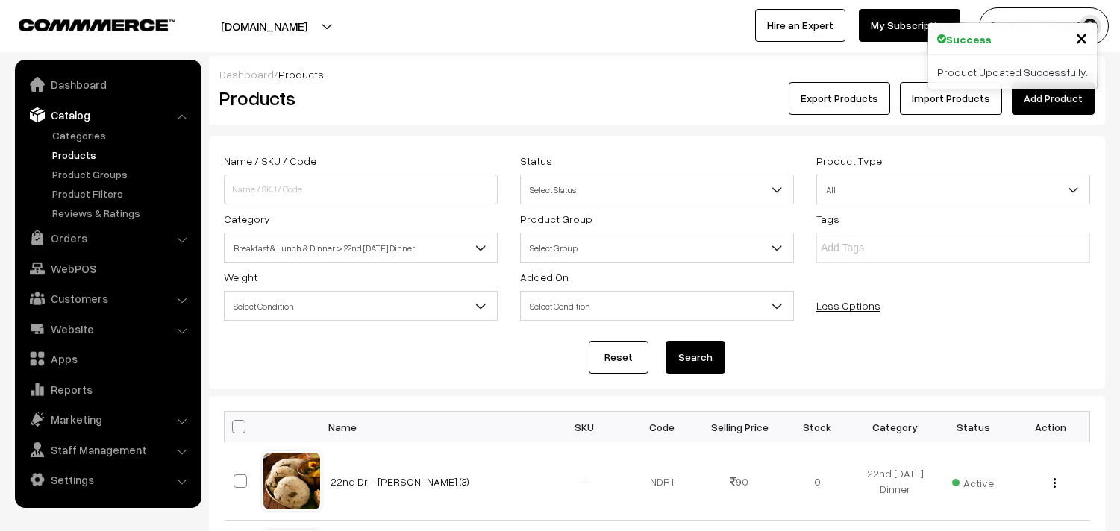
click at [296, 193] on input at bounding box center [361, 190] width 274 height 30
type input "plain"
click at [666, 341] on button "Search" at bounding box center [696, 357] width 60 height 33
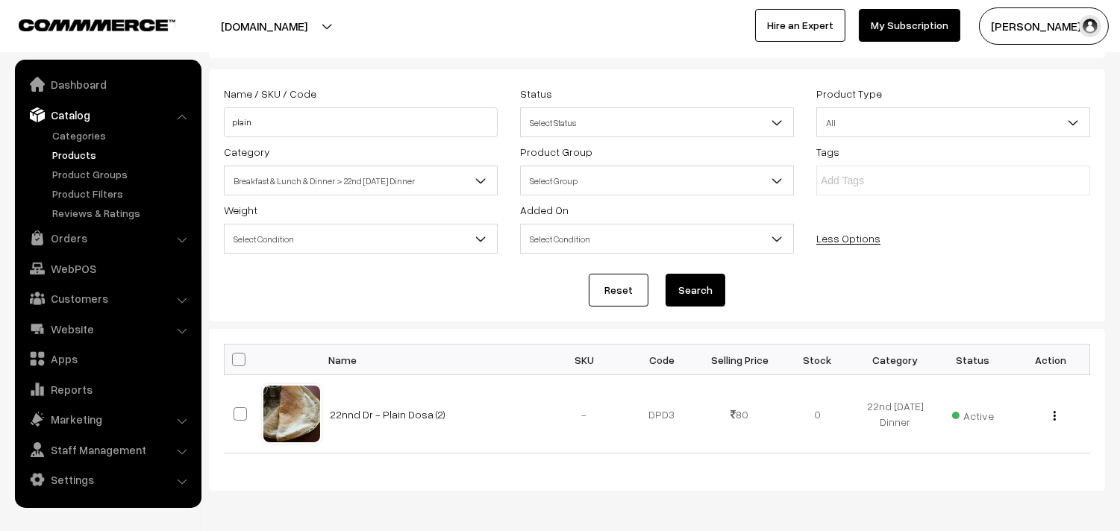
scroll to position [125, 0]
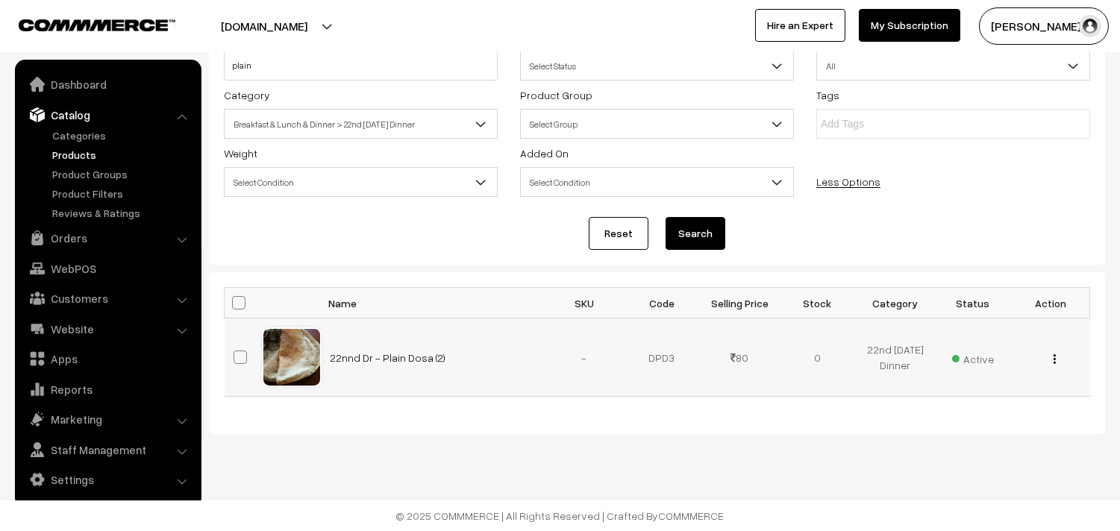
click at [1053, 359] on button "button" at bounding box center [1055, 359] width 4 height 12
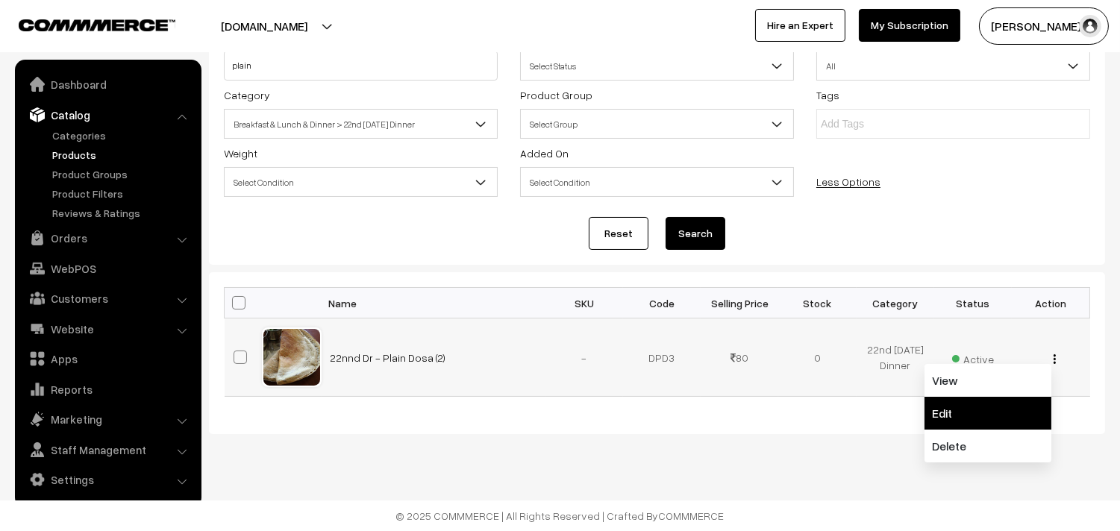
click at [959, 425] on link "Edit" at bounding box center [988, 413] width 127 height 33
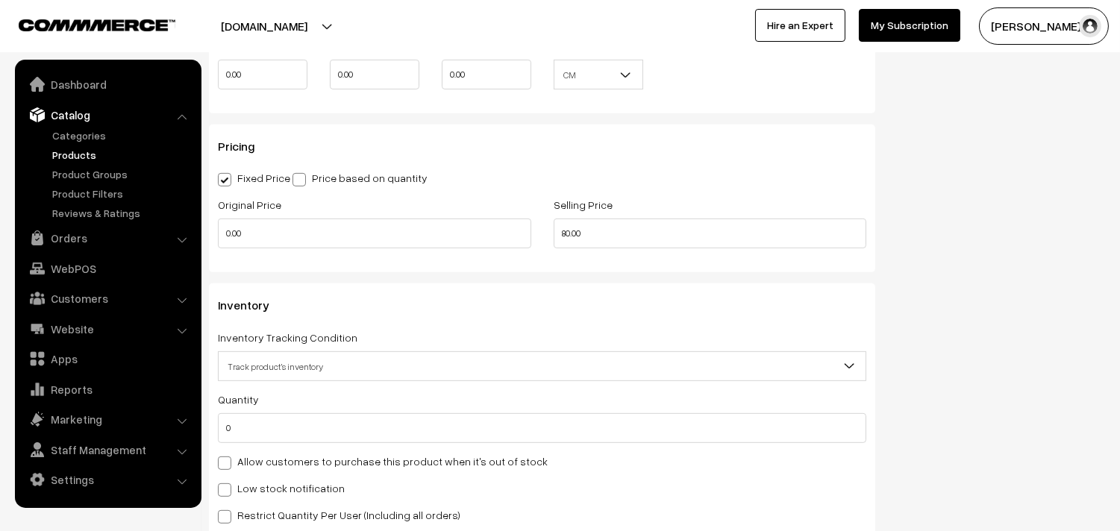
scroll to position [1493, 0]
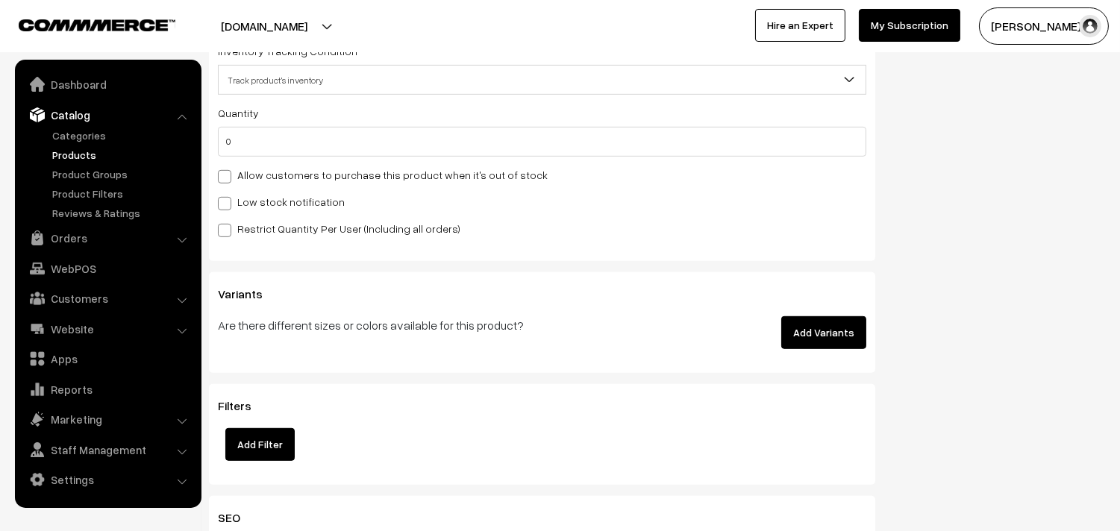
click at [284, 175] on label "Allow customers to purchase this product when it's out of stock" at bounding box center [383, 175] width 330 height 16
click at [228, 175] on input "Allow customers to purchase this product when it's out of stock" at bounding box center [223, 174] width 10 height 10
checkbox input "true"
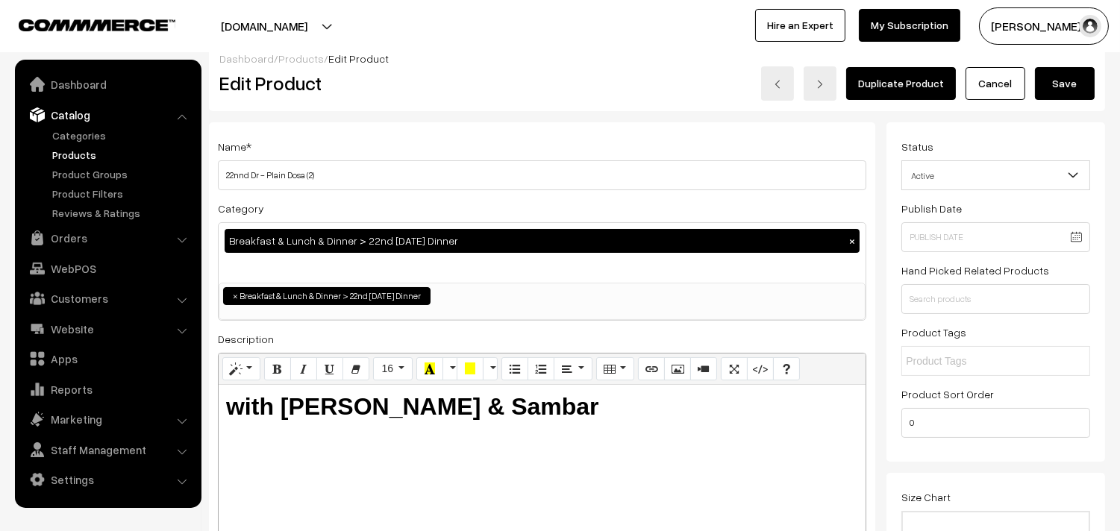
scroll to position [0, 0]
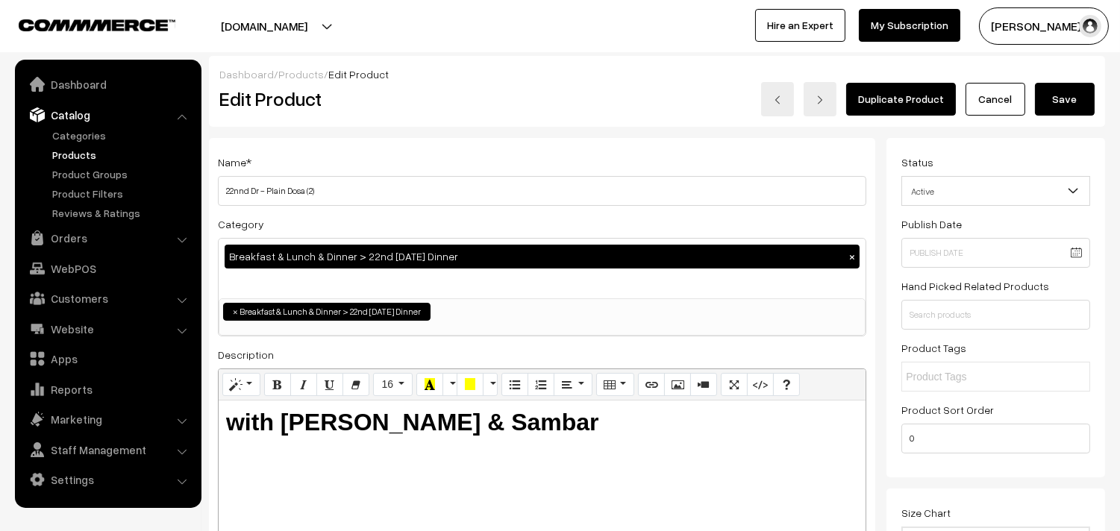
click at [1057, 95] on button "Save" at bounding box center [1065, 99] width 60 height 33
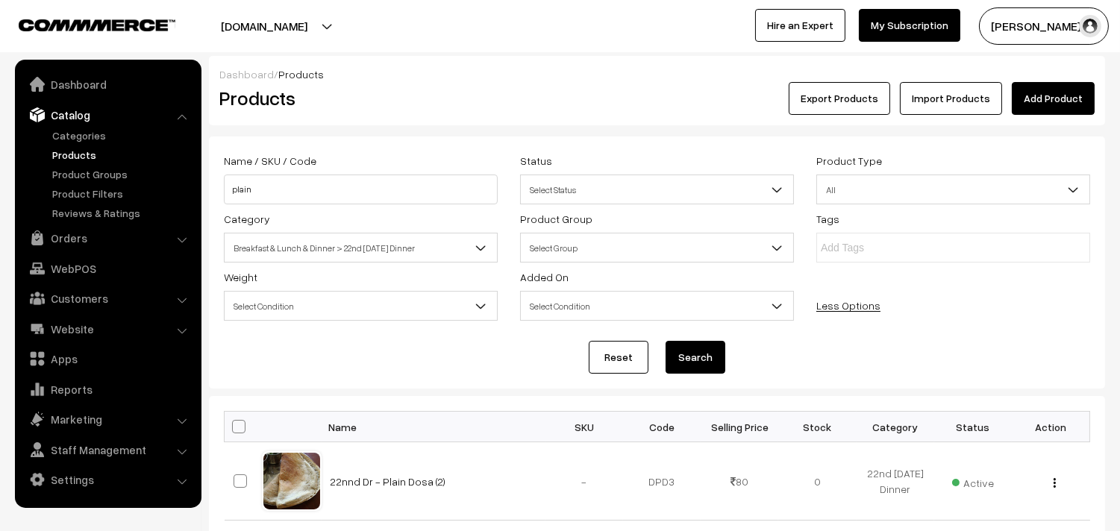
scroll to position [125, 0]
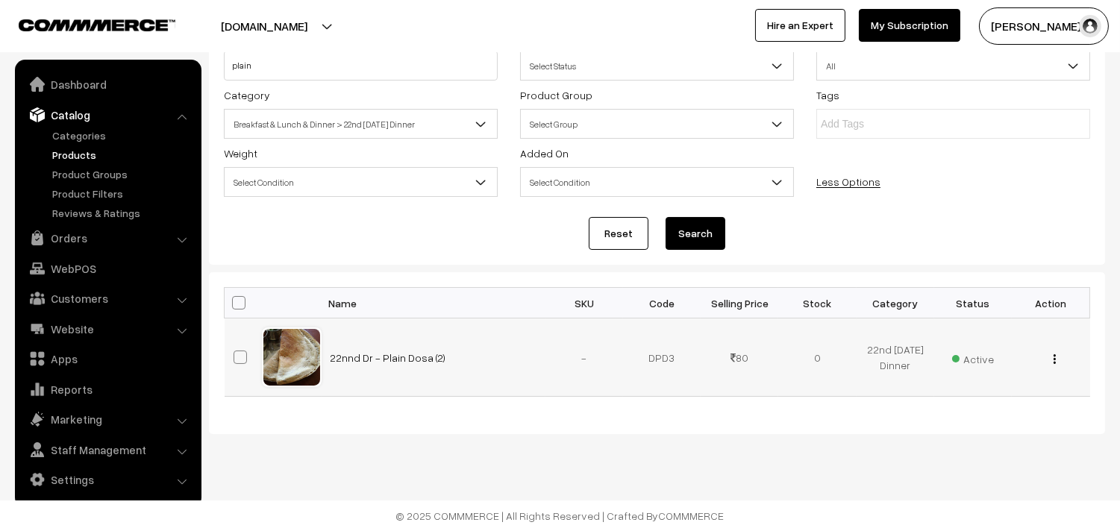
click at [1053, 354] on button "button" at bounding box center [1055, 359] width 4 height 12
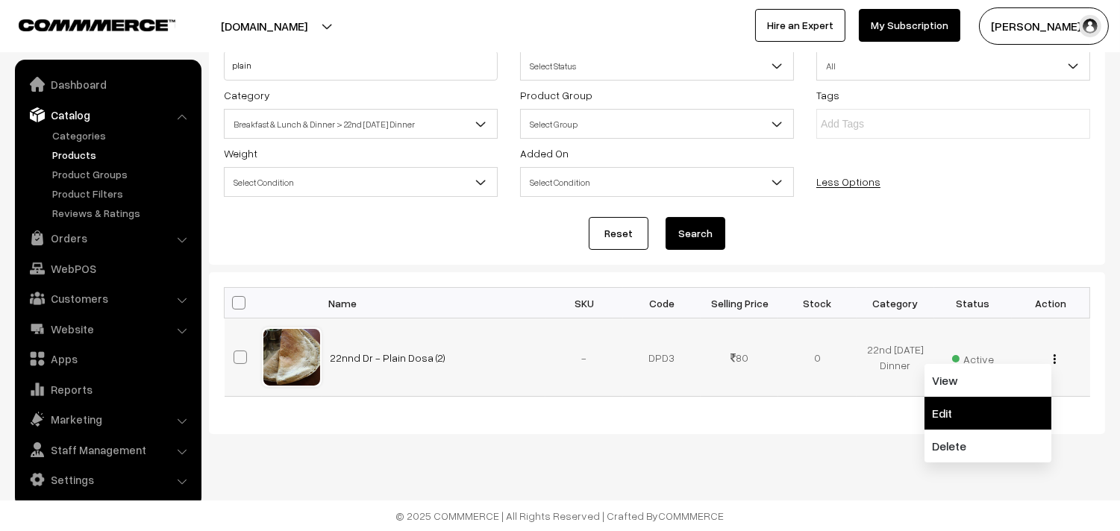
click at [966, 401] on link "Edit" at bounding box center [988, 413] width 127 height 33
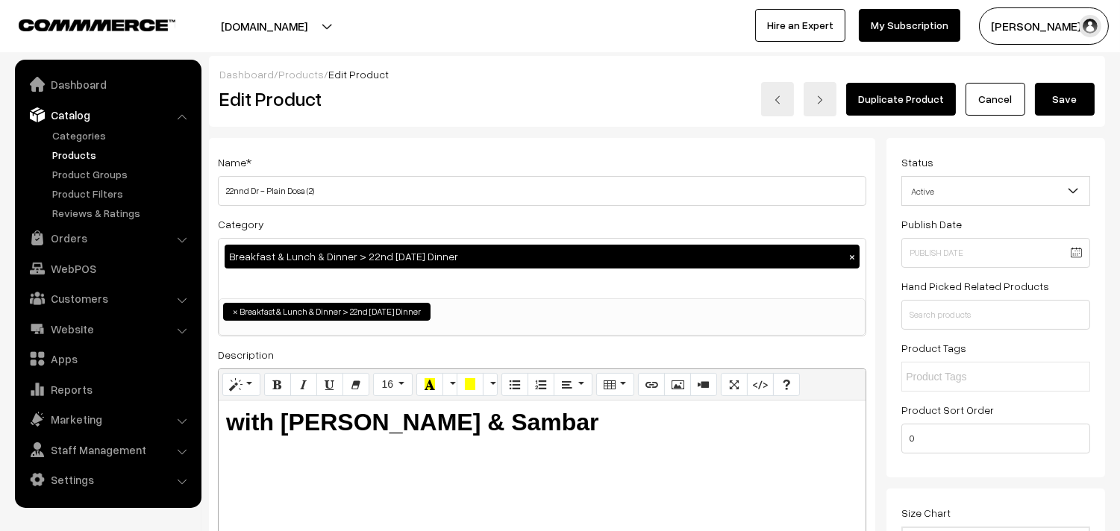
click at [245, 192] on h3 "Adjust Quantity" at bounding box center [276, 207] width 133 height 50
click at [533, 203] on input "22nnd Dr - Plain Dosa (2)" at bounding box center [542, 191] width 649 height 30
click at [247, 187] on input "22nnd Dr - Plain Dosa (2)" at bounding box center [542, 191] width 649 height 30
type input "22nd Dr - Plain Dosa (2)"
click at [1072, 98] on button "Save" at bounding box center [1065, 99] width 60 height 33
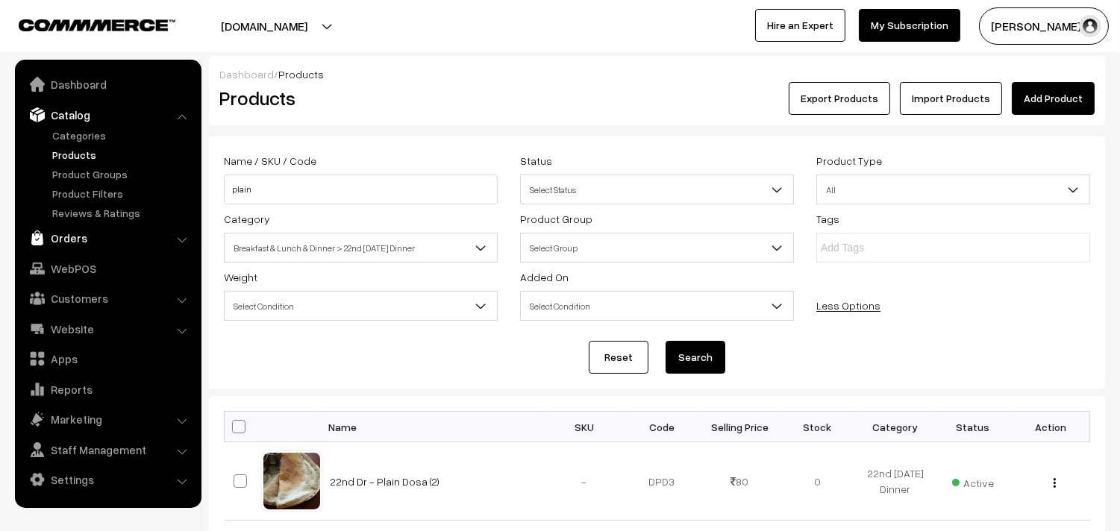
click at [71, 240] on link "Orders" at bounding box center [108, 238] width 178 height 27
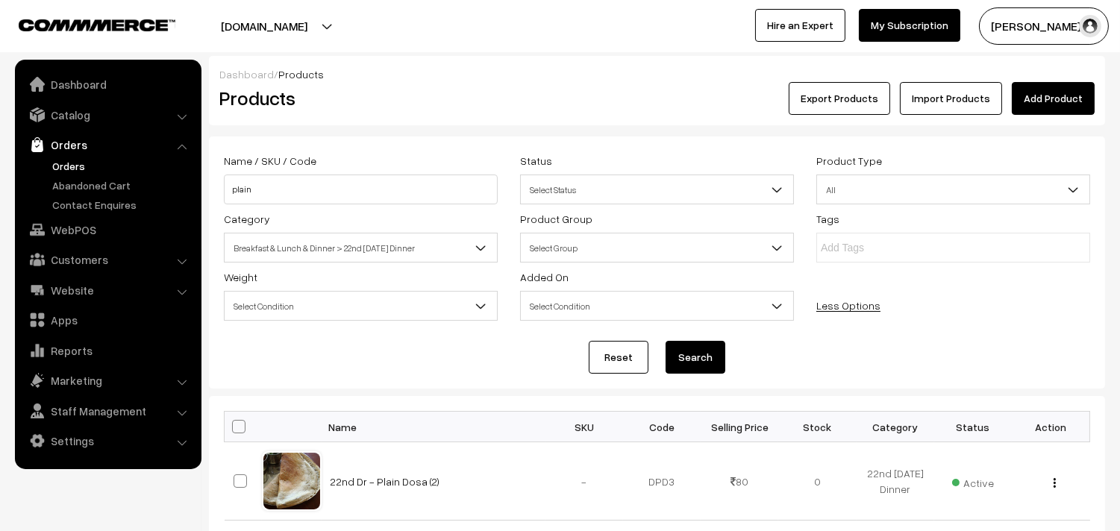
click at [79, 169] on link "Orders" at bounding box center [123, 166] width 148 height 16
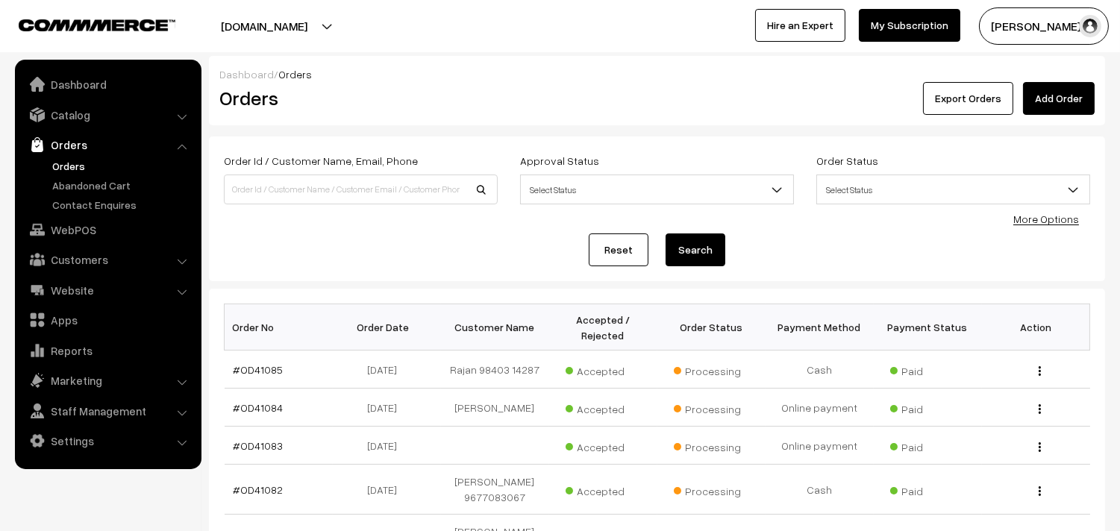
scroll to position [166, 0]
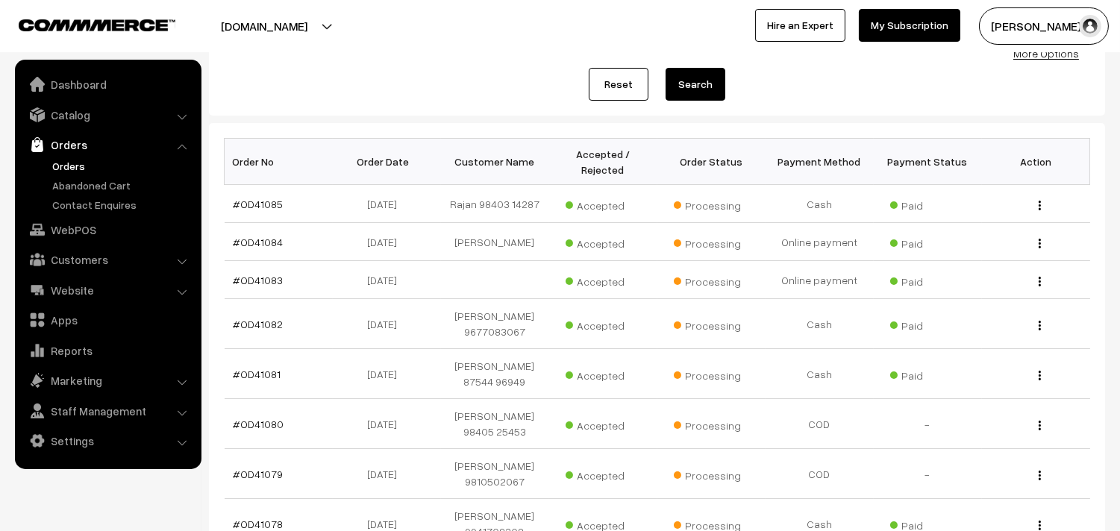
click at [87, 168] on link "Orders" at bounding box center [123, 166] width 148 height 16
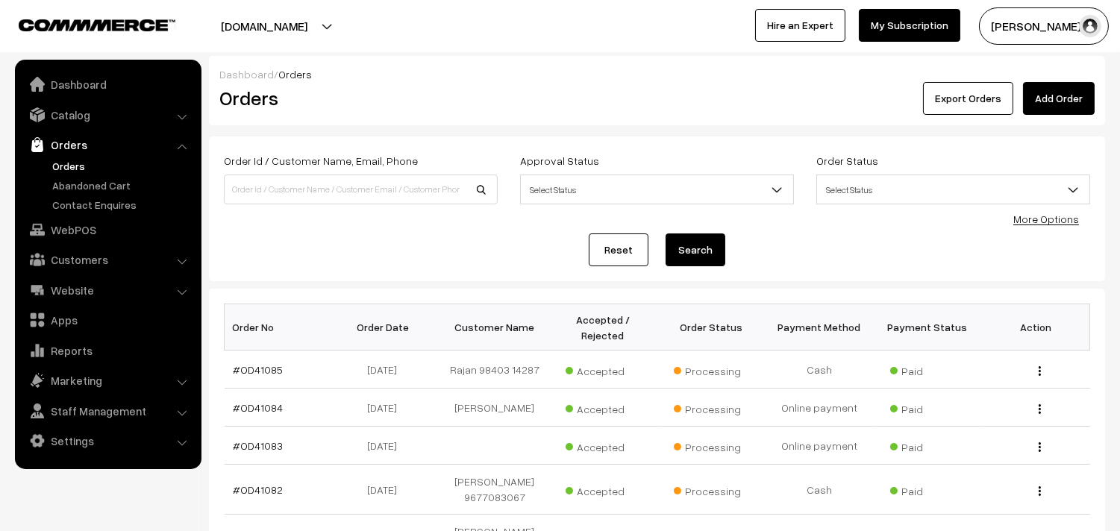
click at [80, 161] on link "Orders" at bounding box center [123, 166] width 148 height 16
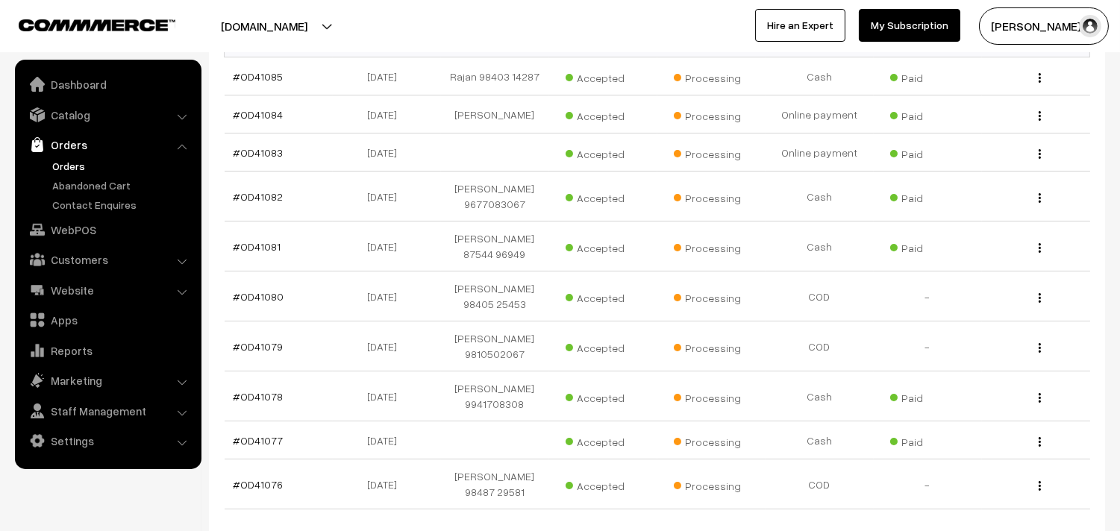
scroll to position [116, 0]
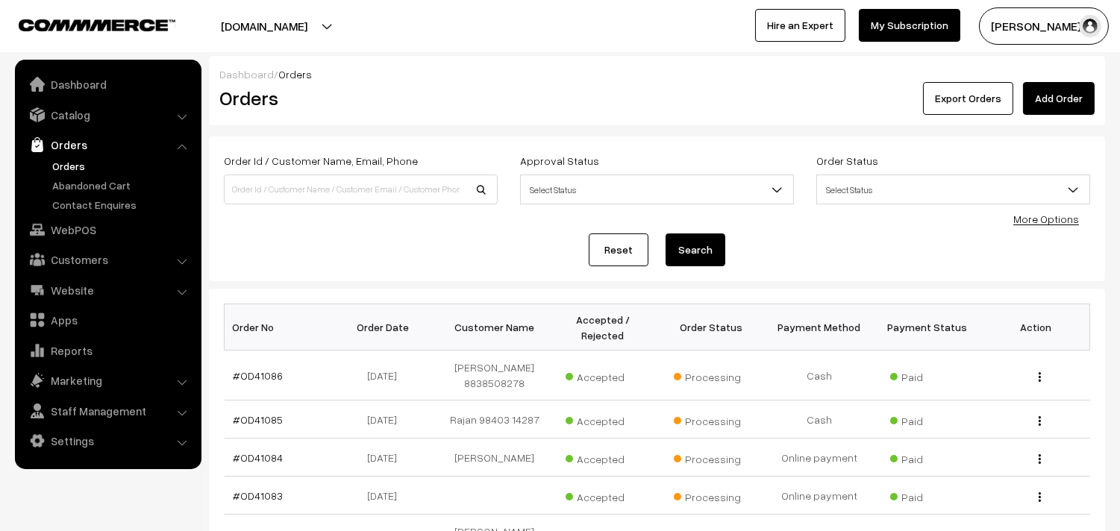
click at [71, 166] on link "Orders" at bounding box center [123, 166] width 148 height 16
click at [73, 169] on link "Orders" at bounding box center [123, 166] width 148 height 16
